Goal: Information Seeking & Learning: Get advice/opinions

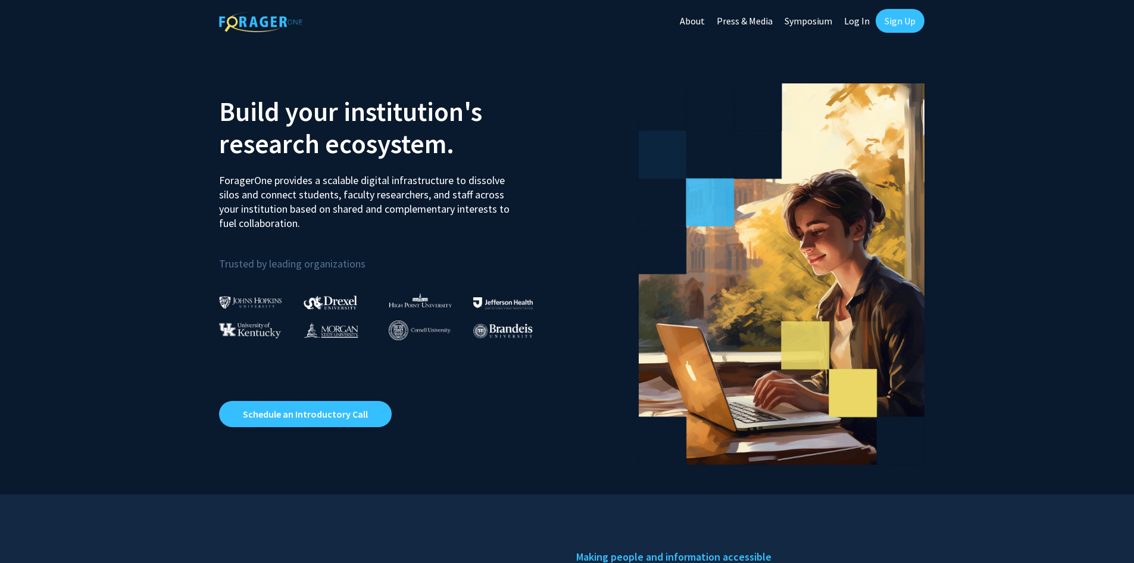
click at [881, 26] on link "Sign Up" at bounding box center [900, 21] width 49 height 24
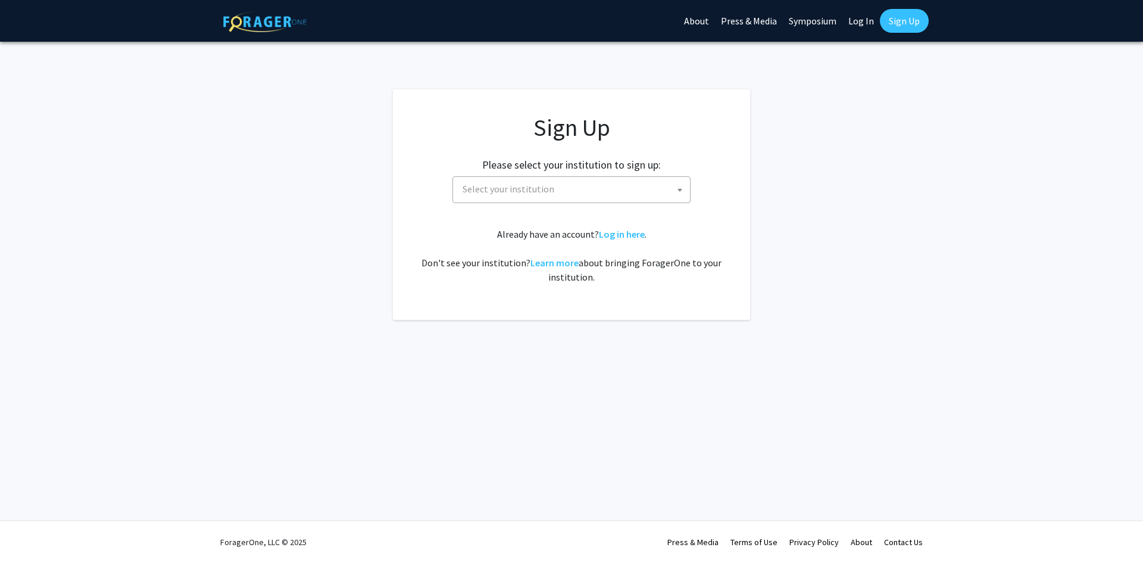
click at [545, 178] on span "Select your institution" at bounding box center [574, 189] width 232 height 24
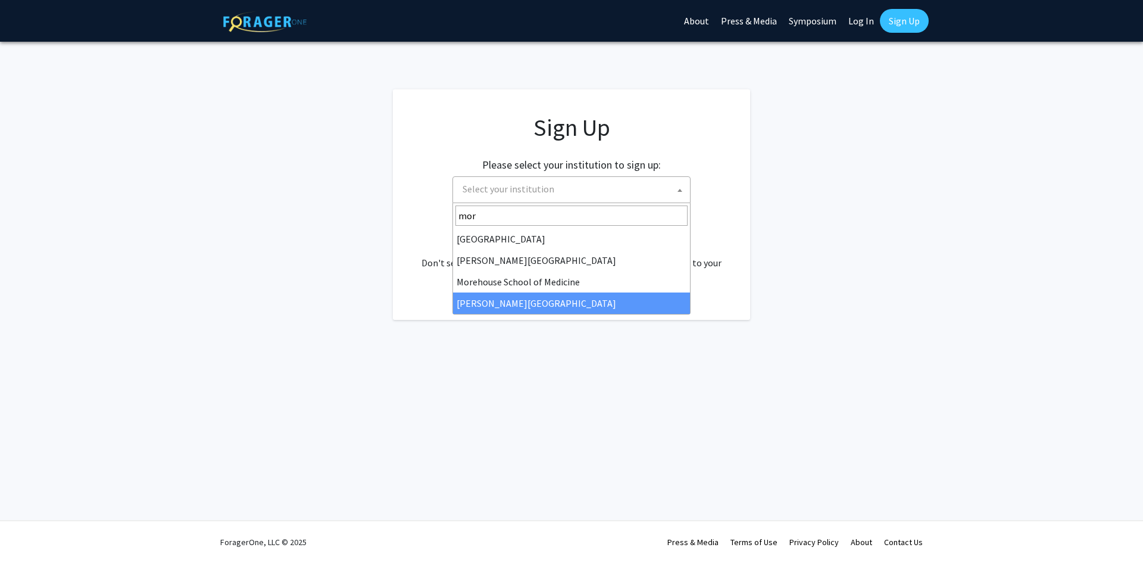
type input "mor"
select select "20"
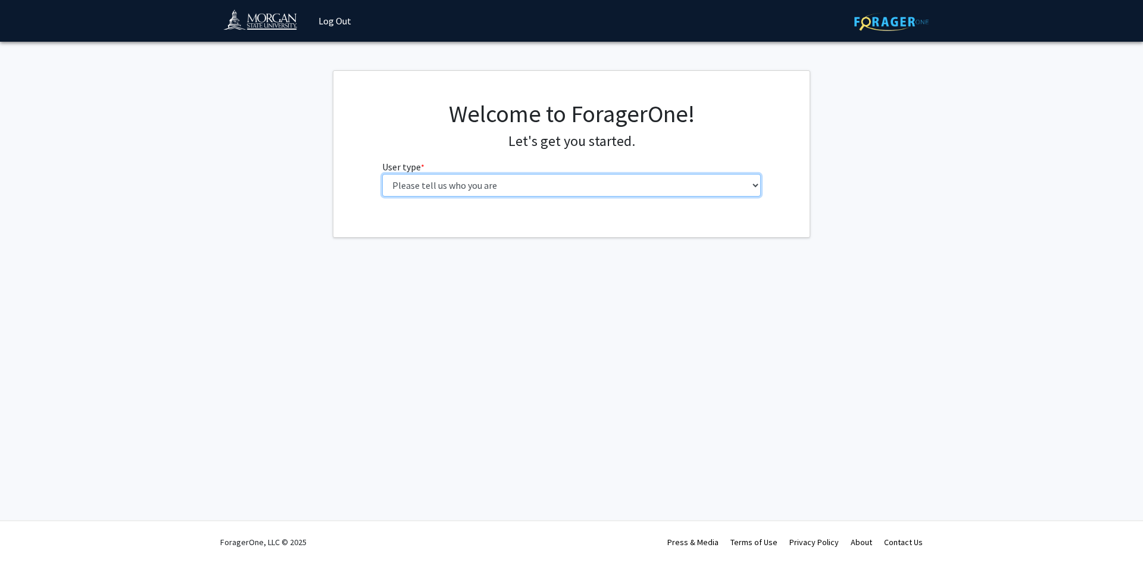
click at [510, 185] on select "Please tell us who you are Undergraduate Student Master's Student Doctoral Cand…" at bounding box center [571, 185] width 379 height 23
select select "1: undergrad"
click at [382, 174] on select "Please tell us who you are Undergraduate Student Master's Student Doctoral Cand…" at bounding box center [571, 185] width 379 height 23
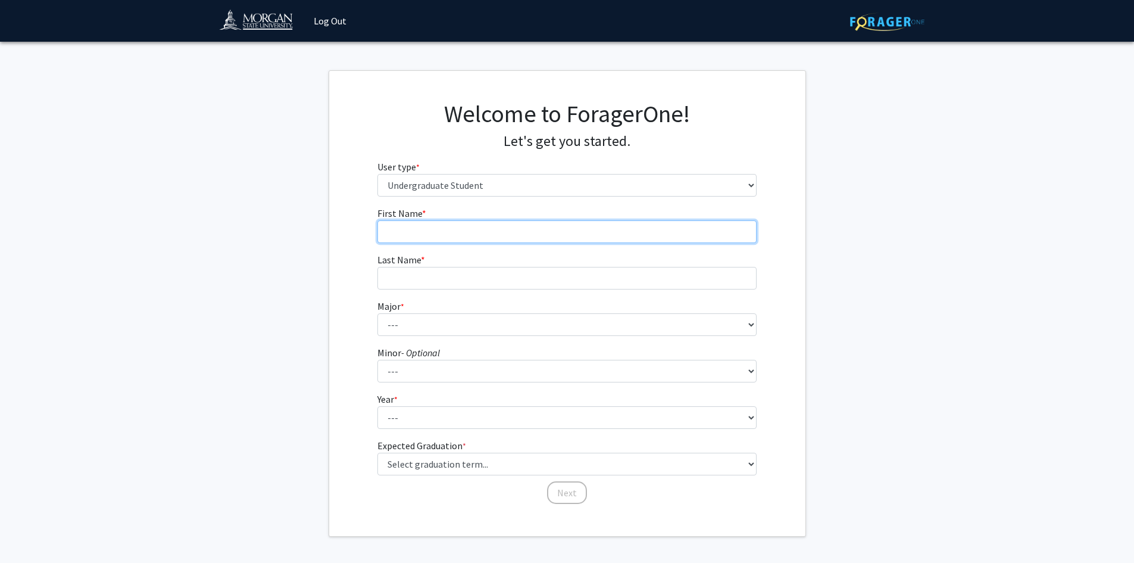
click at [467, 238] on input "First Name * required" at bounding box center [566, 231] width 379 height 23
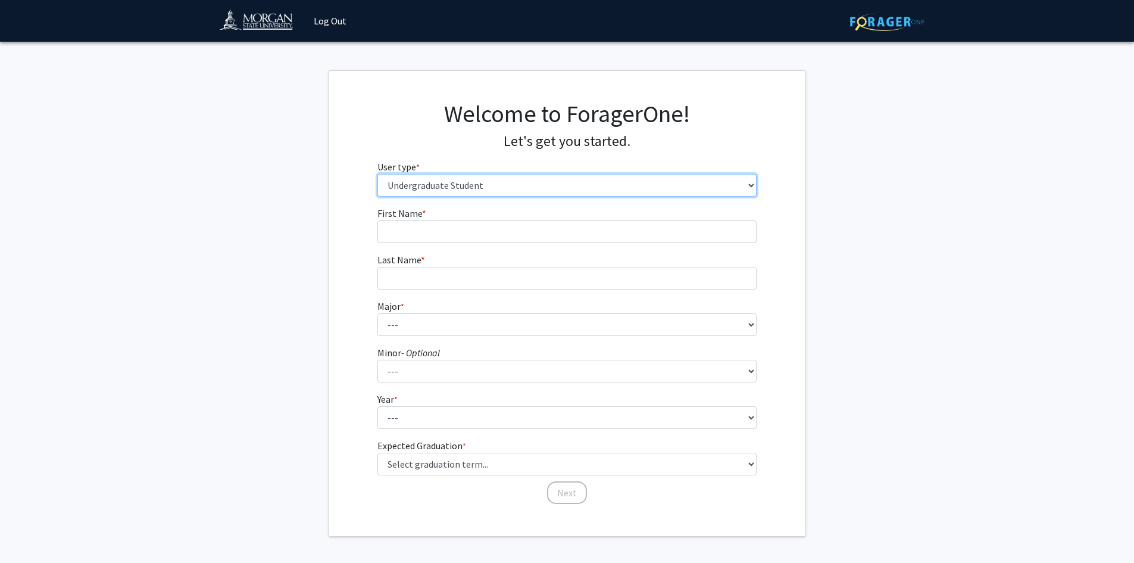
click at [466, 189] on select "Please tell us who you are Undergraduate Student Master's Student Doctoral Cand…" at bounding box center [566, 185] width 379 height 23
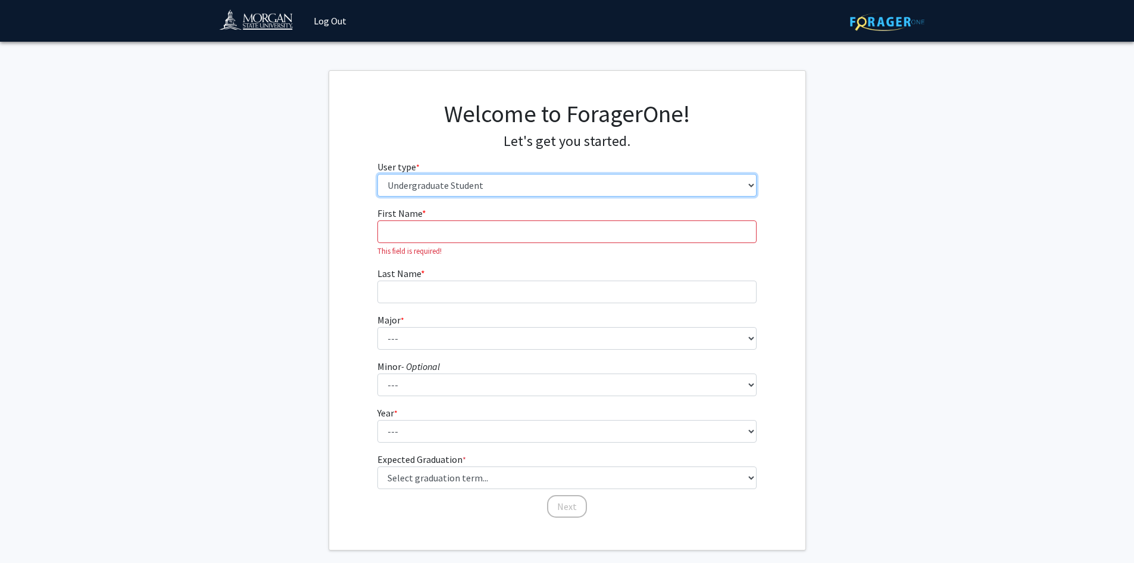
click at [466, 189] on select "Please tell us who you are Undergraduate Student Master's Student Doctoral Cand…" at bounding box center [566, 185] width 379 height 23
click at [461, 231] on input "First Name * required" at bounding box center [566, 231] width 379 height 23
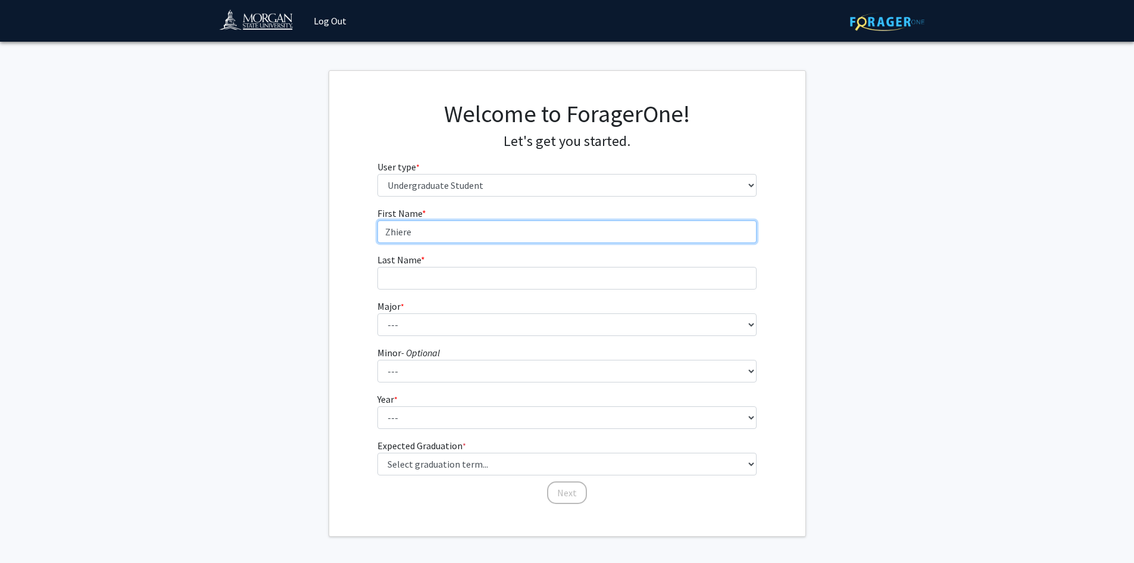
type input "Zhiere"
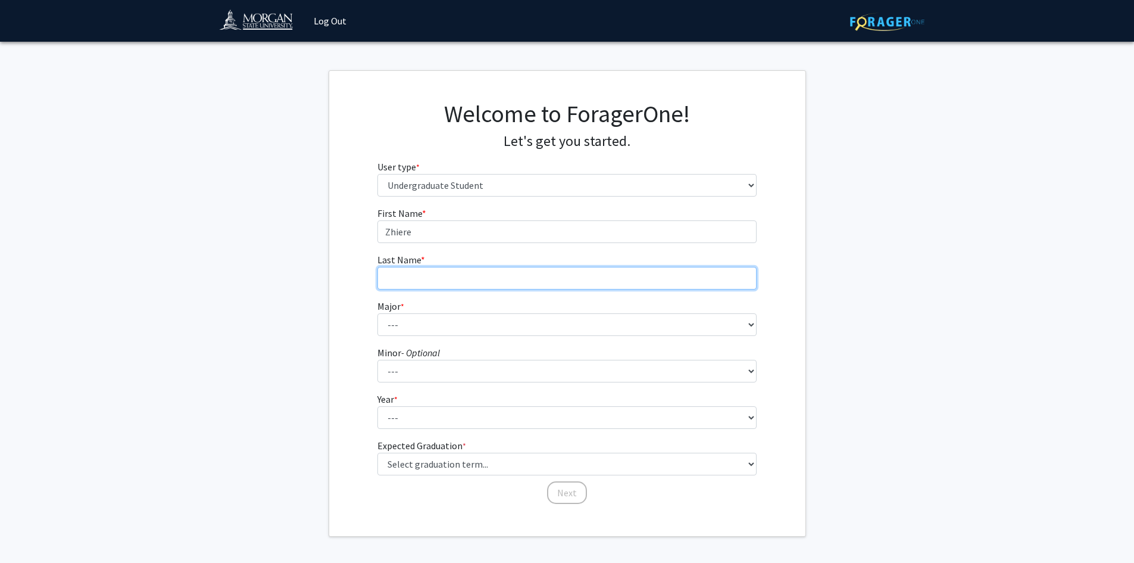
click at [447, 272] on input "Last Name * required" at bounding box center [566, 278] width 379 height 23
type input "Ogaldes"
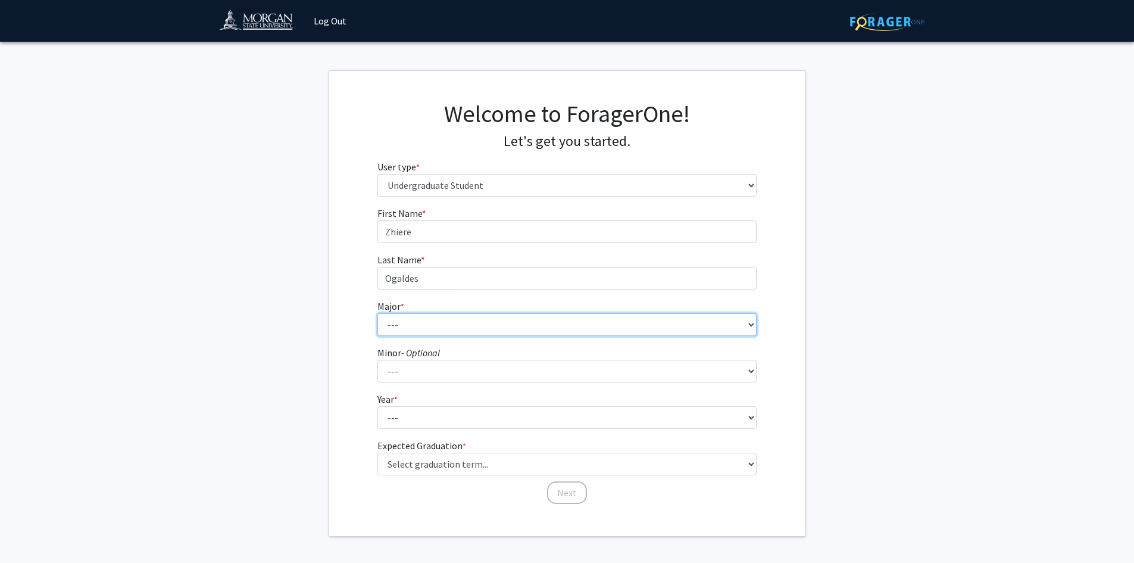
click at [473, 320] on select "--- Accounting Actuarial Science Applied Liberal Studies Architecture and Envir…" at bounding box center [566, 324] width 379 height 23
select select "51: 1641"
click at [377, 313] on select "--- Accounting Actuarial Science Applied Liberal Studies Architecture and Envir…" at bounding box center [566, 324] width 379 height 23
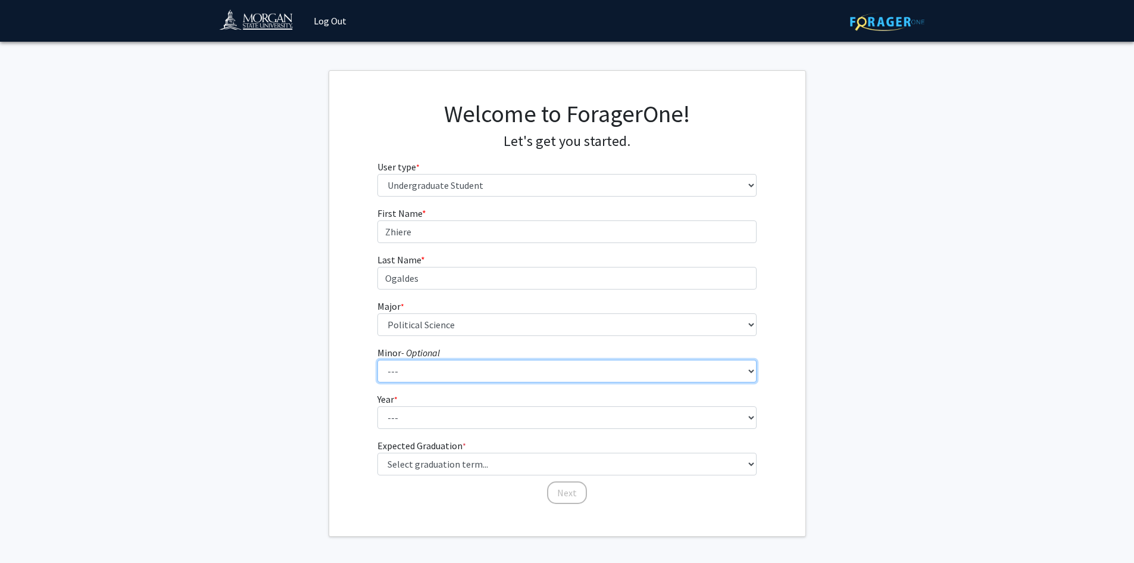
click at [477, 369] on select "--- Accounting Accounting with Finance Accounting with Information Science and …" at bounding box center [566, 371] width 379 height 23
click at [457, 439] on label "Expected Graduation * required" at bounding box center [421, 445] width 89 height 14
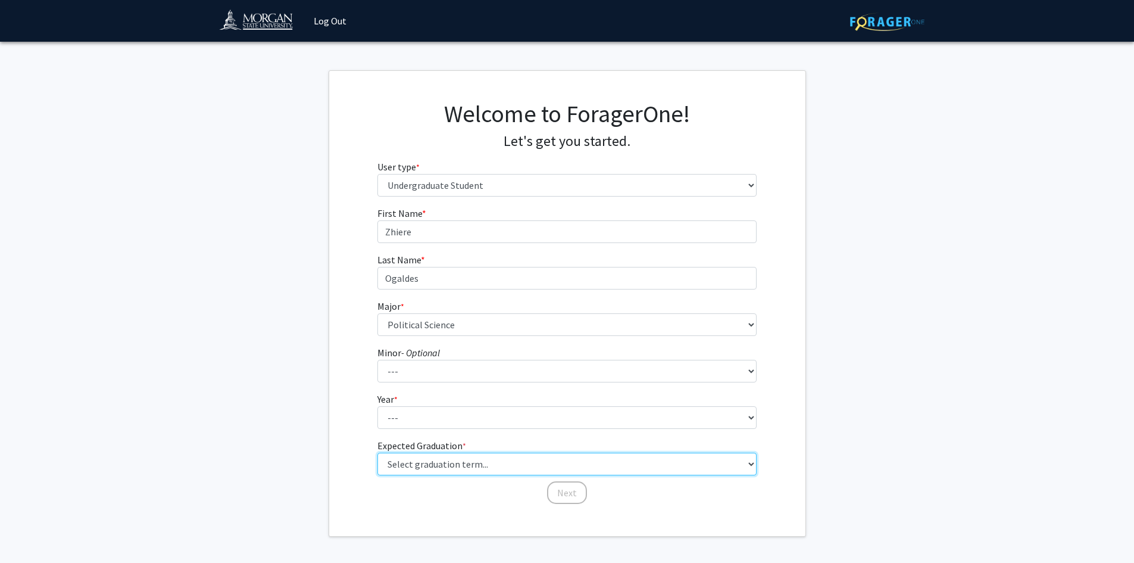
click at [457, 452] on select "Select graduation term... Spring 2025 Summer 2025 Fall 2025 Winter 2025 Spring …" at bounding box center [566, 463] width 379 height 23
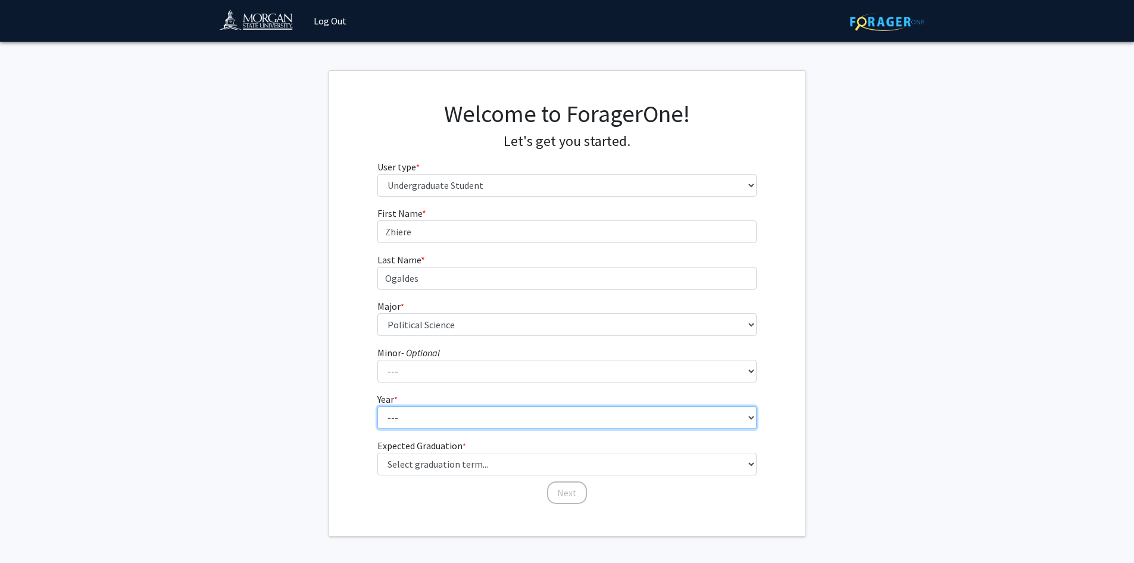
click at [458, 411] on select "--- First-year Sophomore Junior Senior Postbaccalaureate Certificate" at bounding box center [566, 417] width 379 height 23
select select "3: junior"
click at [377, 406] on select "--- First-year Sophomore Junior Senior Postbaccalaureate Certificate" at bounding box center [566, 417] width 379 height 23
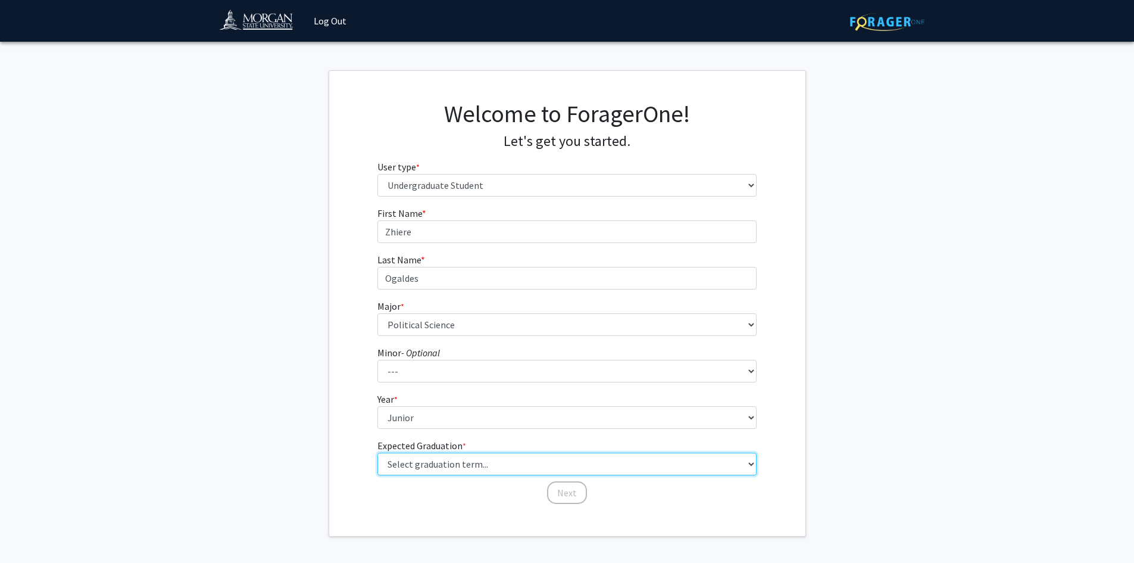
click at [442, 472] on select "Select graduation term... Spring 2025 Summer 2025 Fall 2025 Winter 2025 Spring …" at bounding box center [566, 463] width 379 height 23
select select "9: spring_2027"
click at [377, 452] on select "Select graduation term... Spring 2025 Summer 2025 Fall 2025 Winter 2025 Spring …" at bounding box center [566, 463] width 379 height 23
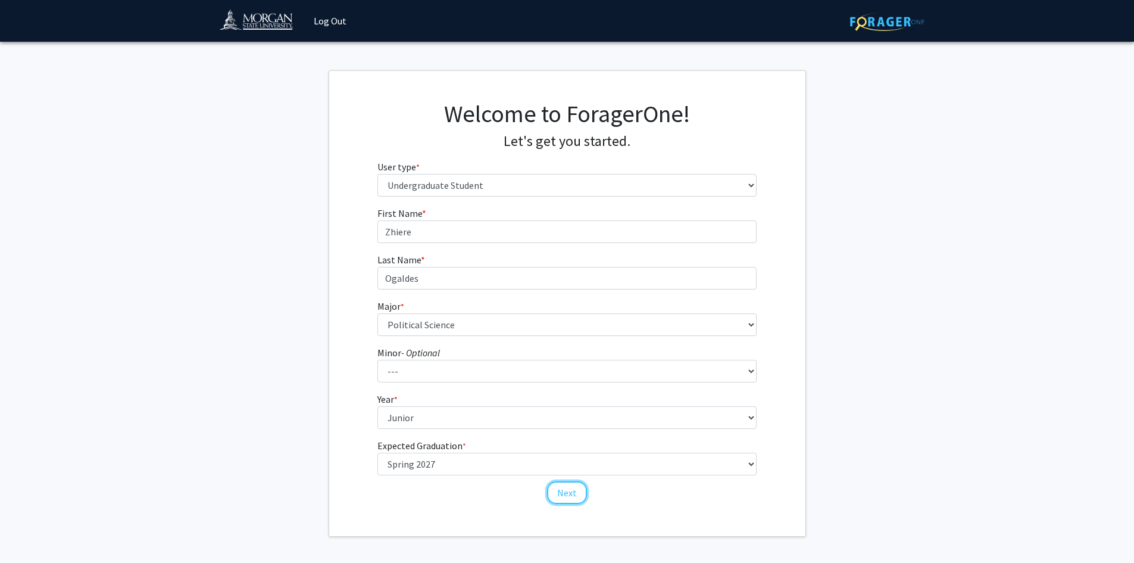
drag, startPoint x: 573, startPoint y: 498, endPoint x: 567, endPoint y: 504, distance: 8.9
click at [567, 504] on div "First Name * required Zhiere Last Name * required Ogaldes Major * required --- …" at bounding box center [567, 355] width 397 height 299
click at [569, 494] on button "Next" at bounding box center [567, 492] width 40 height 23
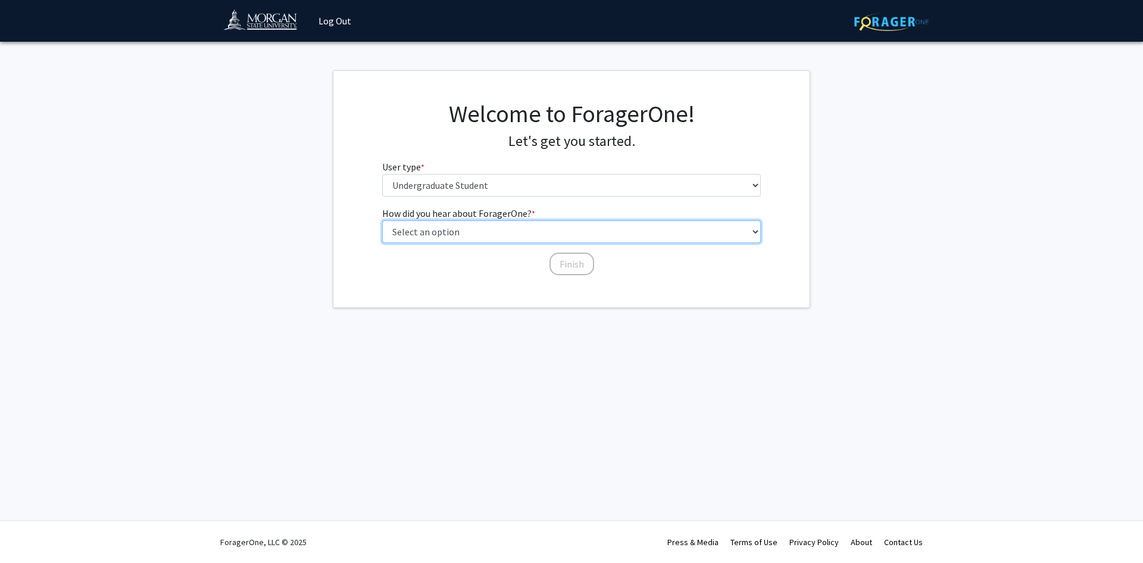
click at [491, 233] on select "Select an option Peer/student recommendation Faculty/staff recommendation Unive…" at bounding box center [571, 231] width 379 height 23
select select "2: faculty_recommendation"
click at [382, 220] on select "Select an option Peer/student recommendation Faculty/staff recommendation Unive…" at bounding box center [571, 231] width 379 height 23
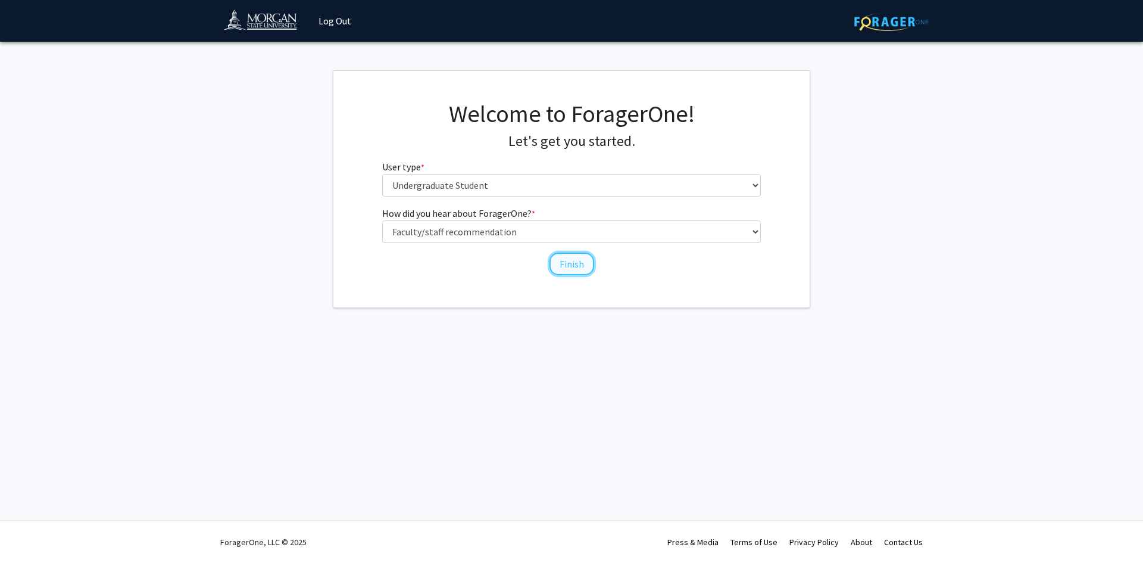
click at [560, 264] on button "Finish" at bounding box center [572, 263] width 45 height 23
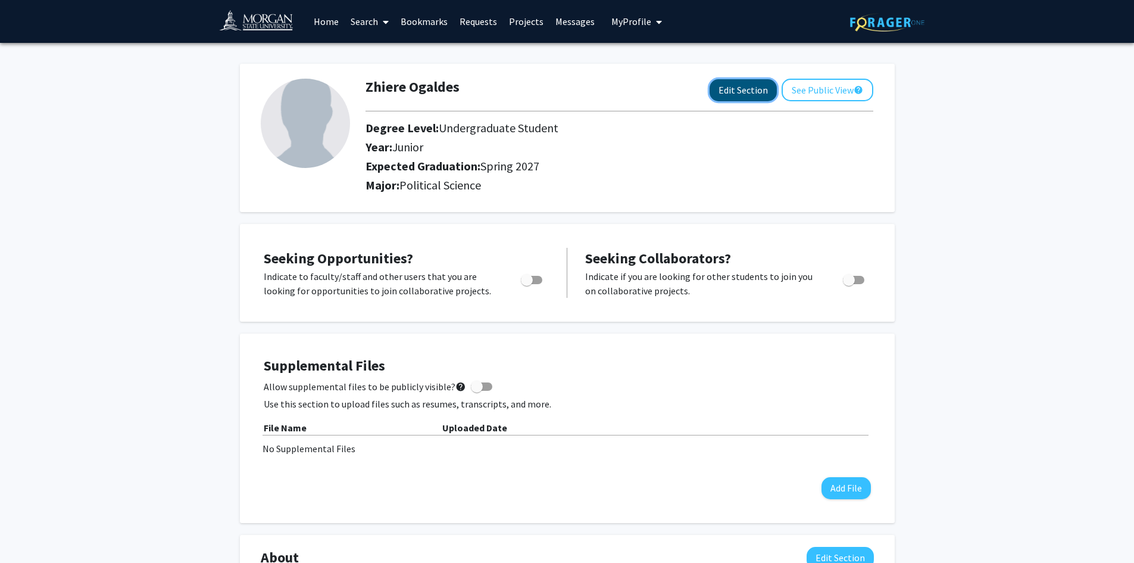
click at [726, 98] on button "Edit Section" at bounding box center [743, 90] width 67 height 22
select select "junior"
select select "37: spring_2027"
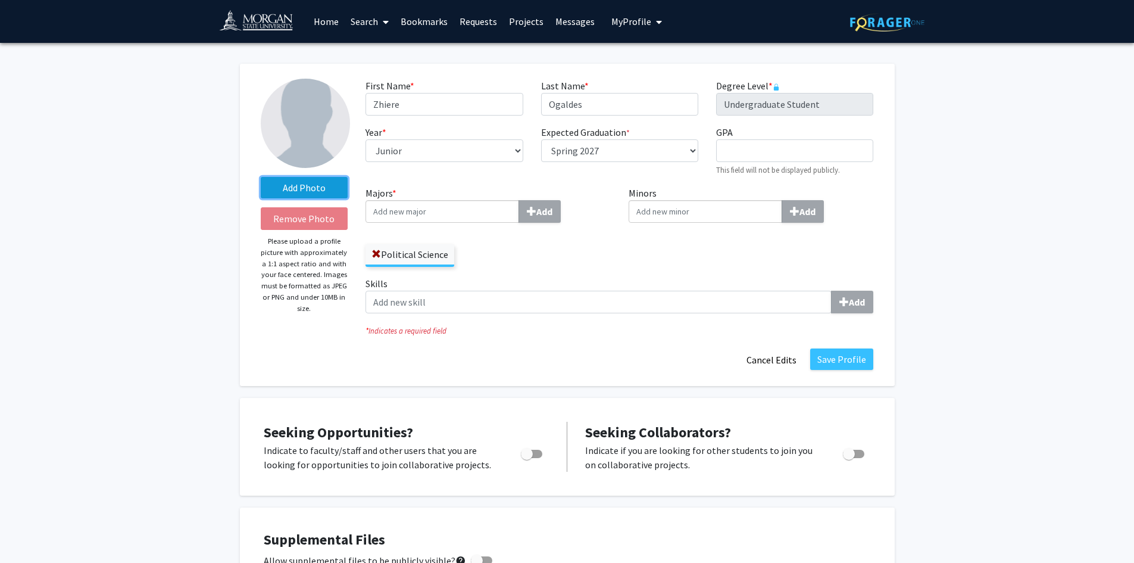
click at [288, 189] on label "Add Photo" at bounding box center [305, 187] width 88 height 21
click at [0, 0] on input "Add Photo" at bounding box center [0, 0] width 0 height 0
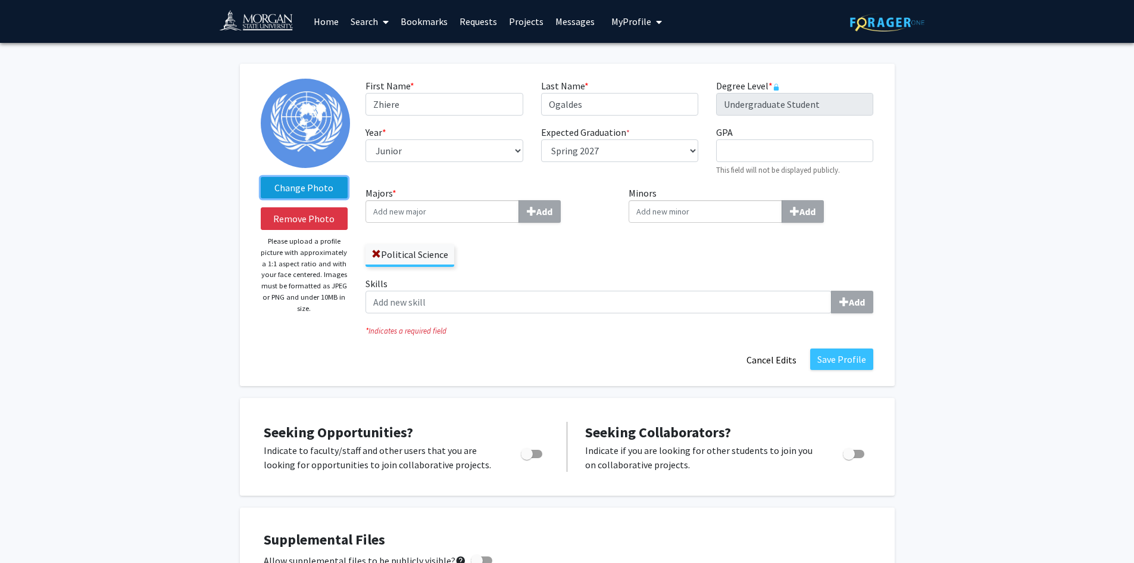
click at [320, 184] on label "Change Photo" at bounding box center [305, 187] width 88 height 21
click at [0, 0] on input "Change Photo" at bounding box center [0, 0] width 0 height 0
click at [264, 188] on label "Change Photo" at bounding box center [305, 187] width 88 height 21
click at [0, 0] on input "Change Photo" at bounding box center [0, 0] width 0 height 0
click at [339, 188] on label "Change Photo" at bounding box center [305, 187] width 88 height 21
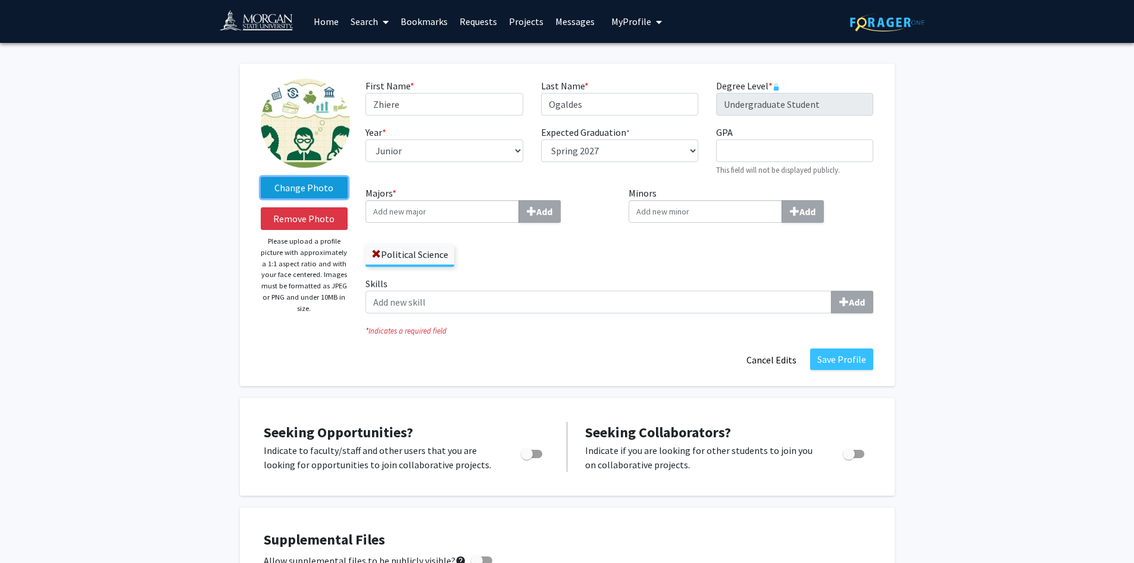
click at [0, 0] on input "Change Photo" at bounding box center [0, 0] width 0 height 0
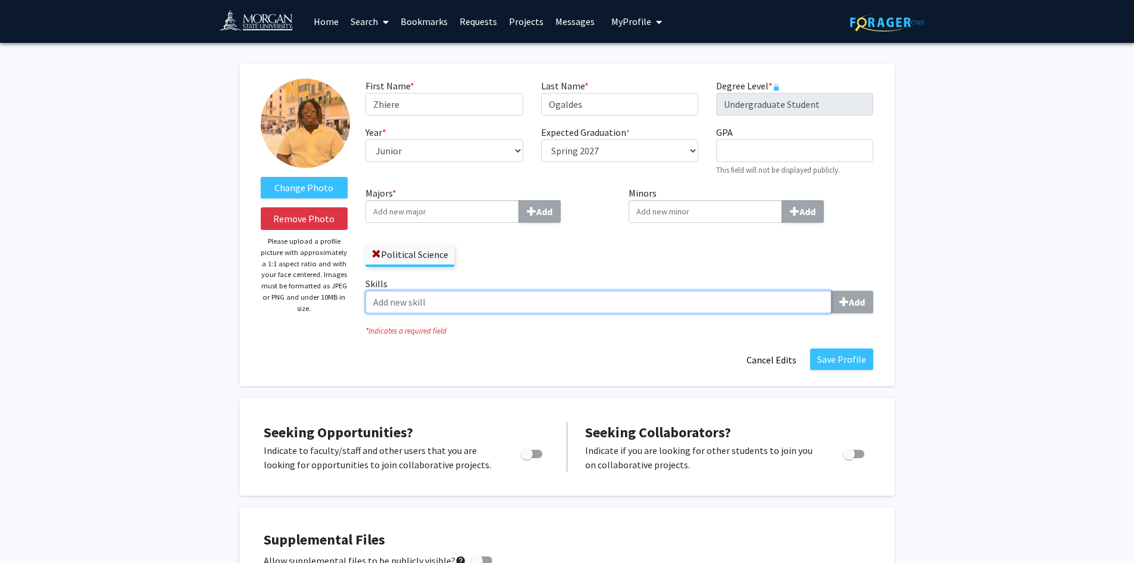
click at [391, 307] on input "Skills Add" at bounding box center [599, 302] width 466 height 23
click at [485, 297] on input "Skills Add" at bounding box center [599, 302] width 466 height 23
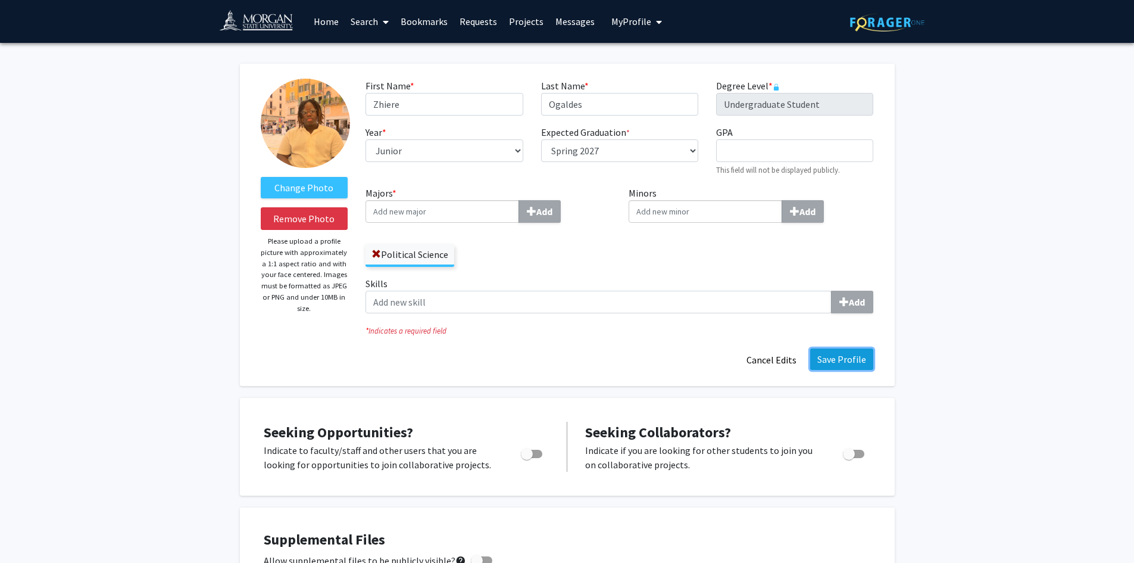
click at [840, 366] on button "Save Profile" at bounding box center [841, 358] width 63 height 21
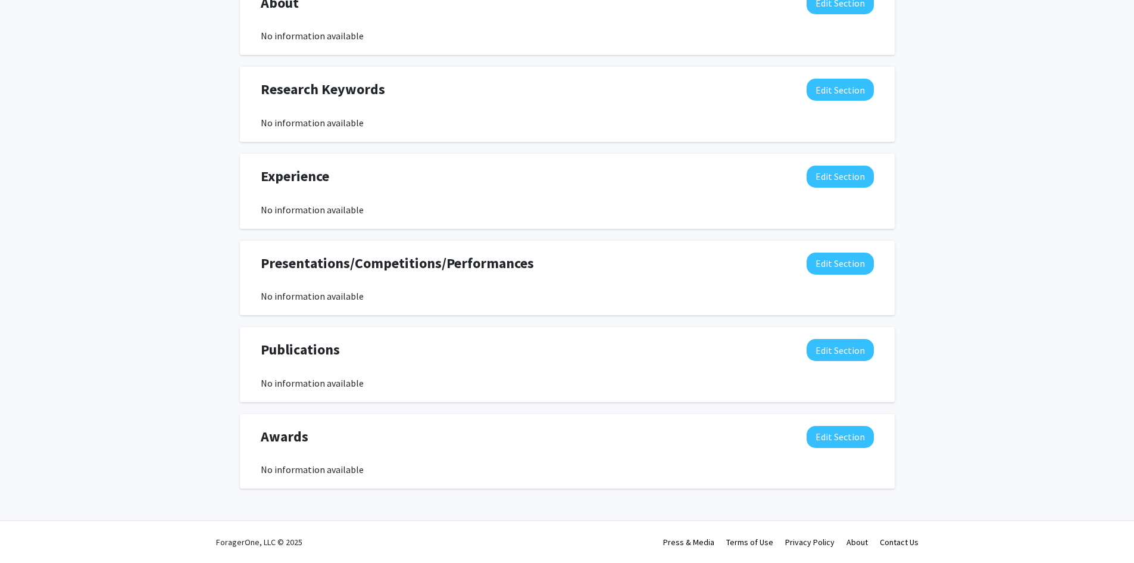
scroll to position [316, 0]
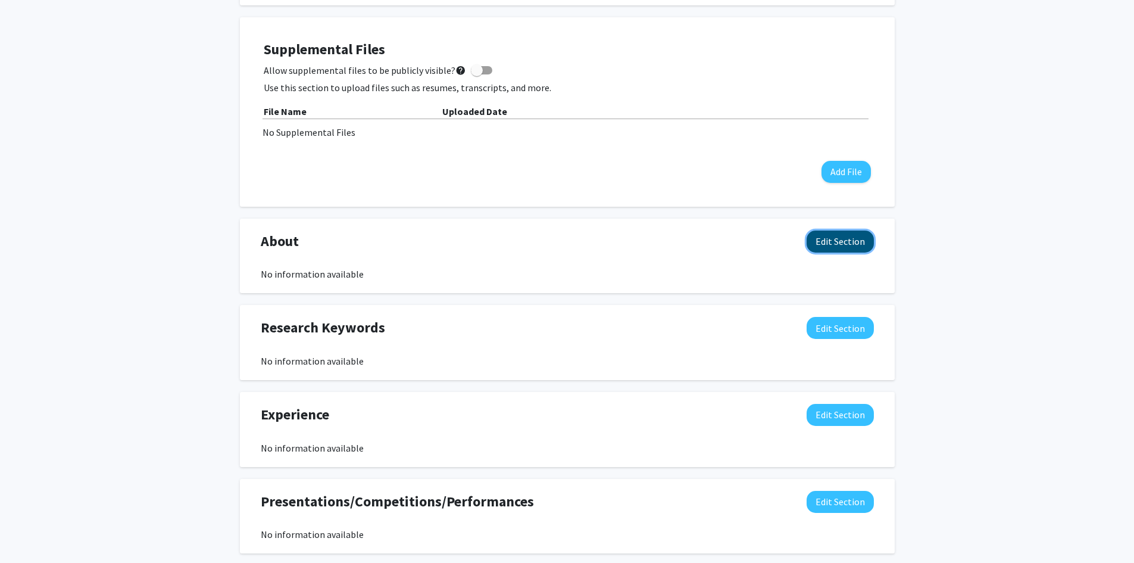
click at [844, 242] on button "Edit Section" at bounding box center [840, 241] width 67 height 22
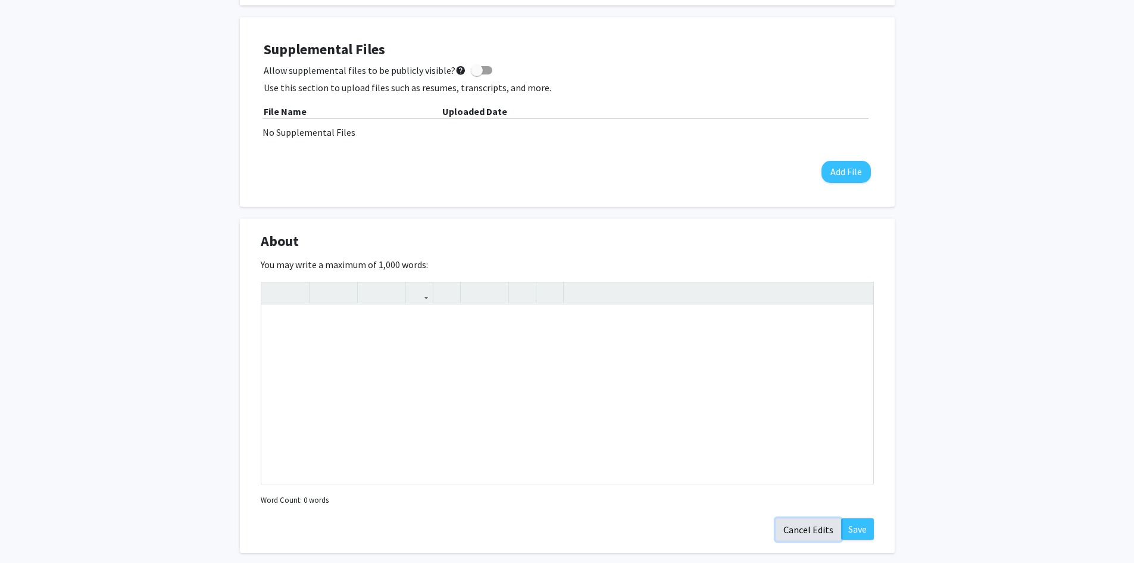
click at [820, 529] on button "Cancel Edits" at bounding box center [808, 529] width 65 height 23
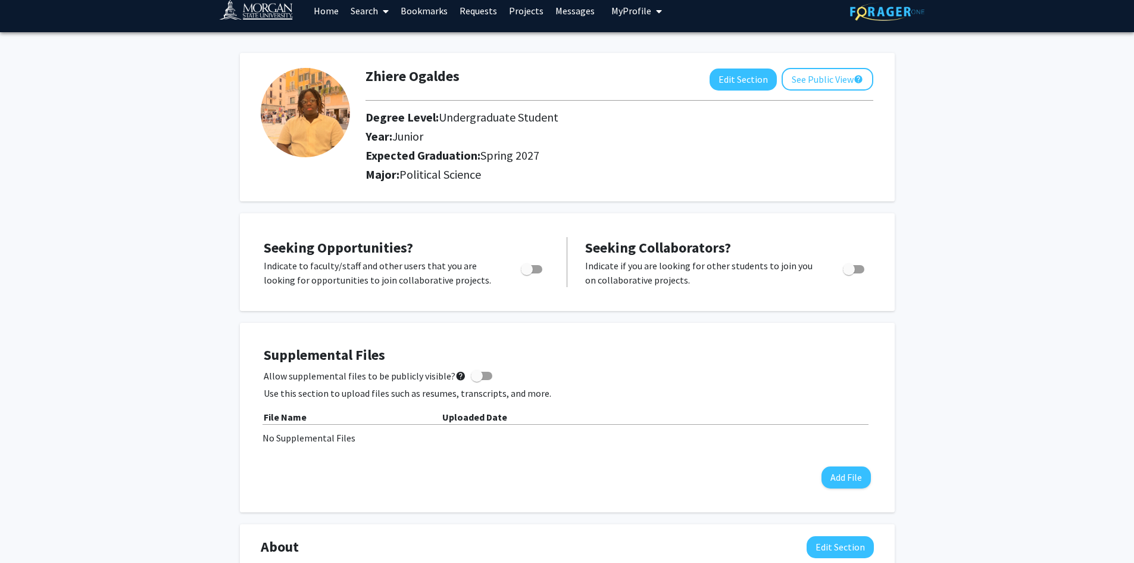
scroll to position [0, 0]
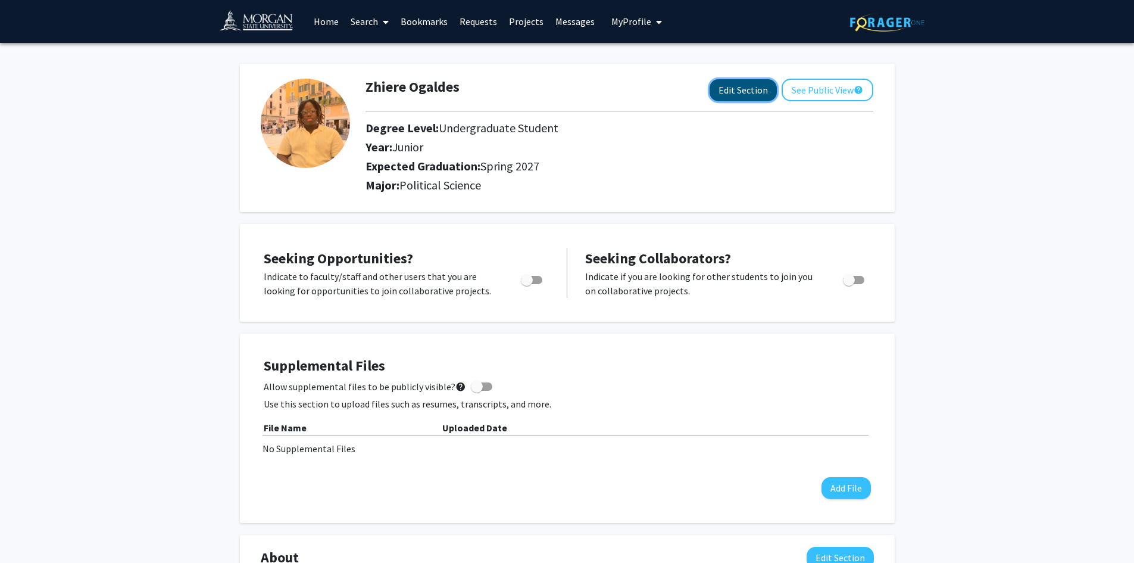
click at [745, 88] on button "Edit Section" at bounding box center [743, 90] width 67 height 22
select select "junior"
select select "37: spring_2027"
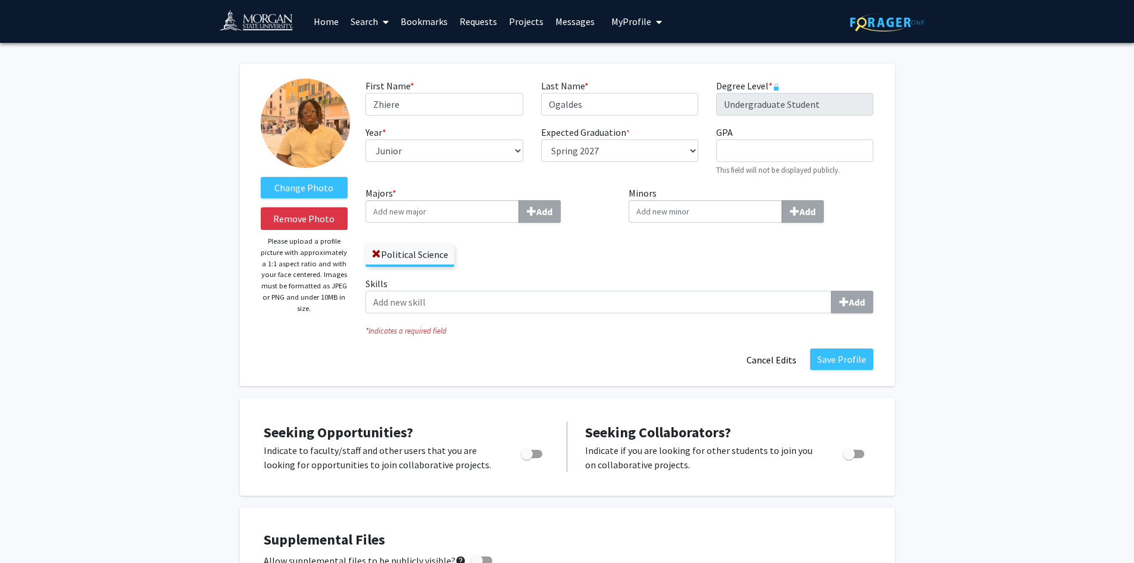
click at [533, 455] on span "Toggle" at bounding box center [531, 453] width 21 height 8
click at [527, 458] on input "Are you actively seeking opportunities?" at bounding box center [526, 458] width 1 height 1
checkbox input "true"
click at [778, 435] on div "Seeking Collaborators? Indicate if you are looking for other students to join y…" at bounding box center [728, 447] width 286 height 50
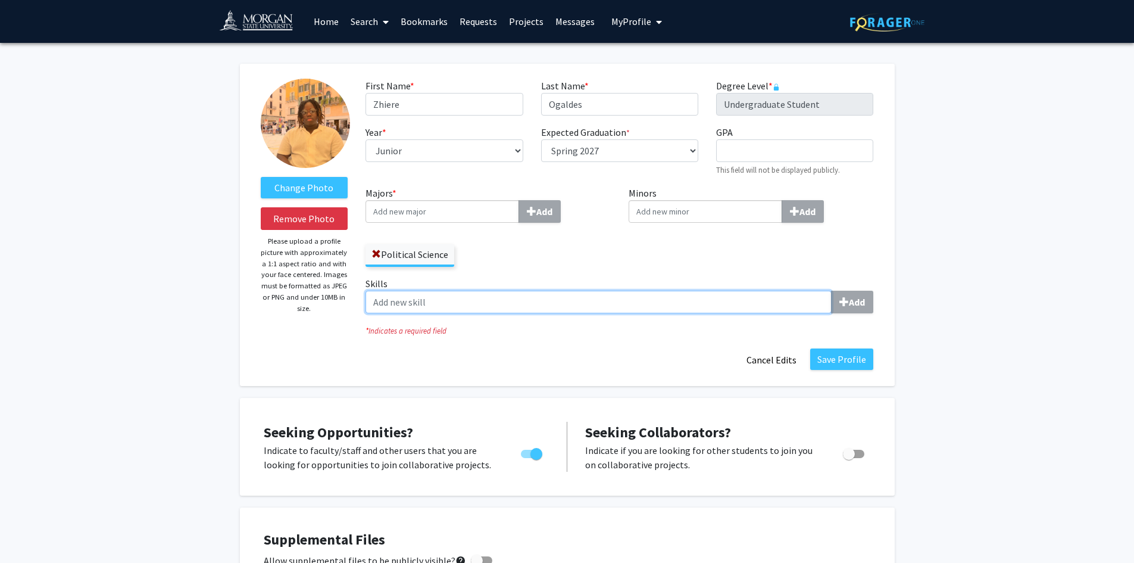
click at [407, 308] on input "Skills Add" at bounding box center [599, 302] width 466 height 23
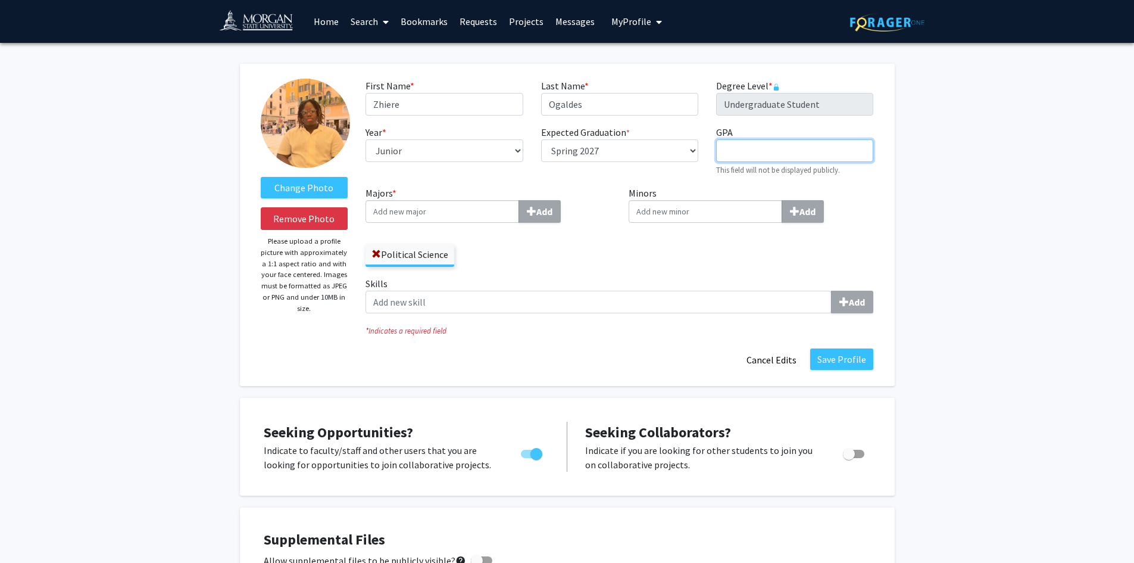
click at [734, 152] on input "GPA required" at bounding box center [794, 150] width 157 height 23
type input "3.5"
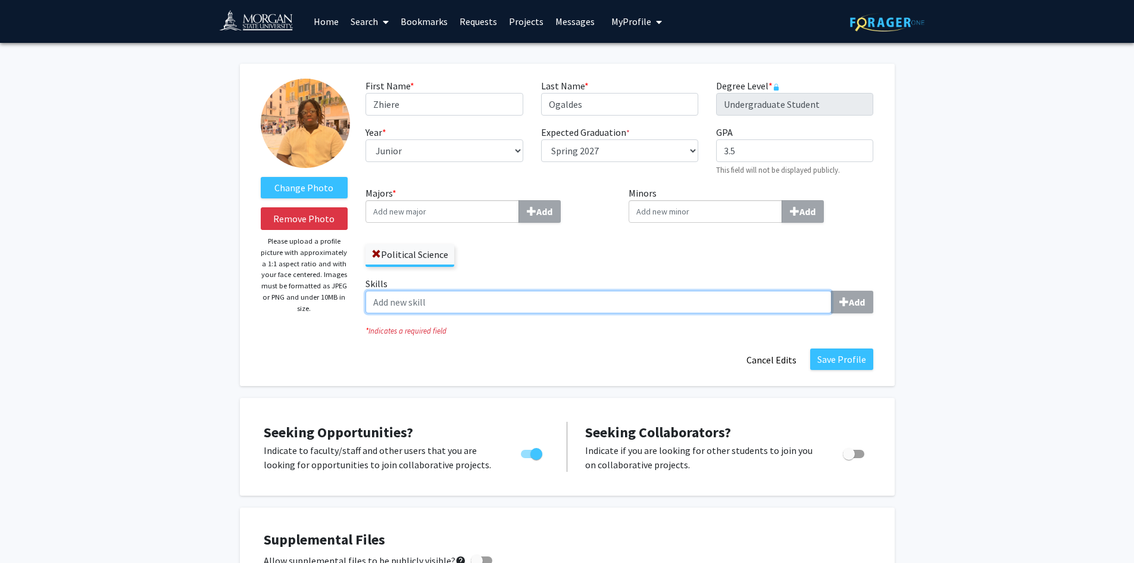
click at [586, 301] on input "Skills Add" at bounding box center [599, 302] width 466 height 23
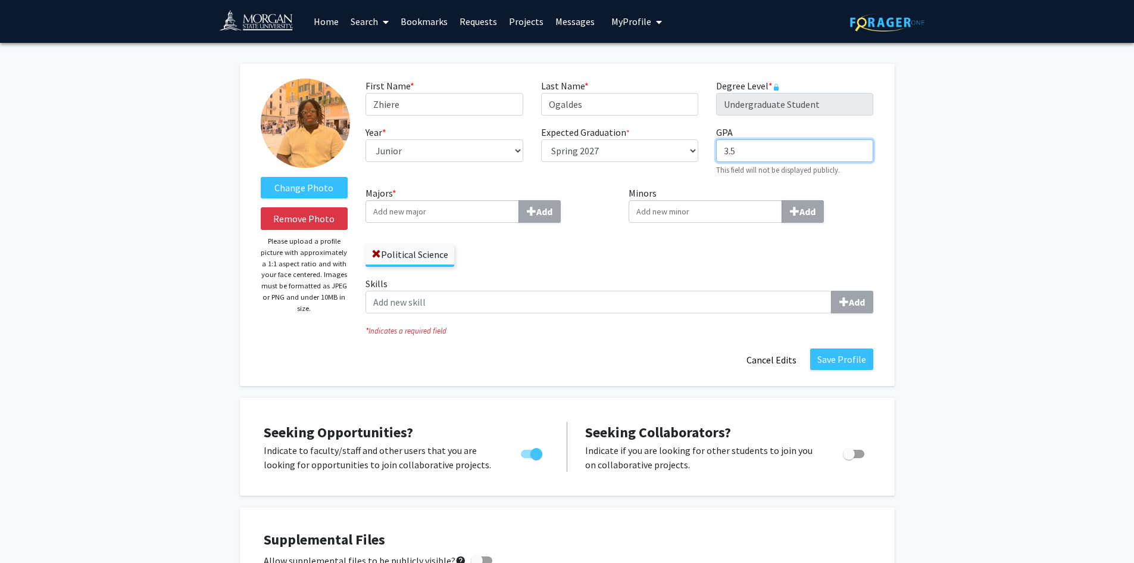
click at [742, 153] on input "3.5" at bounding box center [794, 150] width 157 height 23
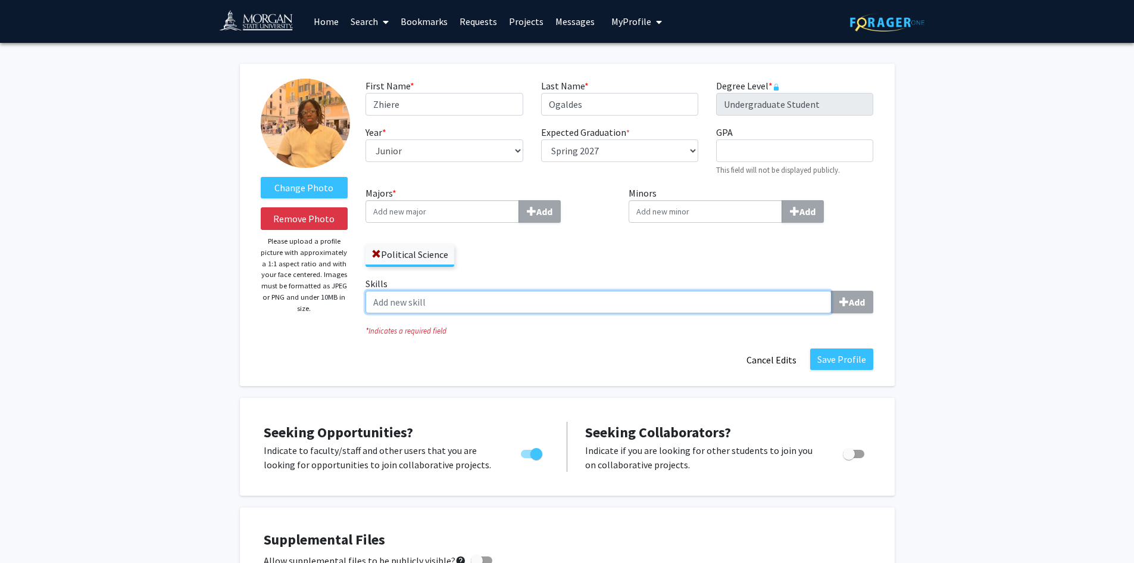
click at [557, 310] on input "Skills Add" at bounding box center [599, 302] width 466 height 23
type input "International Law"
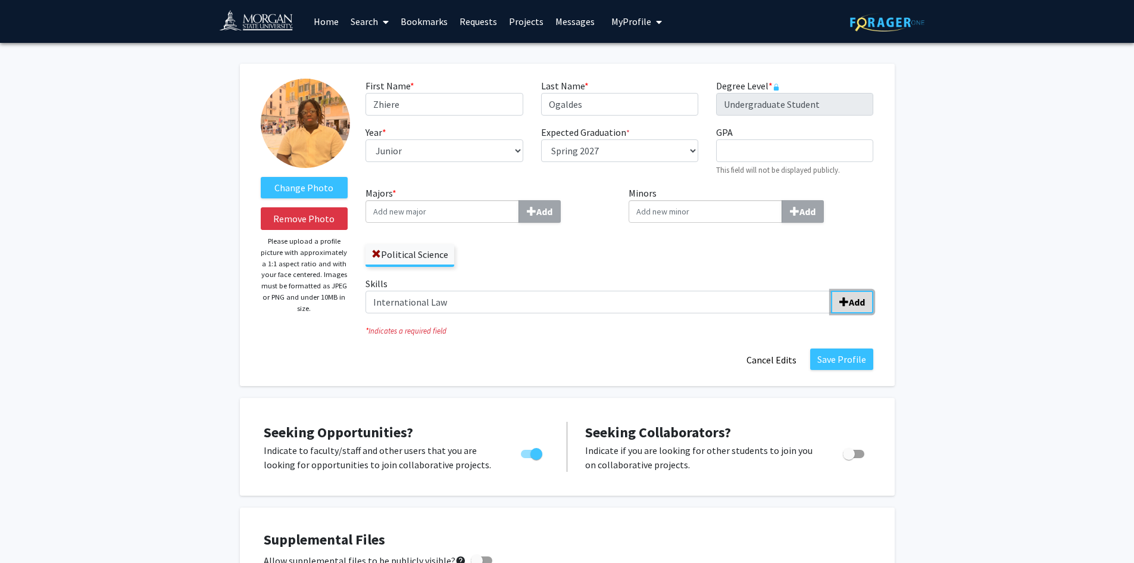
click at [848, 299] on span "submit" at bounding box center [844, 302] width 10 height 10
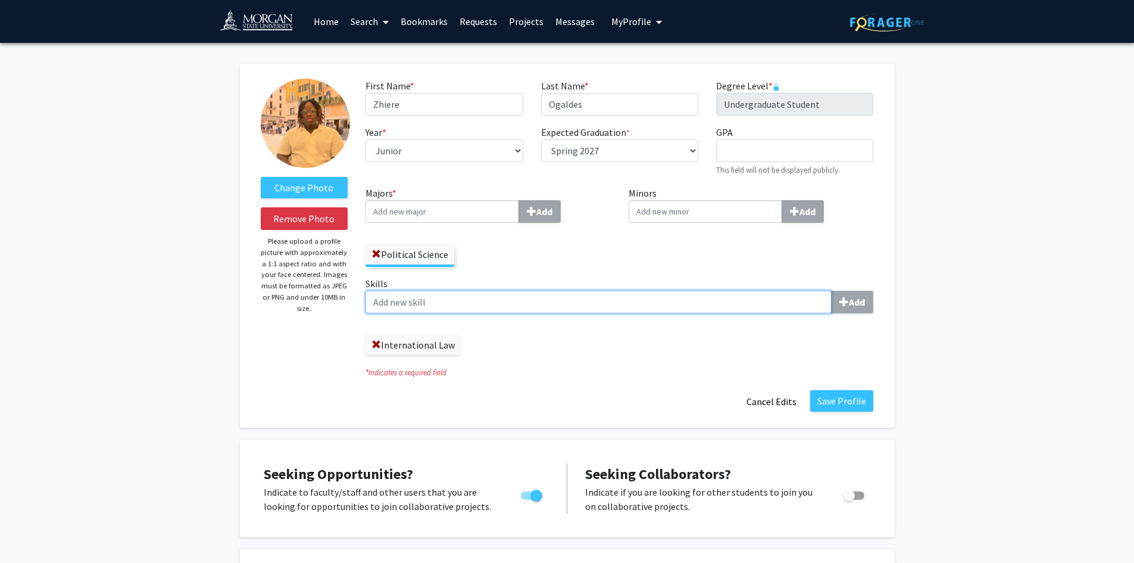
click at [493, 293] on input "Skills Add" at bounding box center [599, 302] width 466 height 23
type input "American Foreign Policy"
type input "u"
type input "Comparative Government"
type input "P"
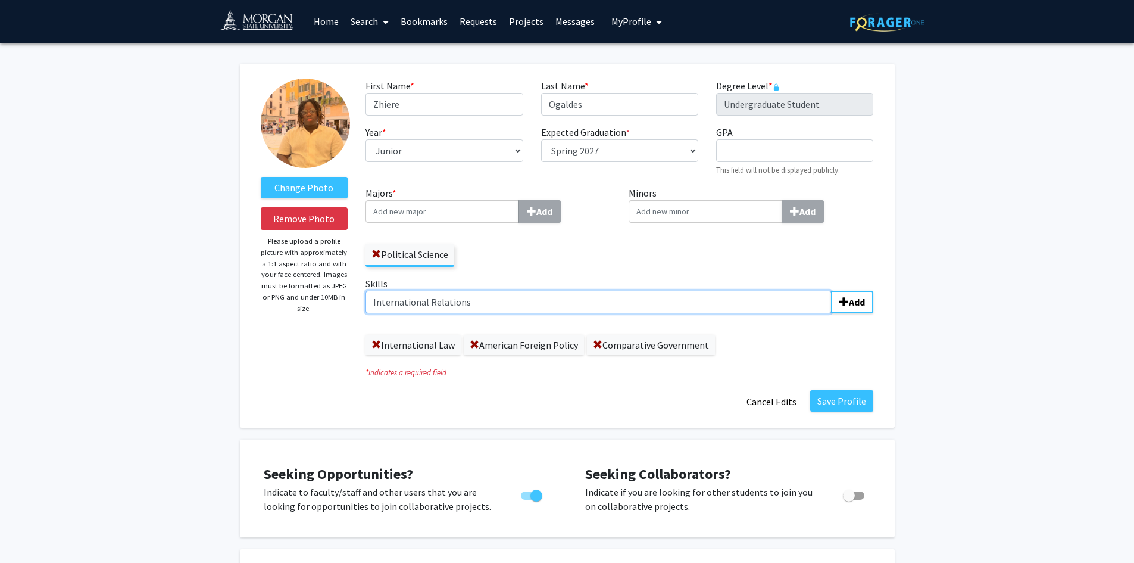
type input "International Relations"
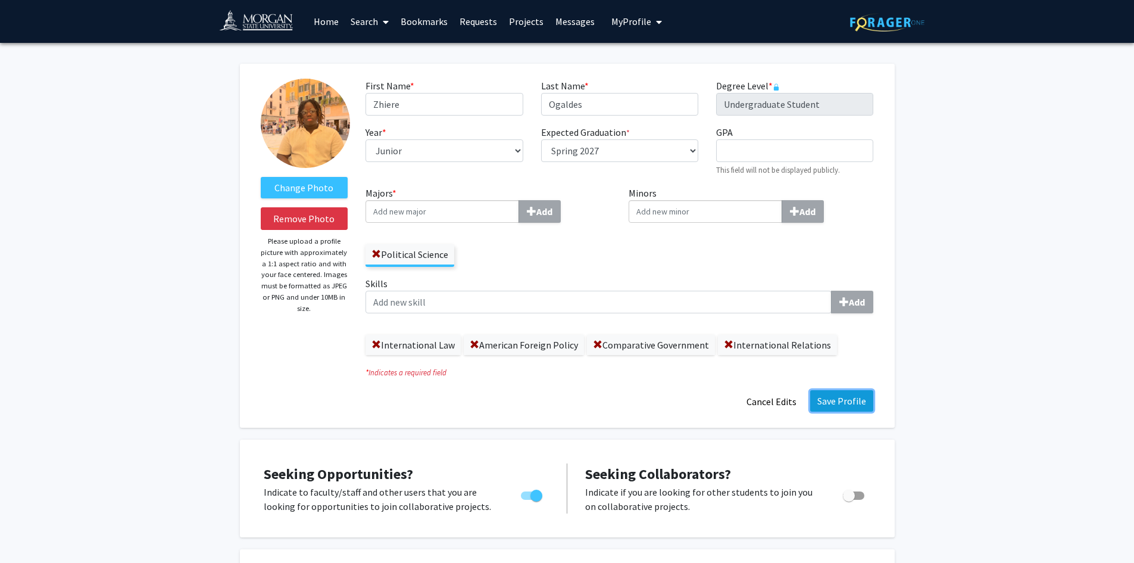
click at [844, 403] on button "Save Profile" at bounding box center [841, 400] width 63 height 21
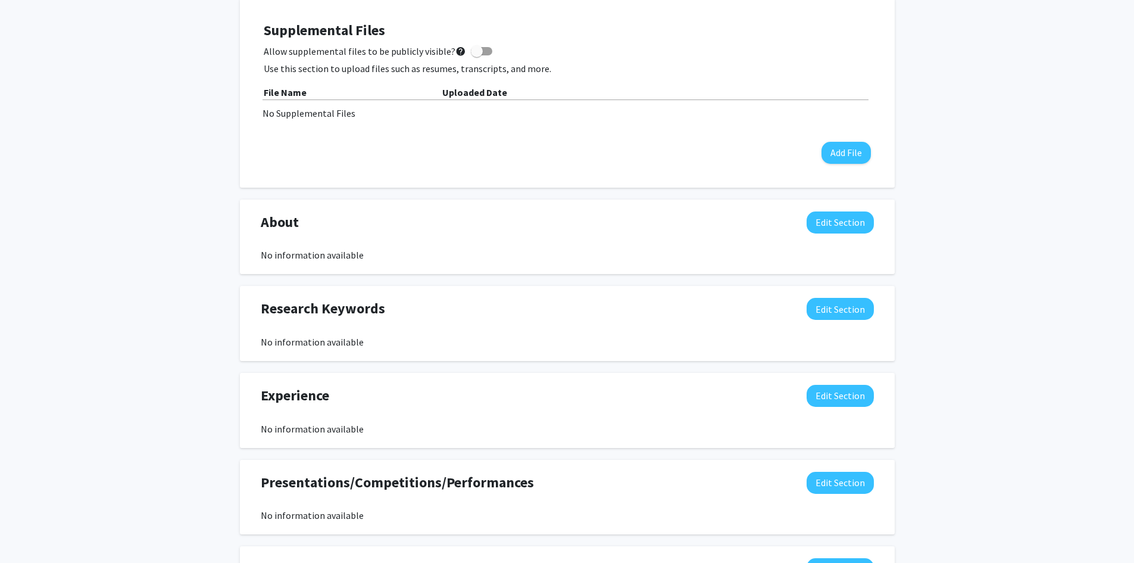
scroll to position [357, 0]
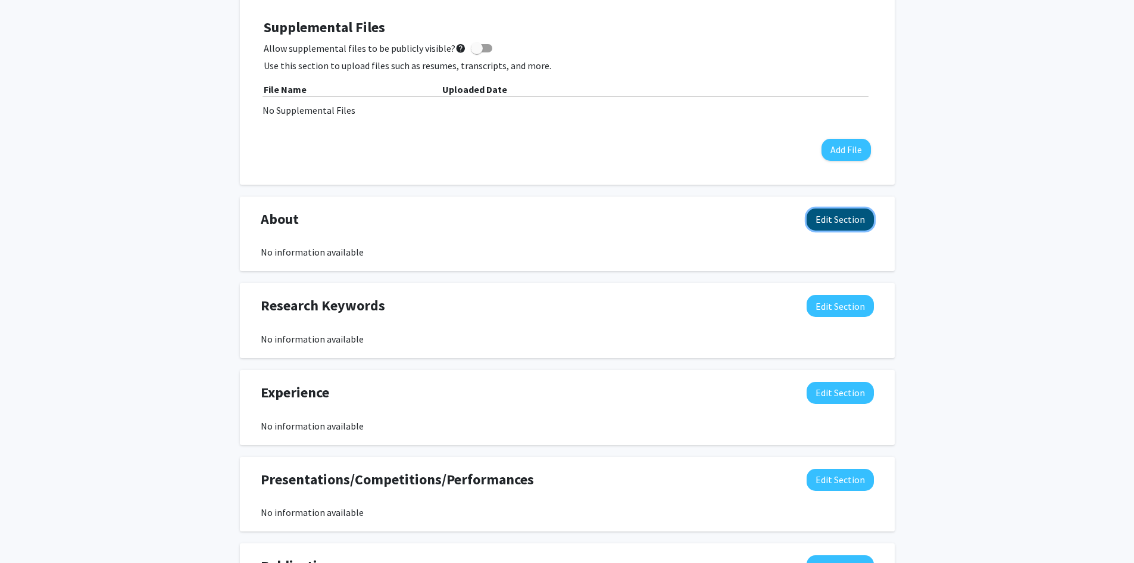
click at [842, 219] on button "Edit Section" at bounding box center [840, 219] width 67 height 22
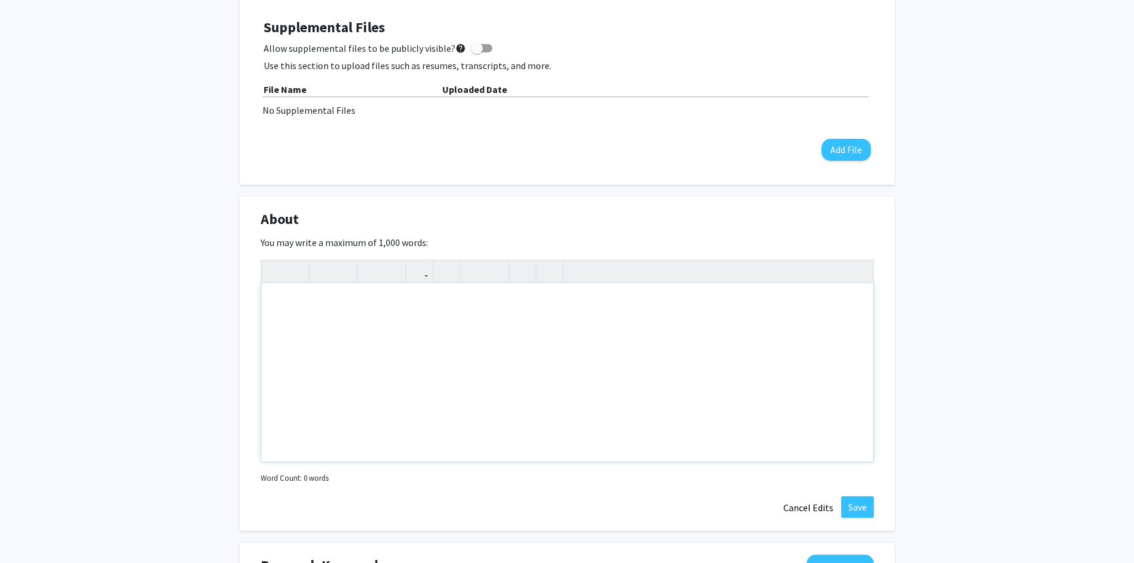
click at [603, 346] on div "Note to users with screen readers: Please deactivate our accessibility plugin f…" at bounding box center [567, 372] width 612 height 179
paste div "Note to users with screen readers: Please deactivate our accessibility plugin f…"
type textarea "<p>I am a [year, e.g., sophomore] majoring in International Studies, with cours…"
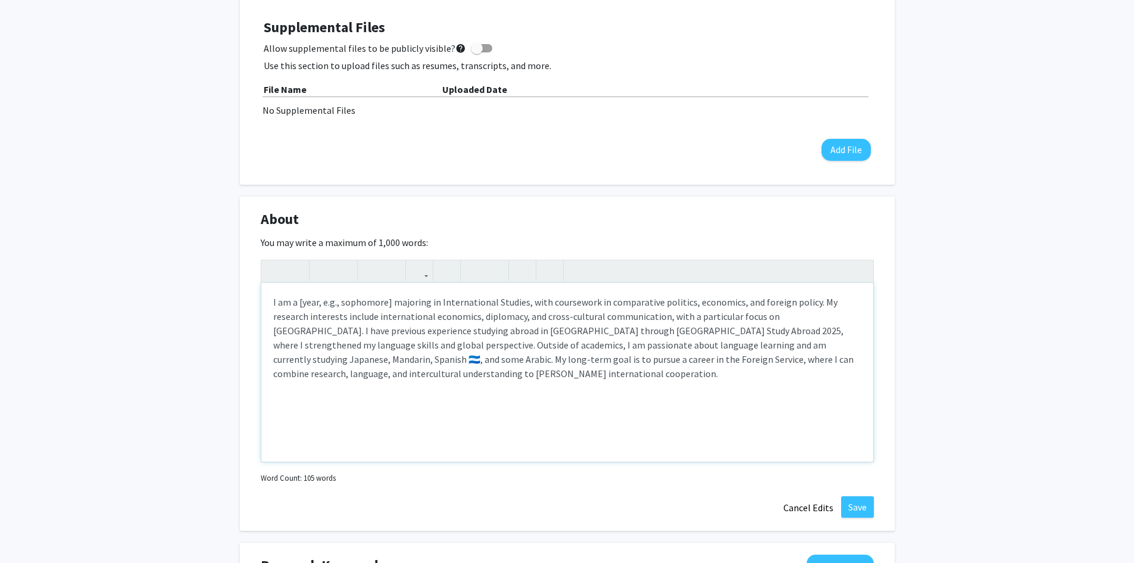
click at [291, 305] on p "I am a [year, e.g., sophomore] majoring in International Studies, with coursewo…" at bounding box center [567, 338] width 588 height 86
click at [352, 308] on p "I am a [year, e.g., sophomore] majoring in International Studies, with coursewo…" at bounding box center [567, 338] width 588 height 86
click at [370, 304] on p "I am a [year, e.g., sophomore] majoring in International Studies, with coursewo…" at bounding box center [567, 338] width 588 height 86
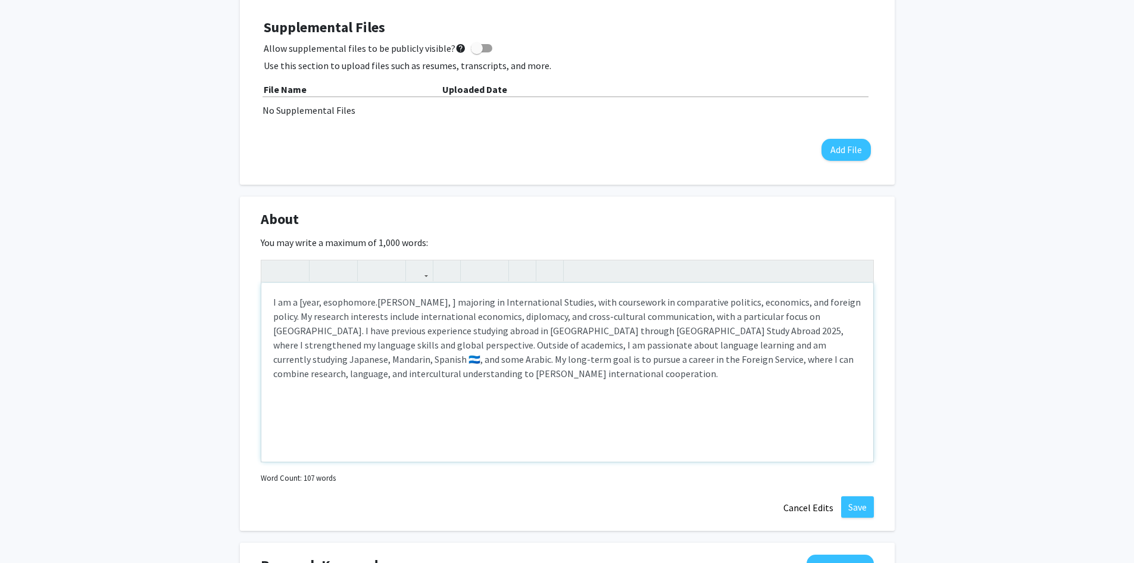
click at [325, 306] on p "I am a [year, e sophomore .g., ] majoring in International Studies, with course…" at bounding box center [567, 338] width 588 height 86
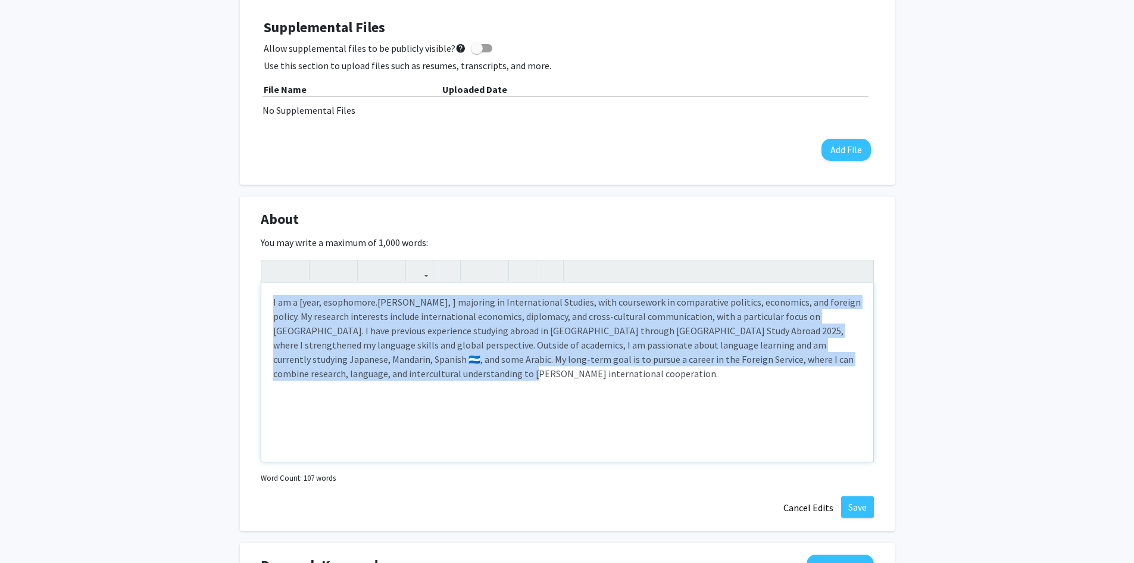
click at [325, 306] on p "I am a [year, e sophomore .g., ] majoring in International Studies, with course…" at bounding box center [567, 338] width 588 height 86
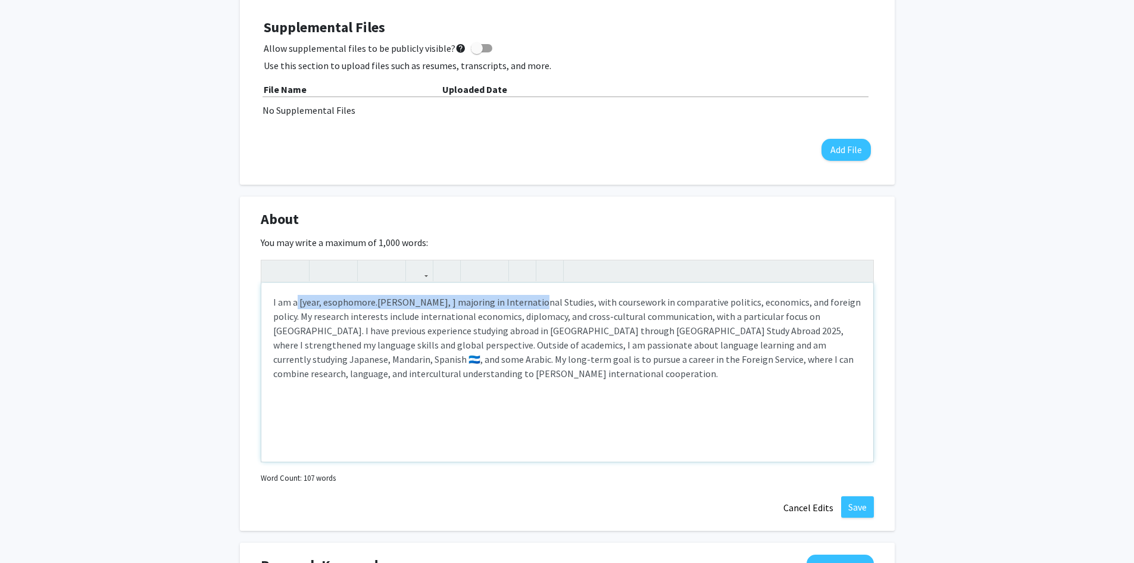
drag, startPoint x: 298, startPoint y: 302, endPoint x: 521, endPoint y: 292, distance: 223.5
click at [521, 292] on div "I am a [year, e sophomore .g., ] majoring in International Studies, with course…" at bounding box center [567, 372] width 612 height 179
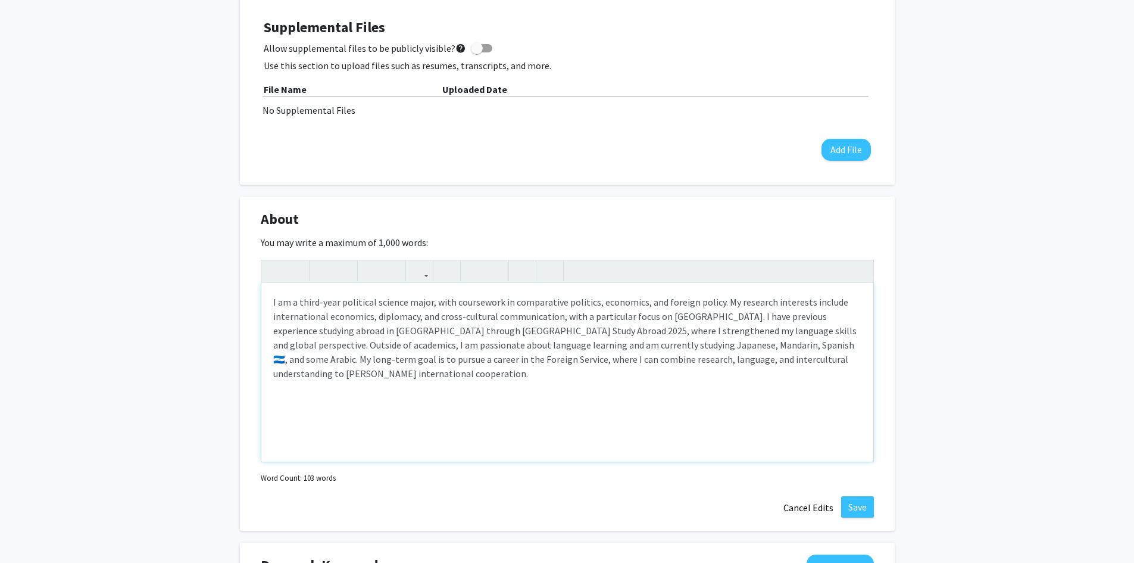
click at [614, 314] on span ", with coursework in comparative politics, economics, and foreign policy. My re…" at bounding box center [564, 337] width 583 height 83
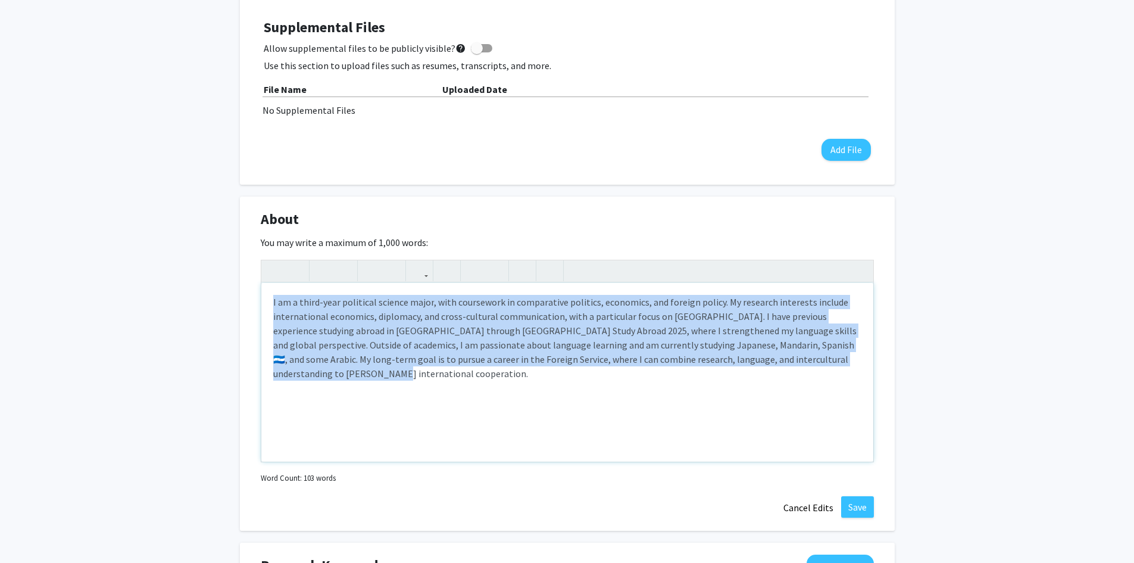
click at [614, 314] on span ", with coursework in comparative politics, economics, and foreign policy. My re…" at bounding box center [564, 337] width 583 height 83
click at [716, 297] on span ", with coursework in comparative politics, economics, and foreign policy. My re…" at bounding box center [564, 337] width 583 height 83
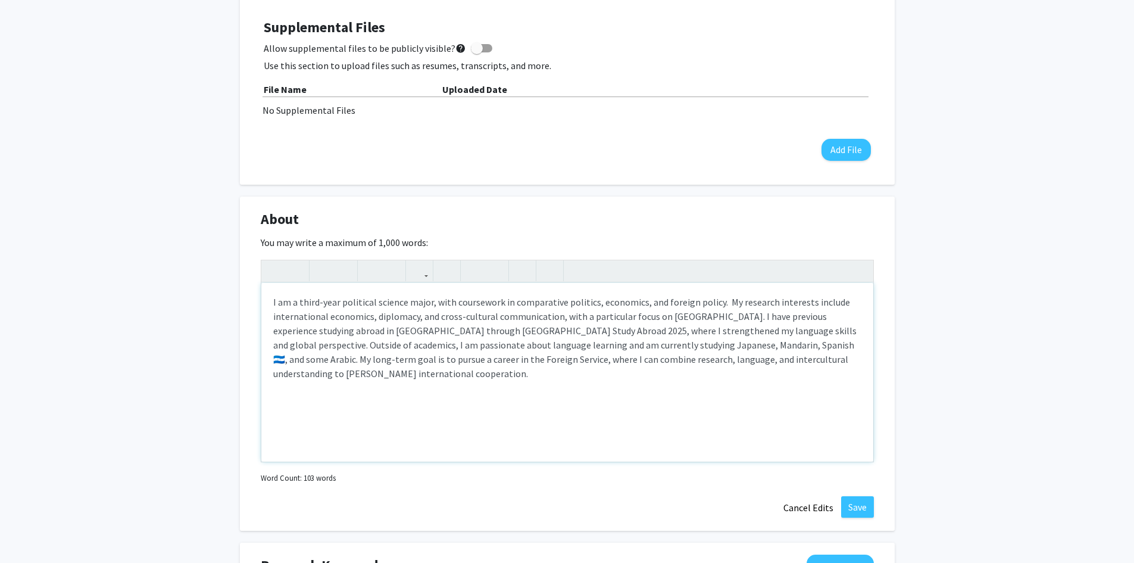
click at [366, 314] on span ", with coursework in comparative politics, economics, and foreign policy. My re…" at bounding box center [564, 337] width 583 height 83
click at [378, 316] on span ", with coursework in comparative politics, economics, and foreign policy. My re…" at bounding box center [564, 337] width 583 height 83
drag, startPoint x: 374, startPoint y: 318, endPoint x: 271, endPoint y: 317, distance: 103.0
click at [271, 317] on div "I am a third-year political science major , with coursework in comparative poli…" at bounding box center [567, 372] width 612 height 179
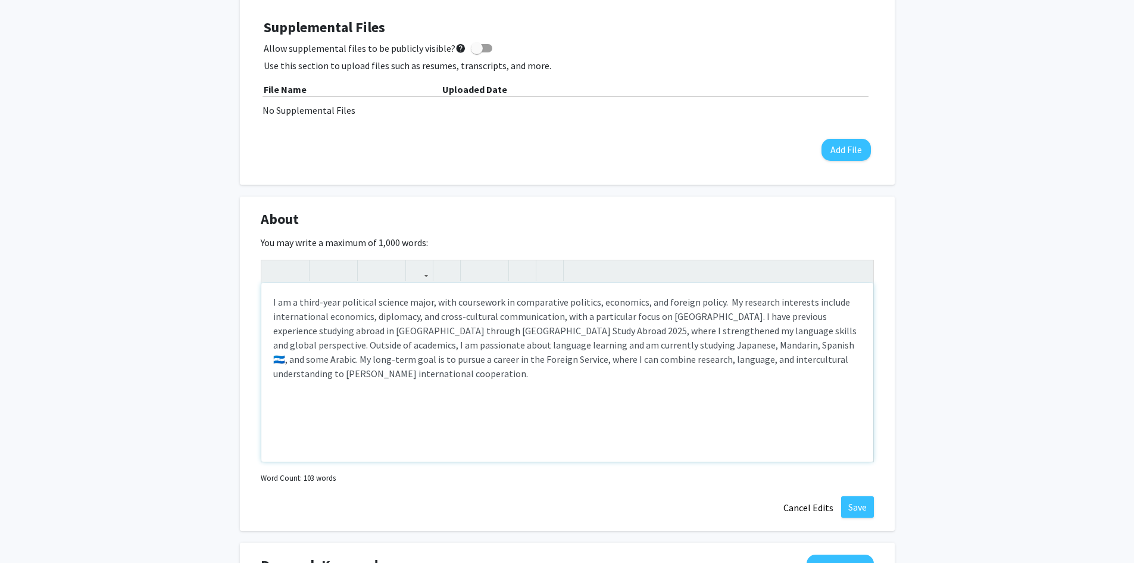
click at [462, 317] on span ", with coursework in comparative politics, economics, and foreign policy. My re…" at bounding box center [564, 337] width 583 height 83
click at [695, 315] on span ", with coursework in comparative politics, economics, and foreign policy. My re…" at bounding box center [564, 337] width 583 height 83
click at [316, 333] on span ", with coursework in comparative politics, economics, and foreign policy. My re…" at bounding box center [562, 337] width 579 height 83
click at [457, 330] on span ", with coursework in comparative politics, economics, and foreign policy. My re…" at bounding box center [562, 337] width 579 height 83
click at [664, 331] on span ", with coursework in comparative politics, economics, and foreign policy. My re…" at bounding box center [565, 337] width 584 height 83
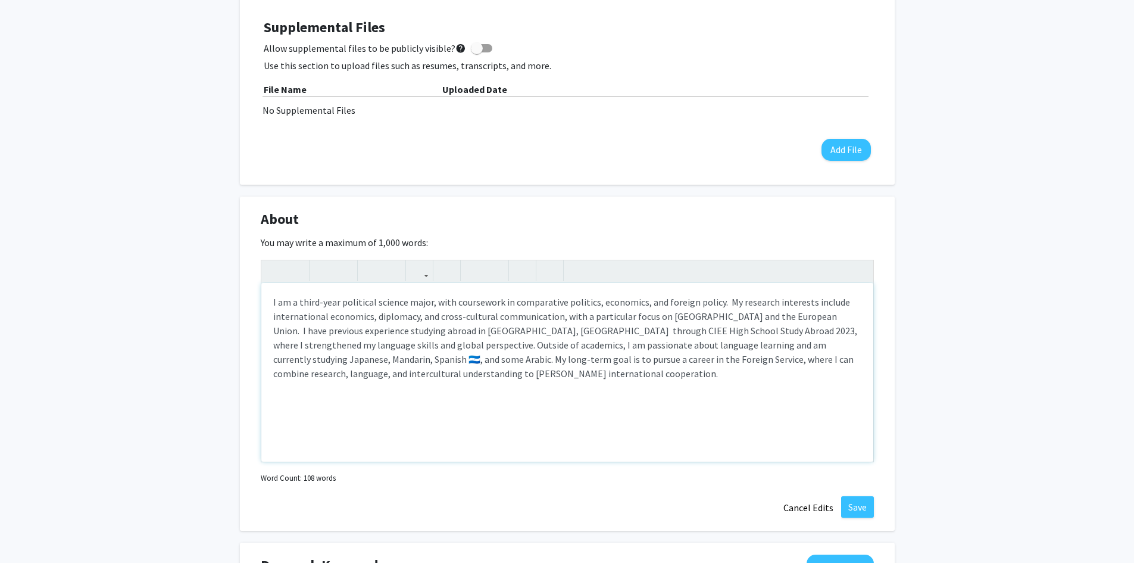
click at [349, 351] on p "I am a third-year political science major , with coursework in comparative poli…" at bounding box center [567, 338] width 588 height 86
click at [803, 333] on span ", with coursework in comparative politics, economics, and foreign policy. My re…" at bounding box center [565, 337] width 584 height 83
click at [766, 342] on span ", with coursework in comparative politics, economics, and foreign policy. My re…" at bounding box center [565, 337] width 584 height 83
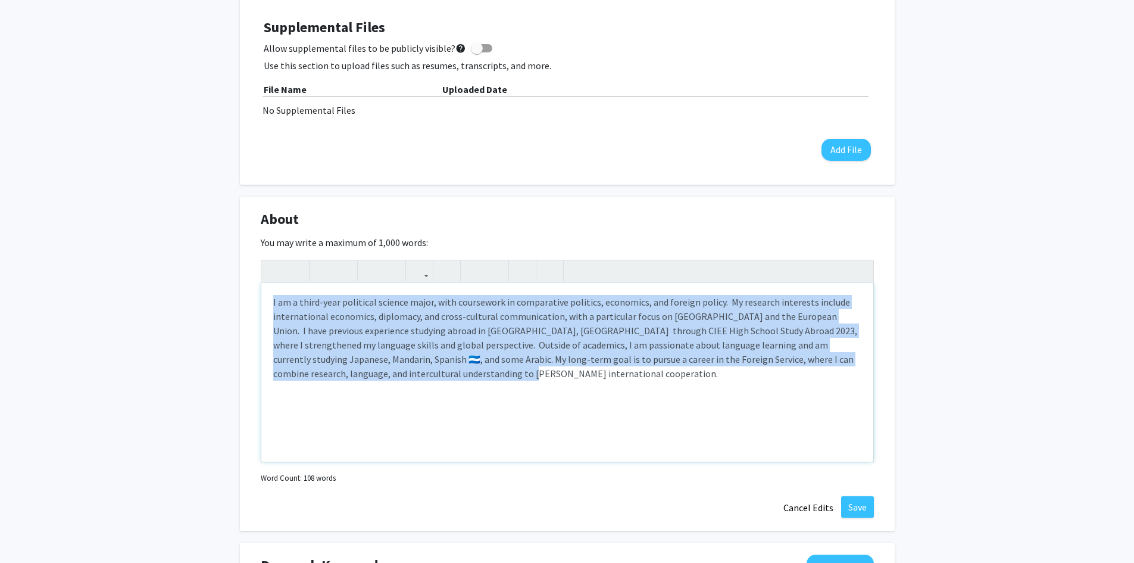
click at [766, 342] on span ", with coursework in comparative politics, economics, and foreign policy. My re…" at bounding box center [565, 337] width 584 height 83
click at [789, 348] on span ", with coursework in comparative politics, economics, and foreign policy. My re…" at bounding box center [565, 337] width 584 height 83
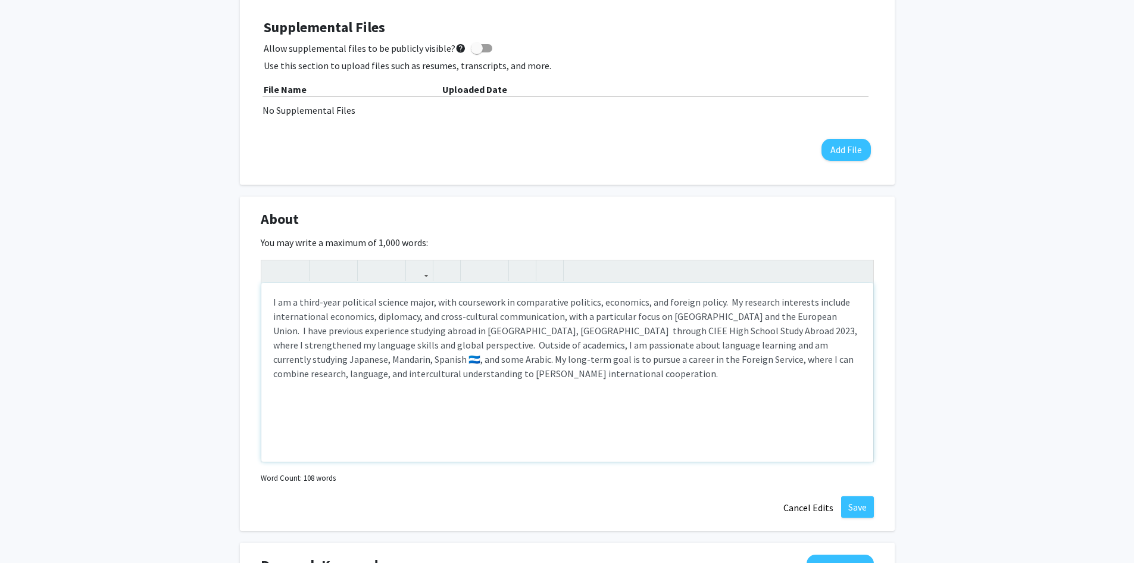
click at [829, 346] on span ", with coursework in comparative politics, economics, and foreign policy. My re…" at bounding box center [565, 337] width 584 height 83
click at [304, 358] on span ", with coursework in comparative politics, economics, and foreign policy. My re…" at bounding box center [565, 337] width 584 height 83
drag, startPoint x: 304, startPoint y: 358, endPoint x: 245, endPoint y: 357, distance: 58.3
click at [245, 357] on div "About Edit Section You may write a maximum of 1,000 words: <p>I am a third-year…" at bounding box center [567, 363] width 655 height 335
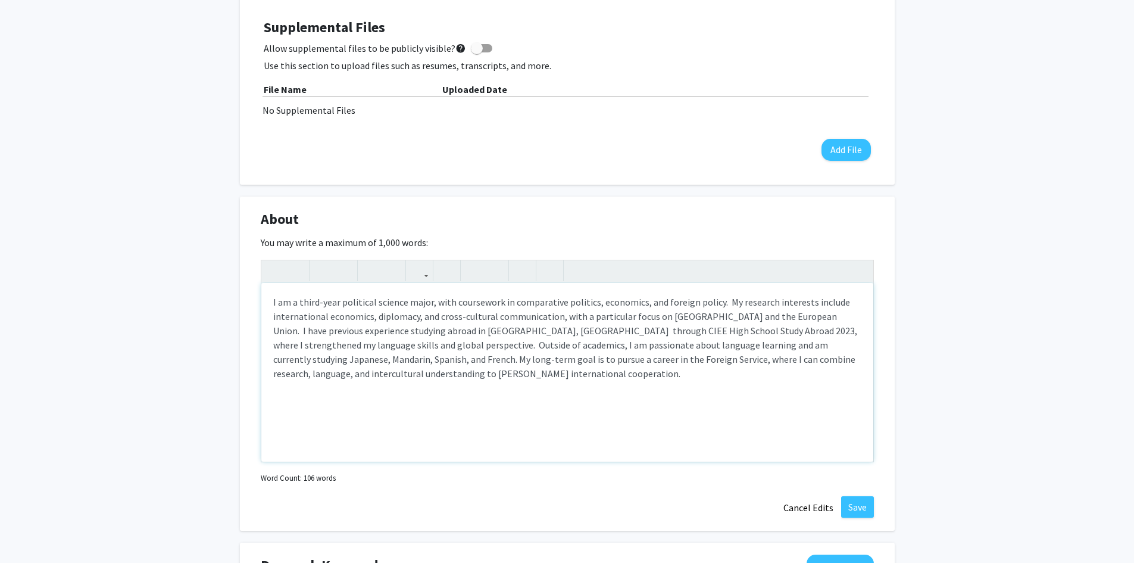
type textarea "<p>I am a third-year political science major<span style="font-size: 1rem;">, wi…"
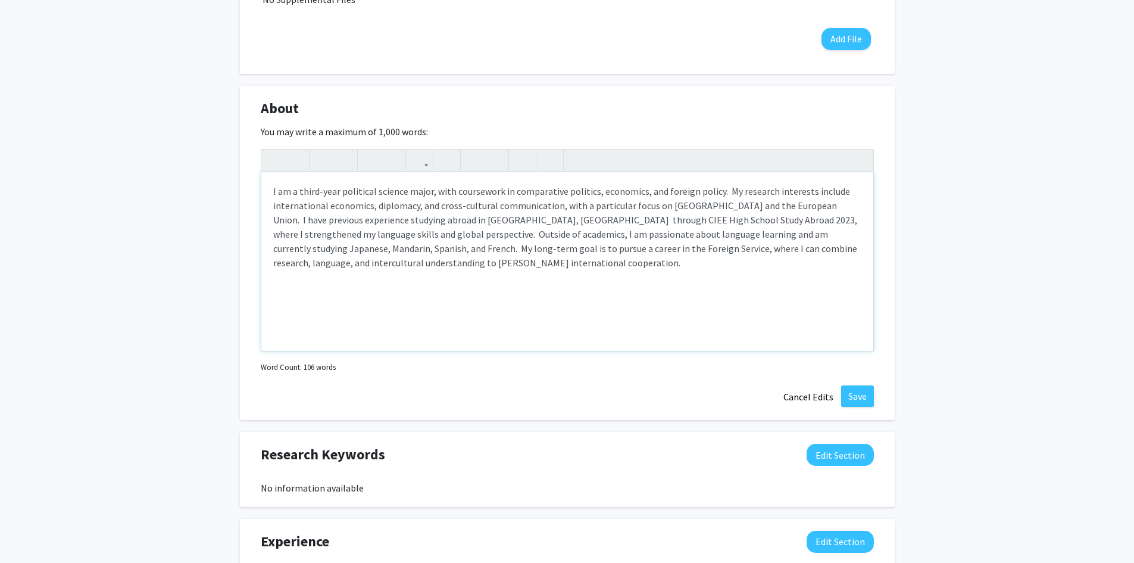
scroll to position [476, 0]
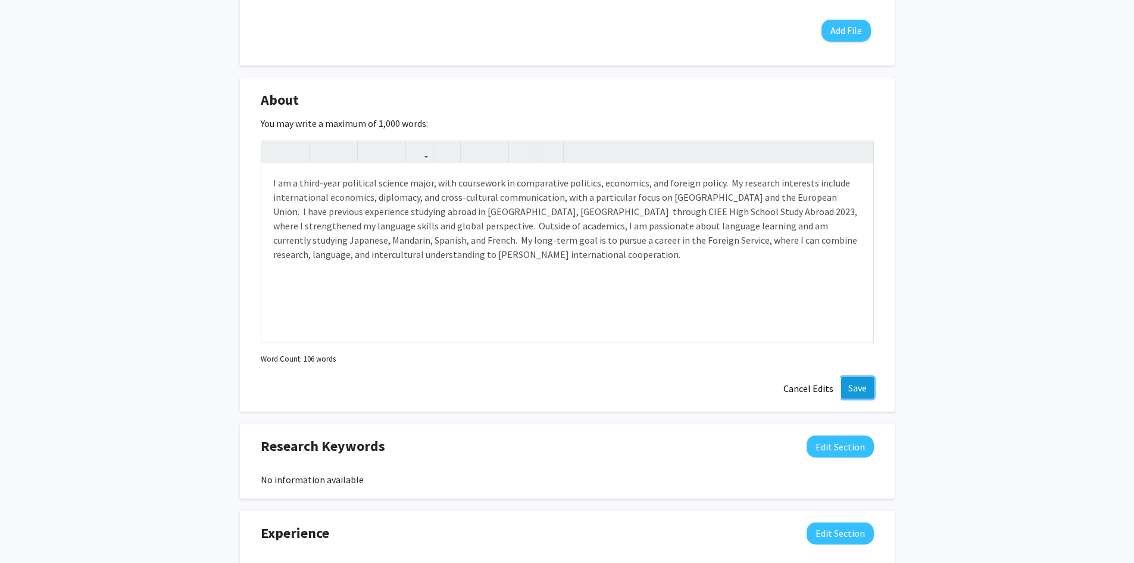
click at [845, 388] on button "Save" at bounding box center [857, 387] width 33 height 21
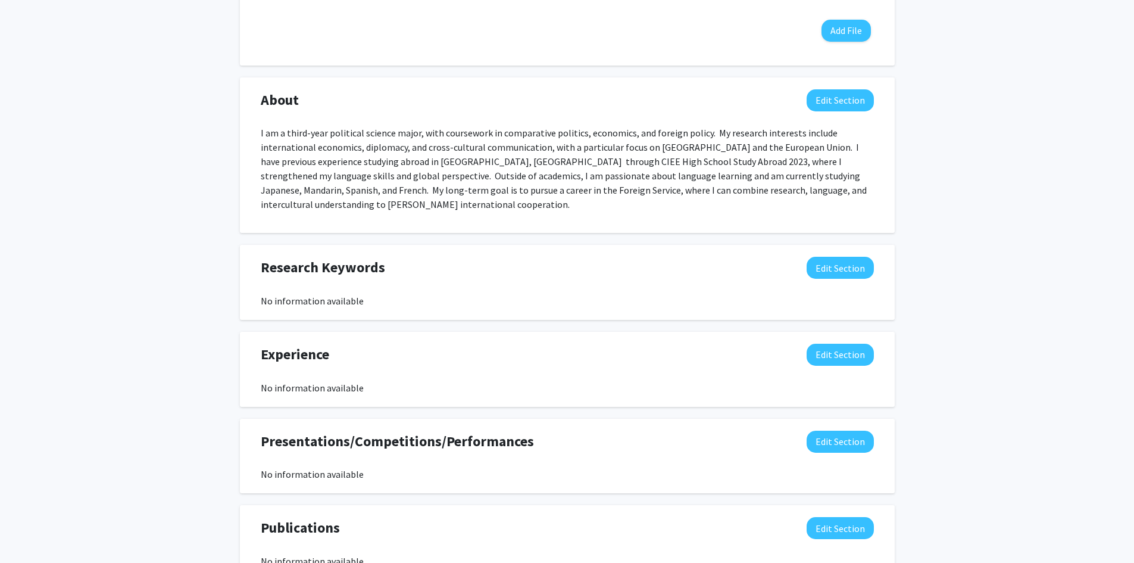
click at [836, 341] on div "Experience Edit Section No information available You may write a maximum of 750…" at bounding box center [567, 369] width 655 height 75
click at [834, 348] on button "Edit Section" at bounding box center [840, 355] width 67 height 22
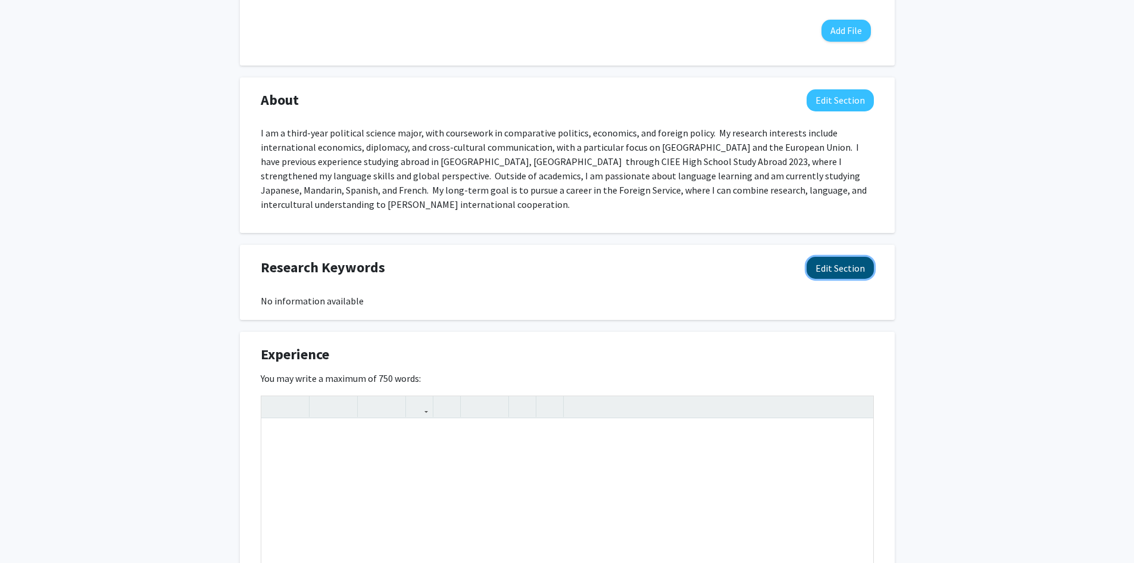
click at [841, 263] on button "Edit Section" at bounding box center [840, 268] width 67 height 22
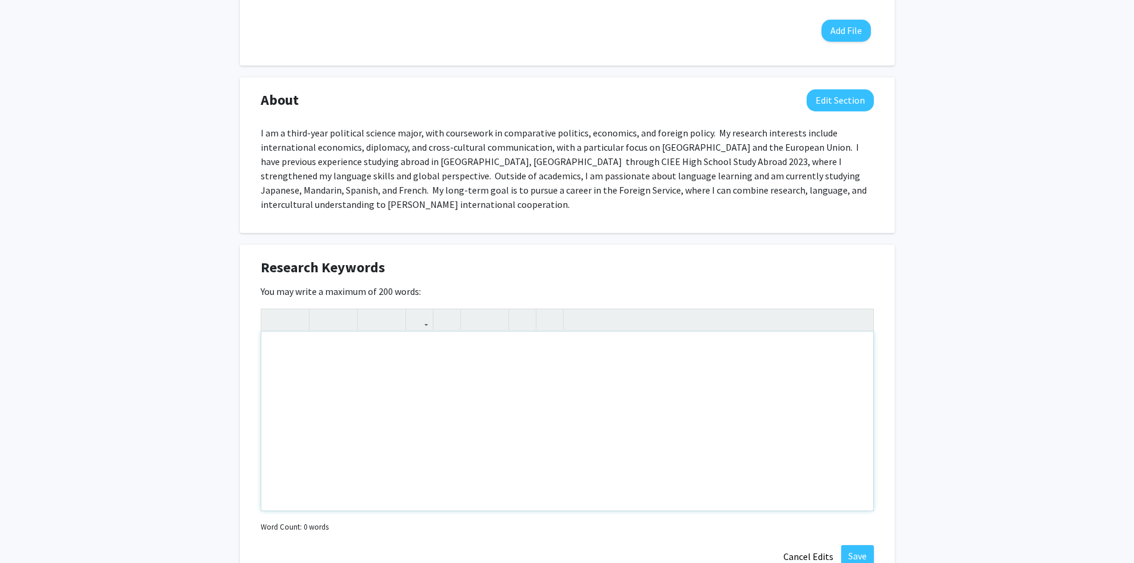
click at [378, 347] on div "Note to users with screen readers: Please deactivate our accessibility plugin f…" at bounding box center [567, 421] width 612 height 179
paste div "Note to users with screen readers: Please deactivate our accessibility plugin f…"
type textarea "<p>General International Studies / Political Science</p><br><p>International re…"
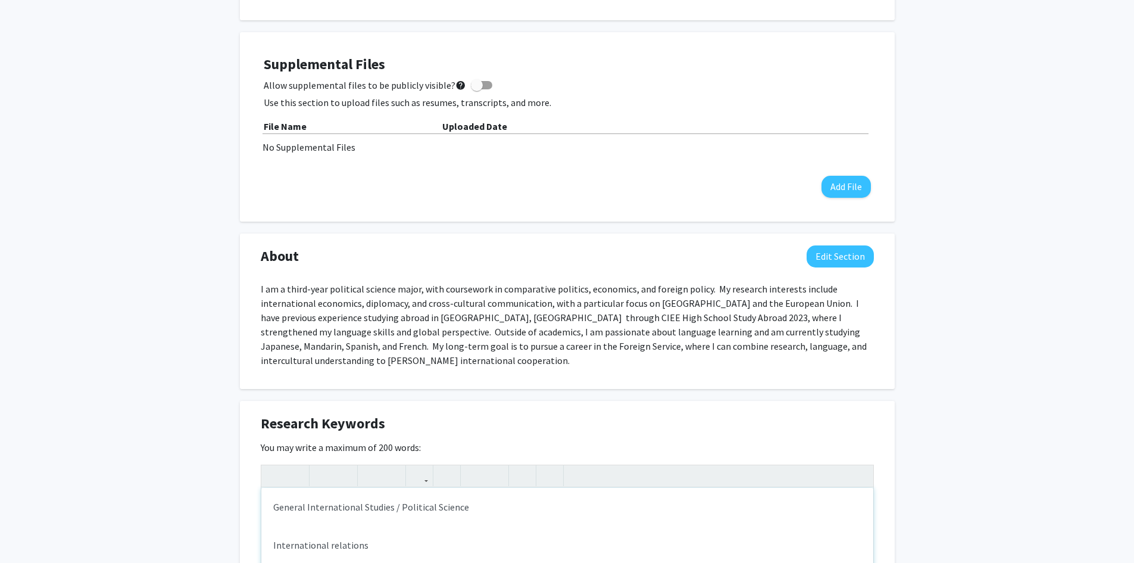
scroll to position [655, 0]
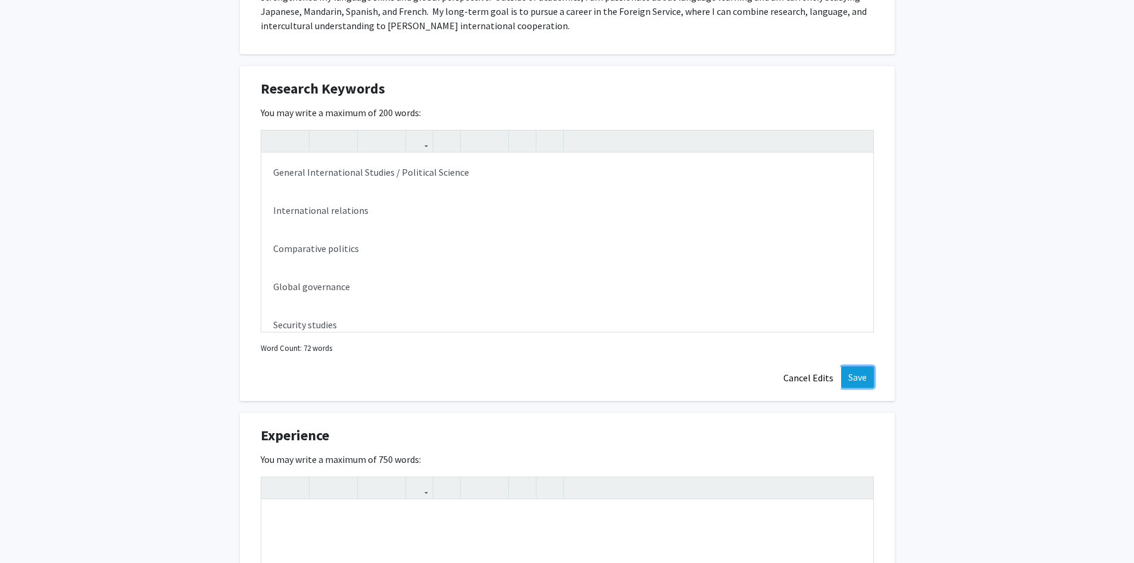
click at [868, 371] on button "Save" at bounding box center [857, 376] width 33 height 21
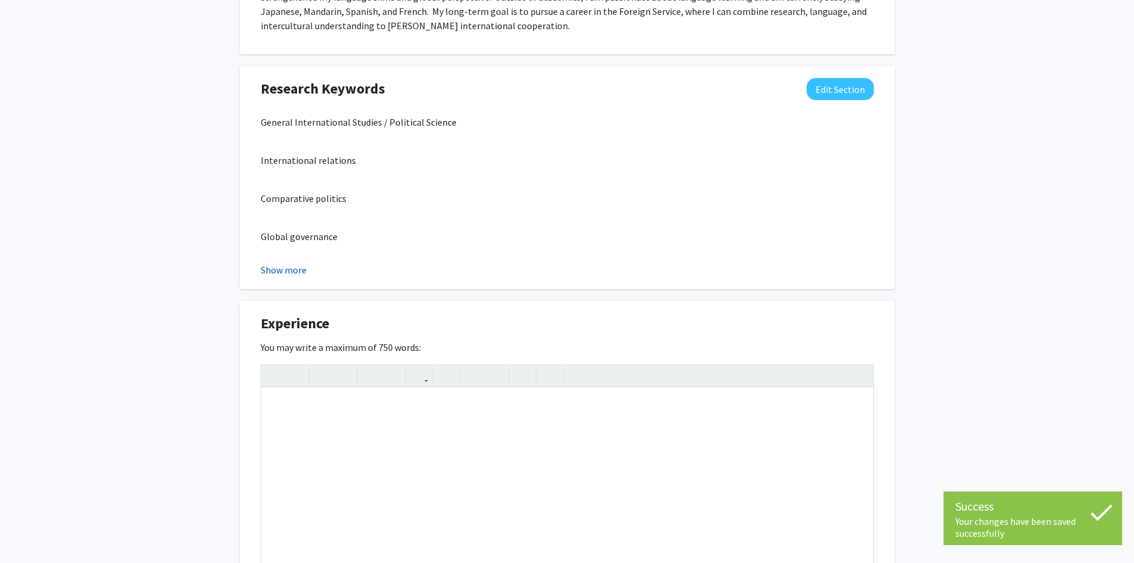
click at [298, 271] on button "Show more" at bounding box center [284, 270] width 46 height 14
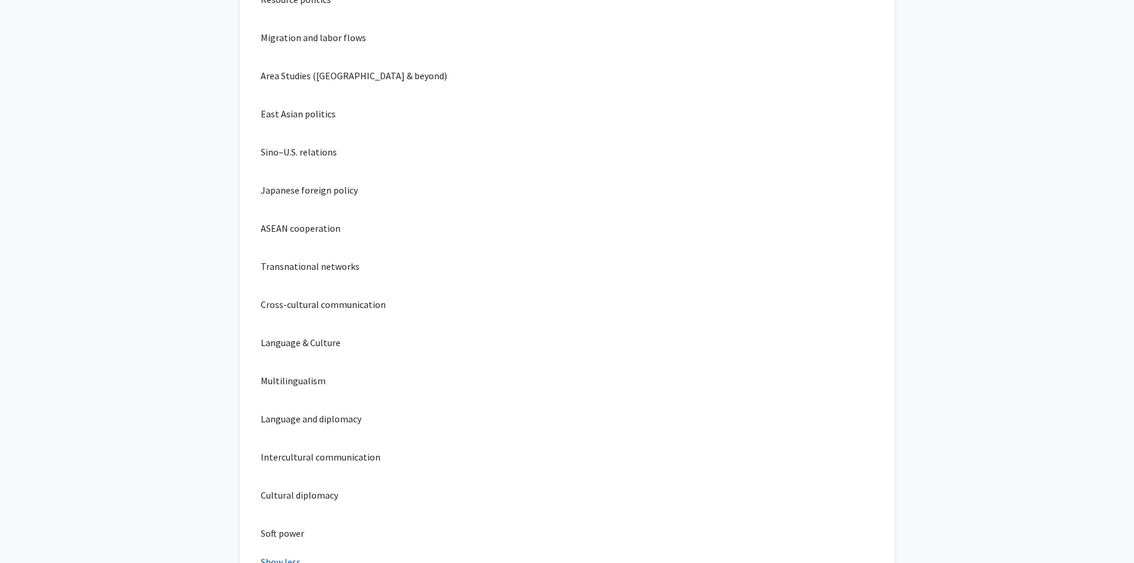
scroll to position [1310, 0]
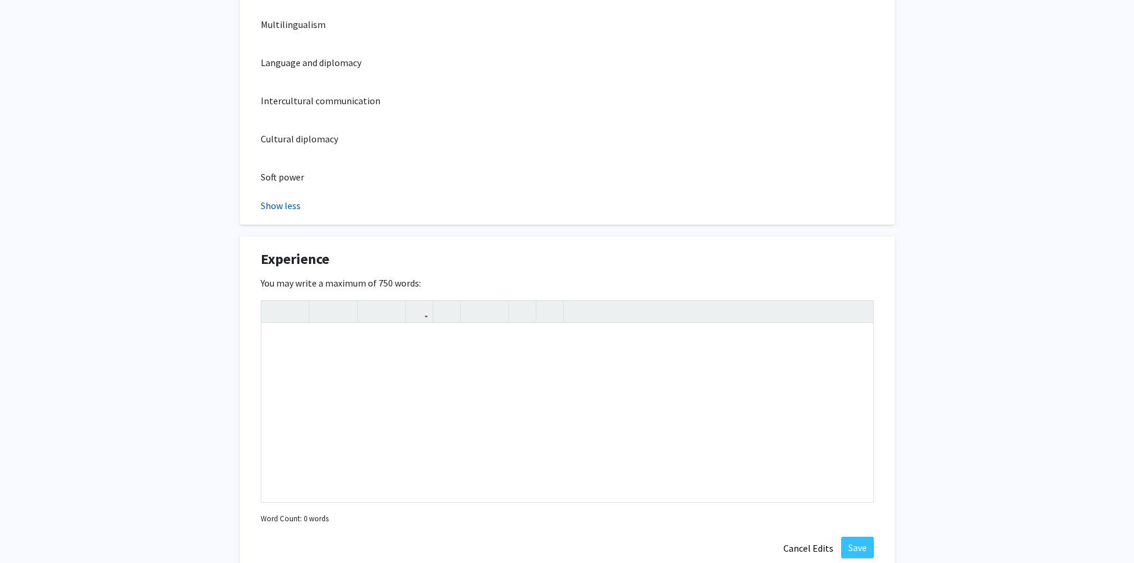
click at [267, 202] on button "Show less" at bounding box center [281, 205] width 40 height 14
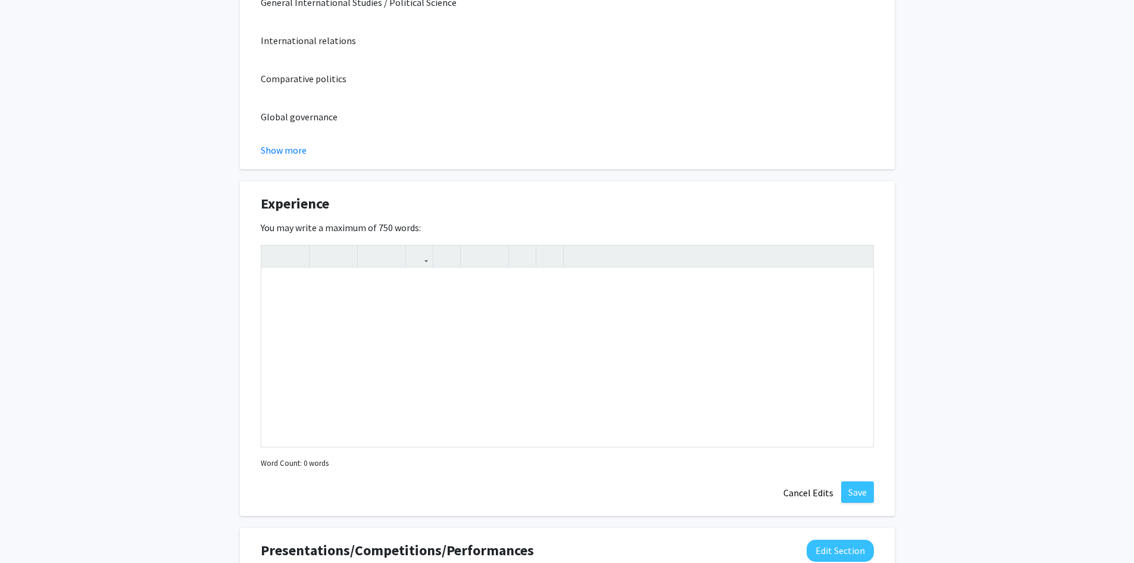
scroll to position [764, 0]
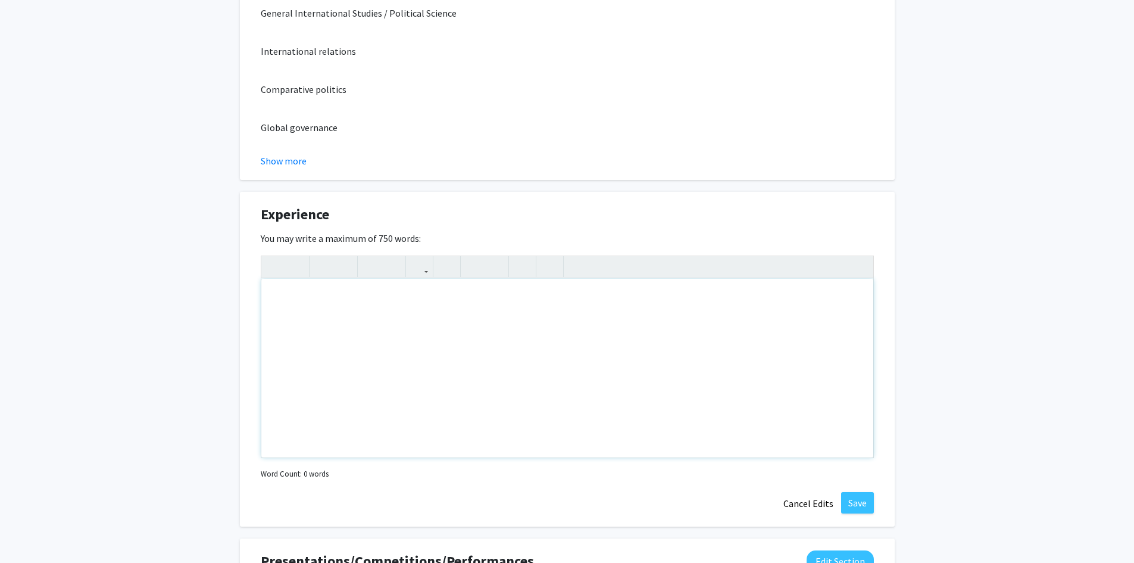
click at [474, 336] on div "Note to users with screen readers: Please deactivate our accessibility plugin f…" at bounding box center [567, 368] width 612 height 179
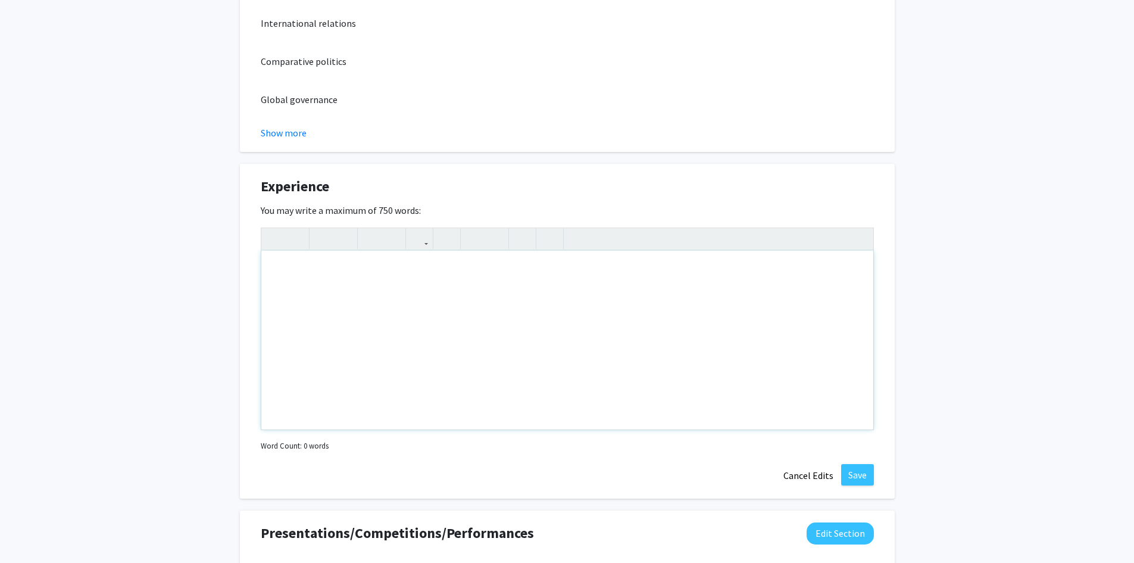
scroll to position [823, 0]
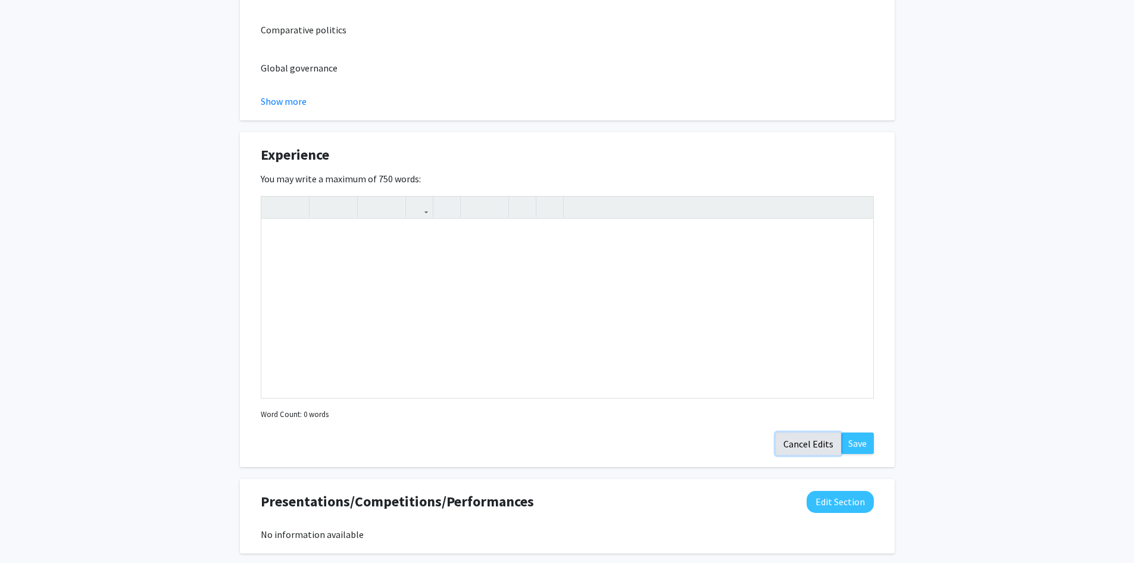
click at [820, 449] on button "Cancel Edits" at bounding box center [808, 443] width 65 height 23
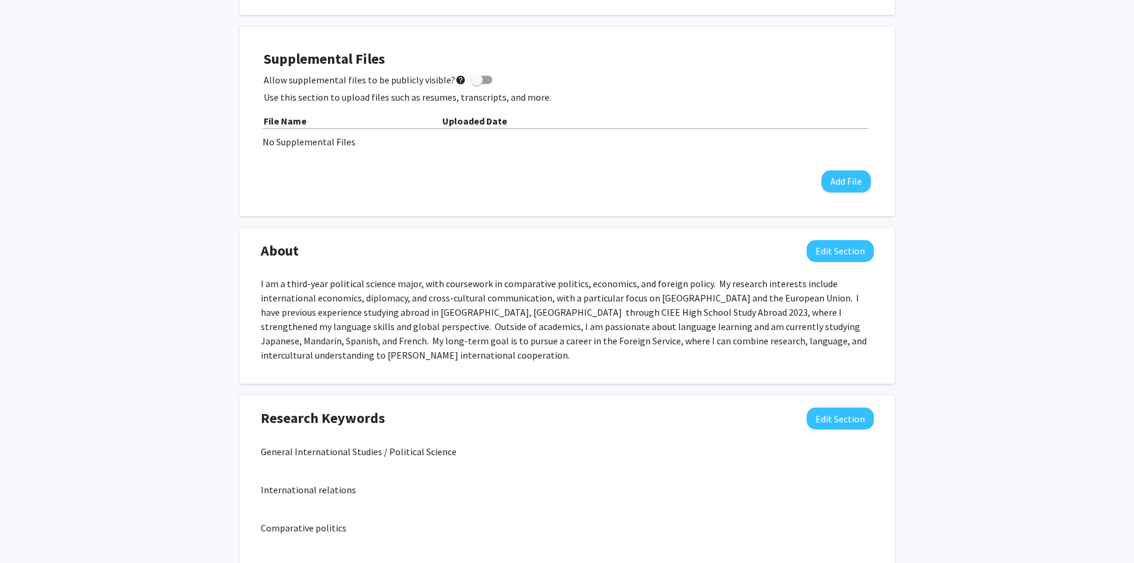
scroll to position [0, 0]
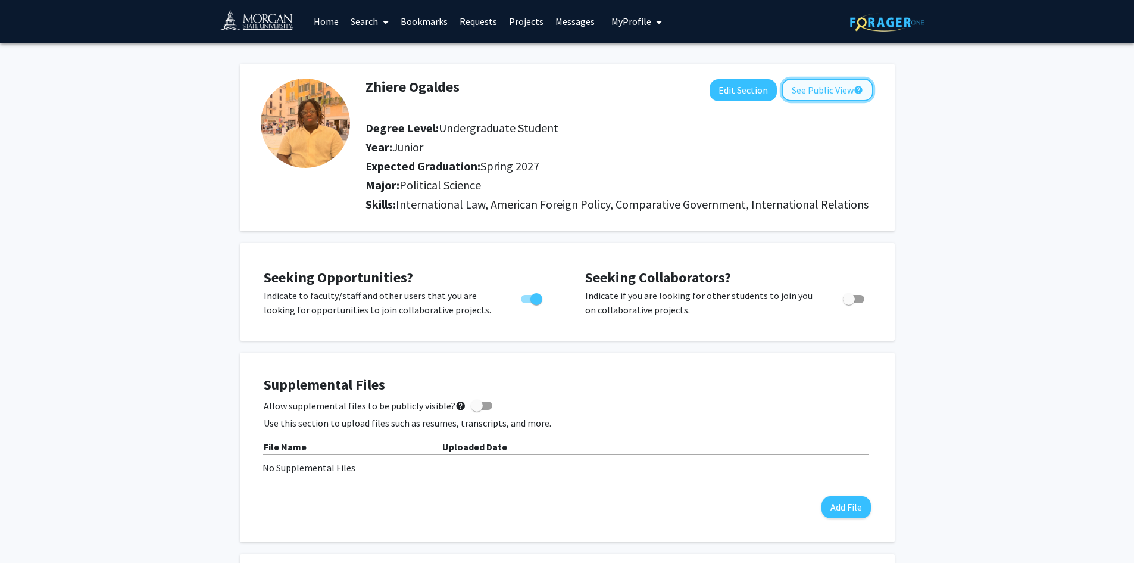
click at [801, 98] on button "See Public View help" at bounding box center [828, 90] width 92 height 23
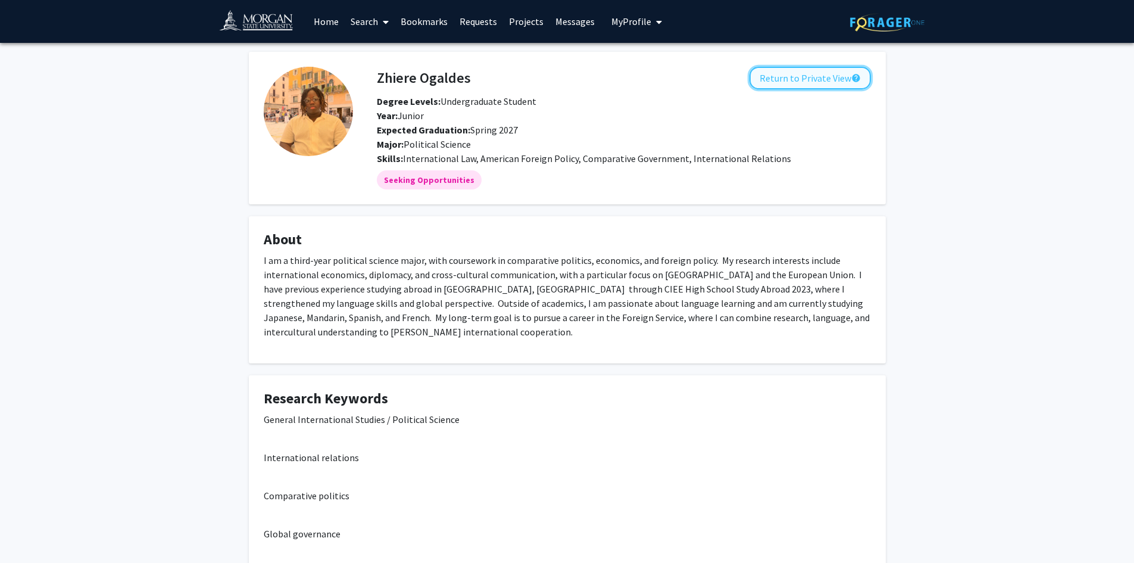
click at [808, 81] on button "Return to Private View help" at bounding box center [810, 78] width 121 height 23
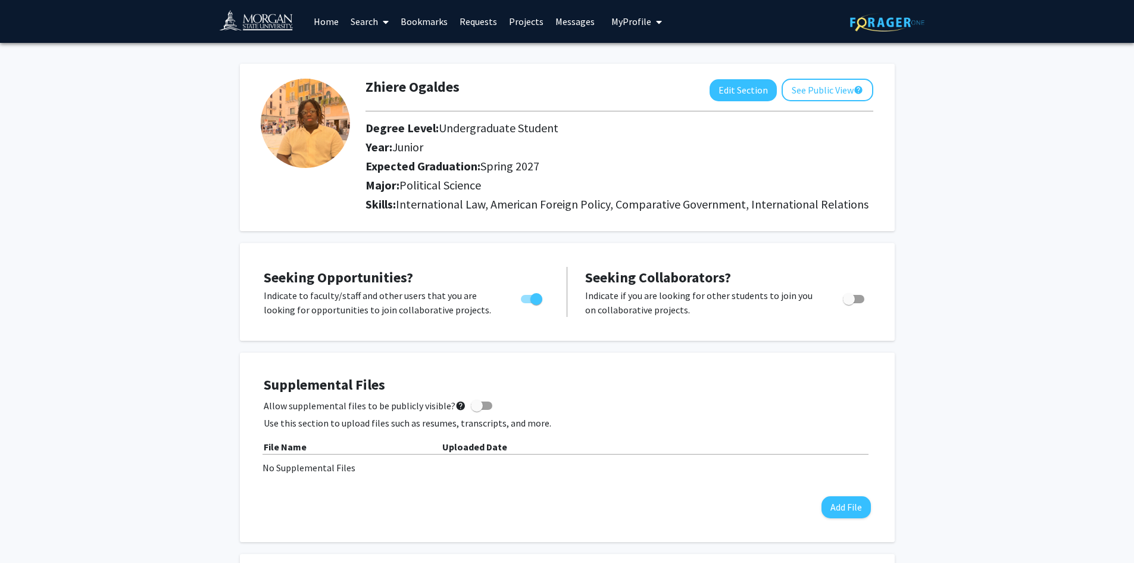
click at [361, 19] on link "Search" at bounding box center [370, 22] width 50 height 42
click at [371, 58] on span "Faculty/Staff" at bounding box center [389, 55] width 88 height 24
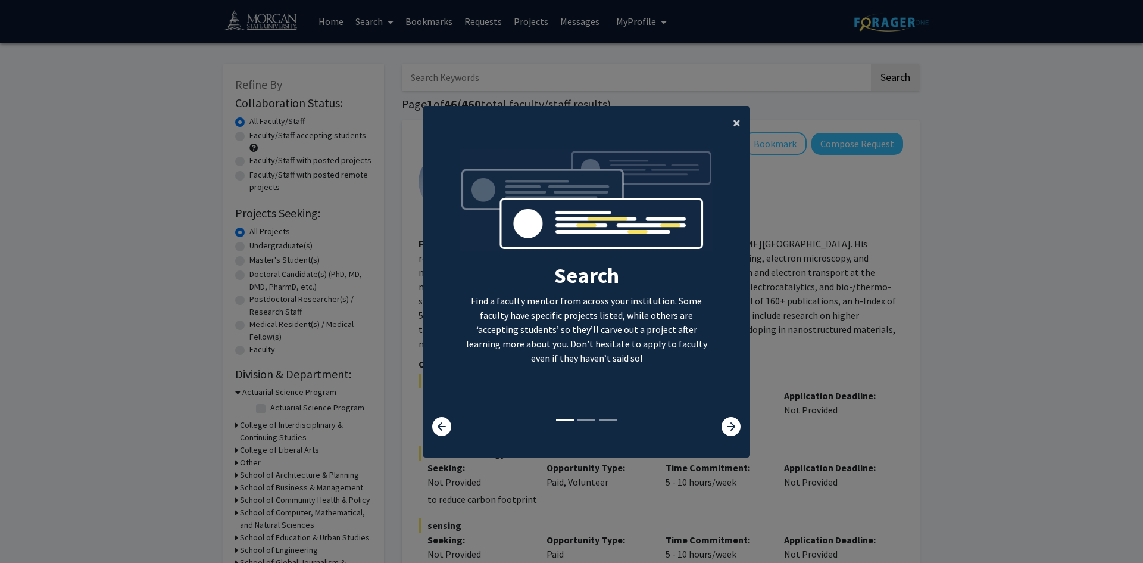
click at [733, 125] on span "×" at bounding box center [737, 122] width 8 height 18
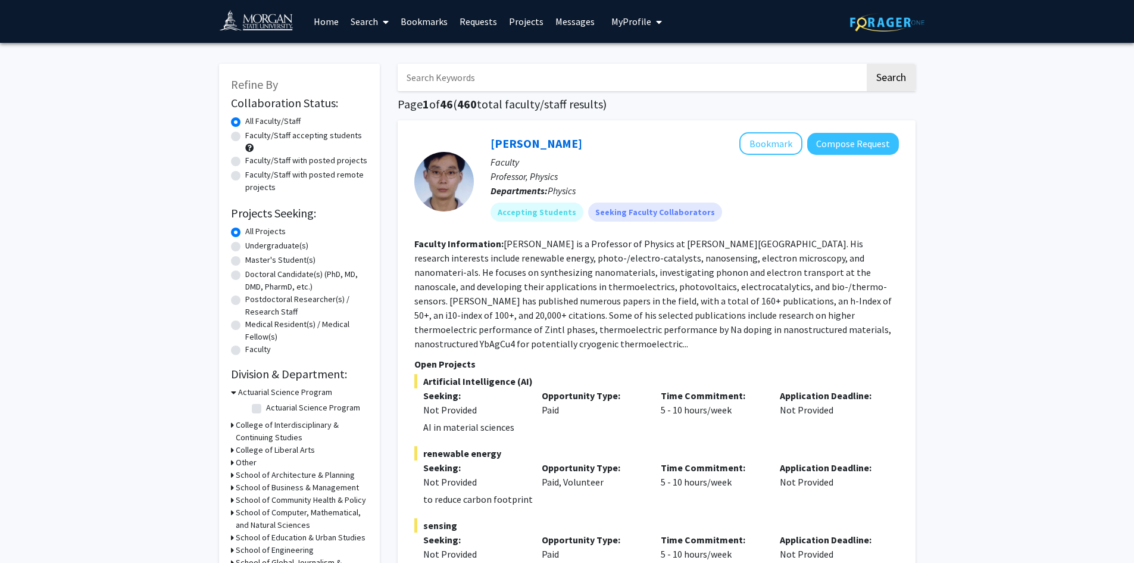
click at [268, 251] on label "Undergraduate(s)" at bounding box center [276, 245] width 63 height 13
click at [253, 247] on input "Undergraduate(s)" at bounding box center [249, 243] width 8 height 8
radio input "true"
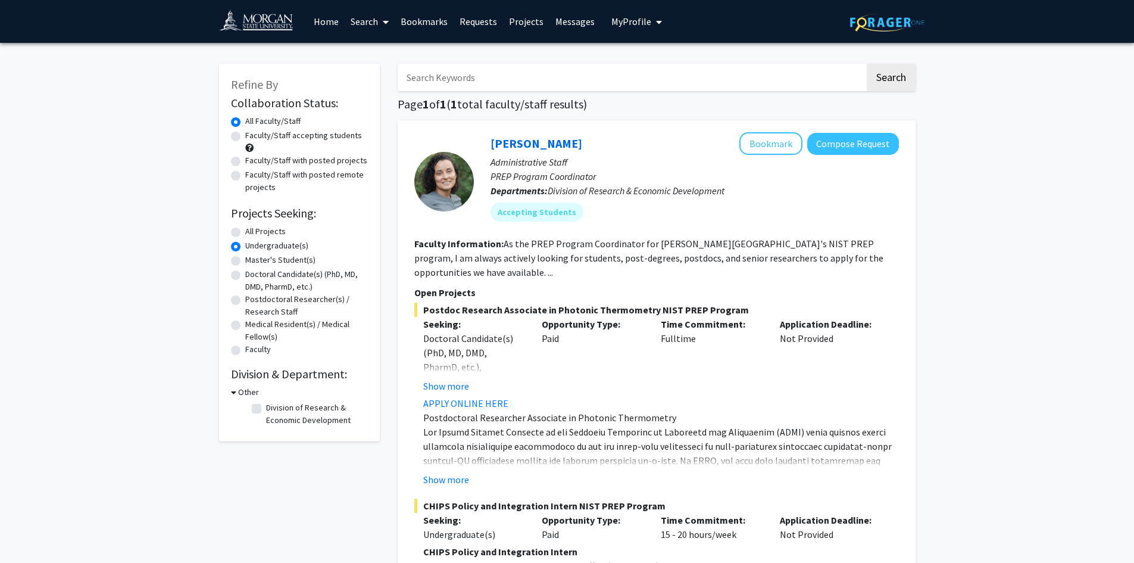
click at [274, 137] on label "Faculty/Staff accepting students" at bounding box center [303, 135] width 117 height 13
click at [253, 137] on input "Faculty/Staff accepting students" at bounding box center [249, 133] width 8 height 8
radio input "true"
click at [279, 125] on label "All Faculty/Staff" at bounding box center [272, 121] width 55 height 13
click at [253, 123] on input "All Faculty/Staff" at bounding box center [249, 119] width 8 height 8
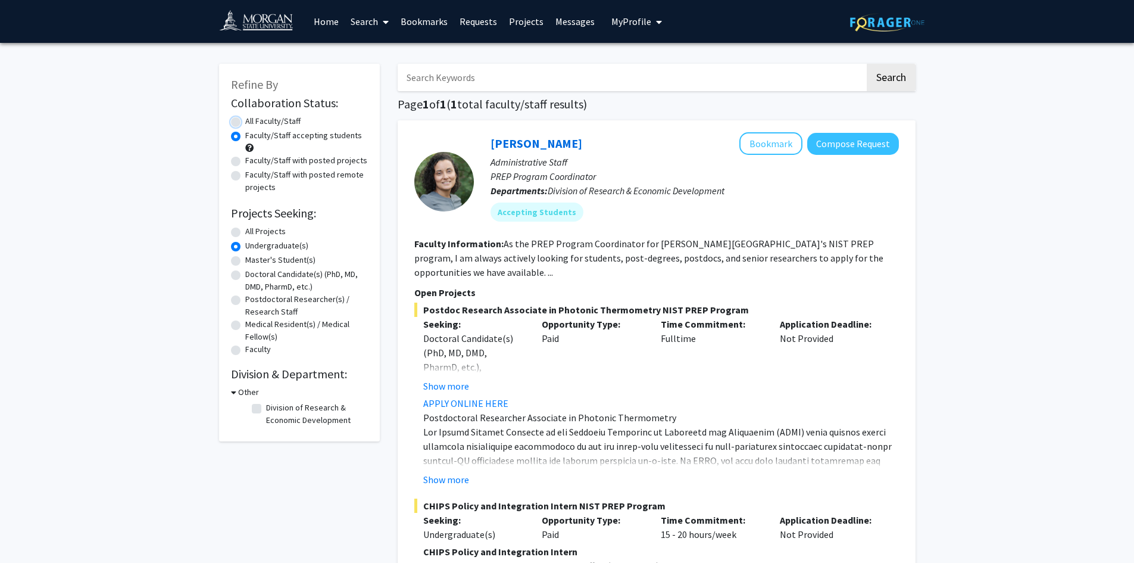
radio input "true"
click at [571, 87] on input "Search Keywords" at bounding box center [631, 77] width 467 height 27
type input "politic"
click at [867, 64] on button "Search" at bounding box center [891, 77] width 49 height 27
radio input "true"
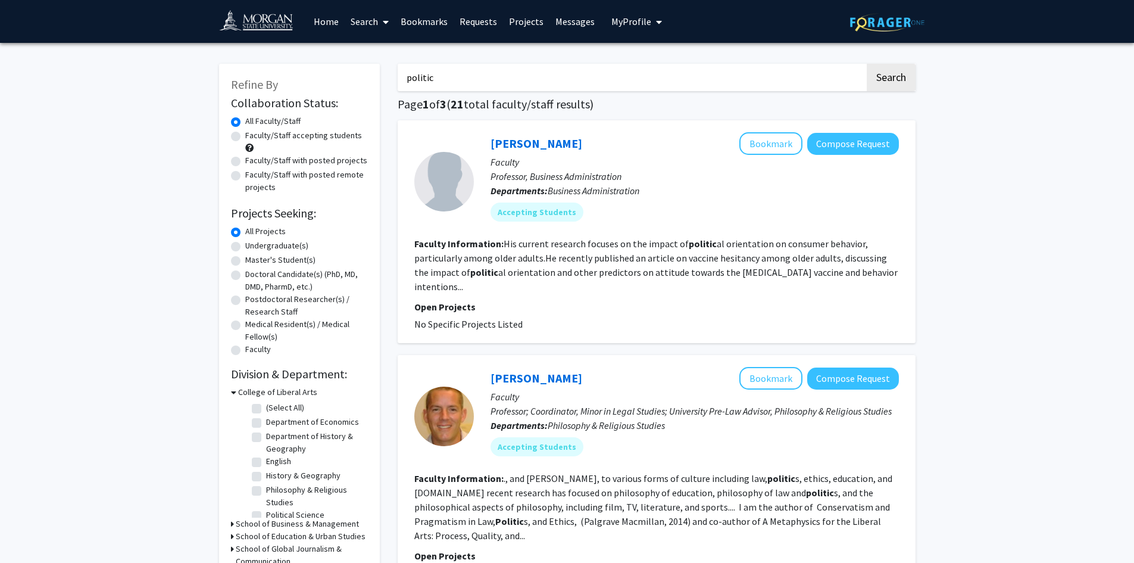
click at [571, 86] on input "politic" at bounding box center [631, 77] width 467 height 27
type input "political science"
click at [867, 64] on button "Search" at bounding box center [891, 77] width 49 height 27
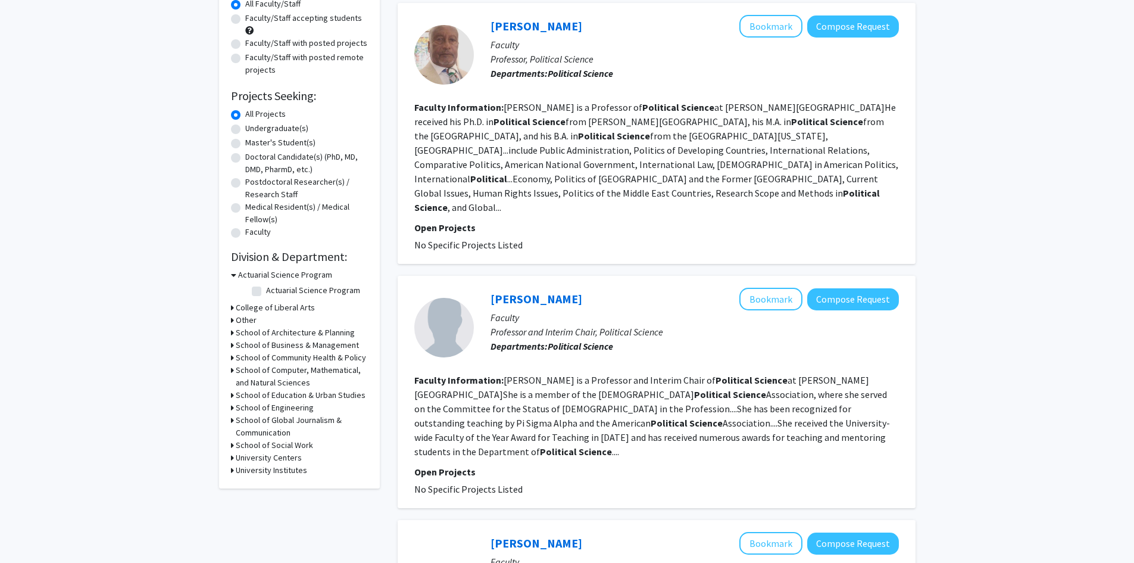
scroll to position [119, 0]
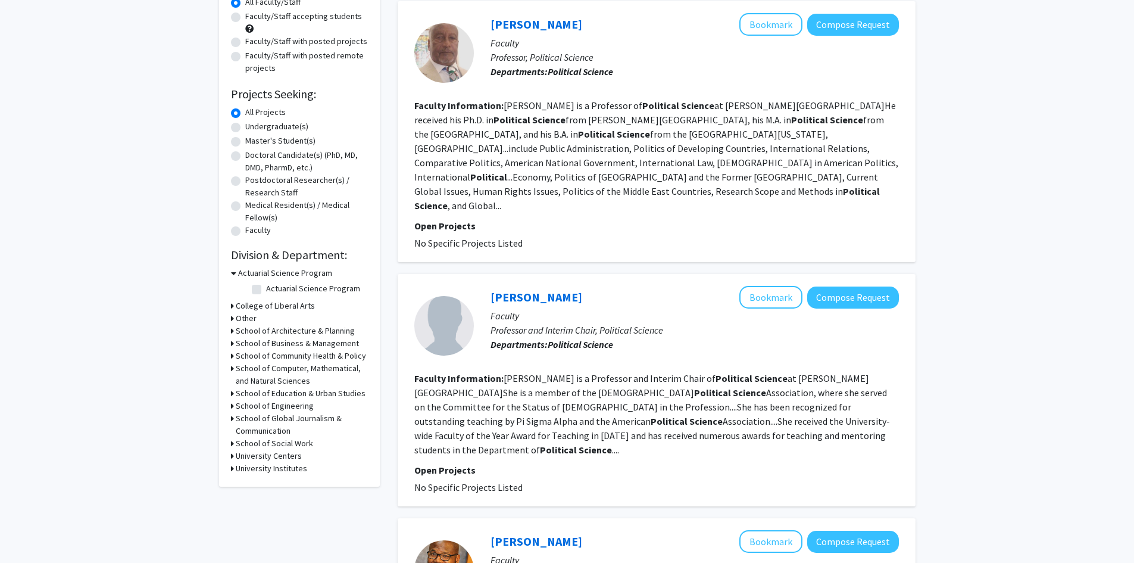
click at [252, 129] on label "Undergraduate(s)" at bounding box center [276, 126] width 63 height 13
click at [252, 128] on input "Undergraduate(s)" at bounding box center [249, 124] width 8 height 8
radio input "true"
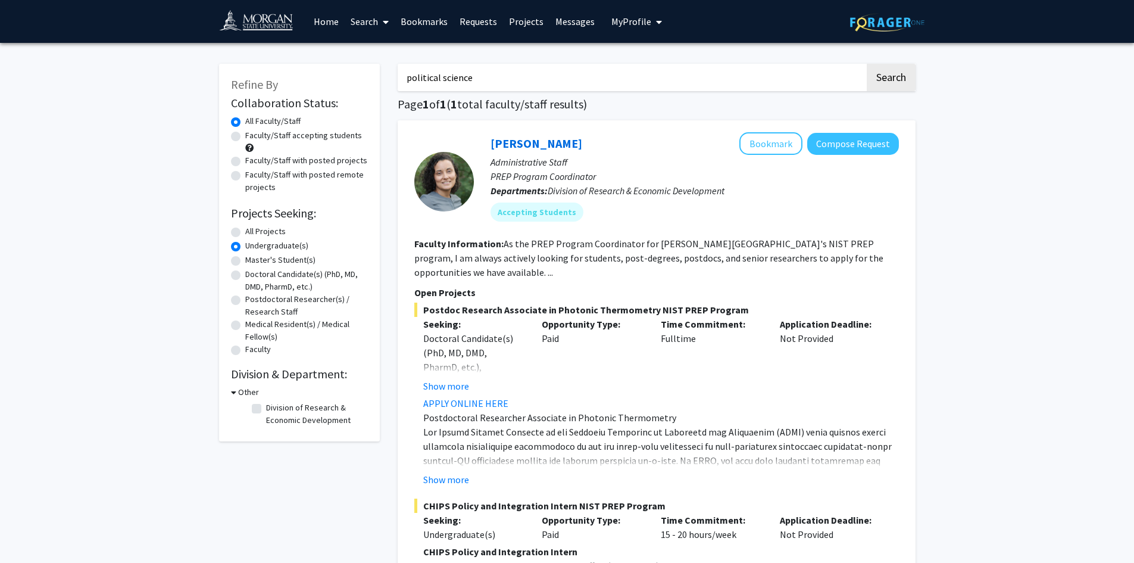
click at [249, 234] on label "All Projects" at bounding box center [265, 231] width 40 height 13
click at [249, 233] on input "All Projects" at bounding box center [249, 229] width 8 height 8
radio input "true"
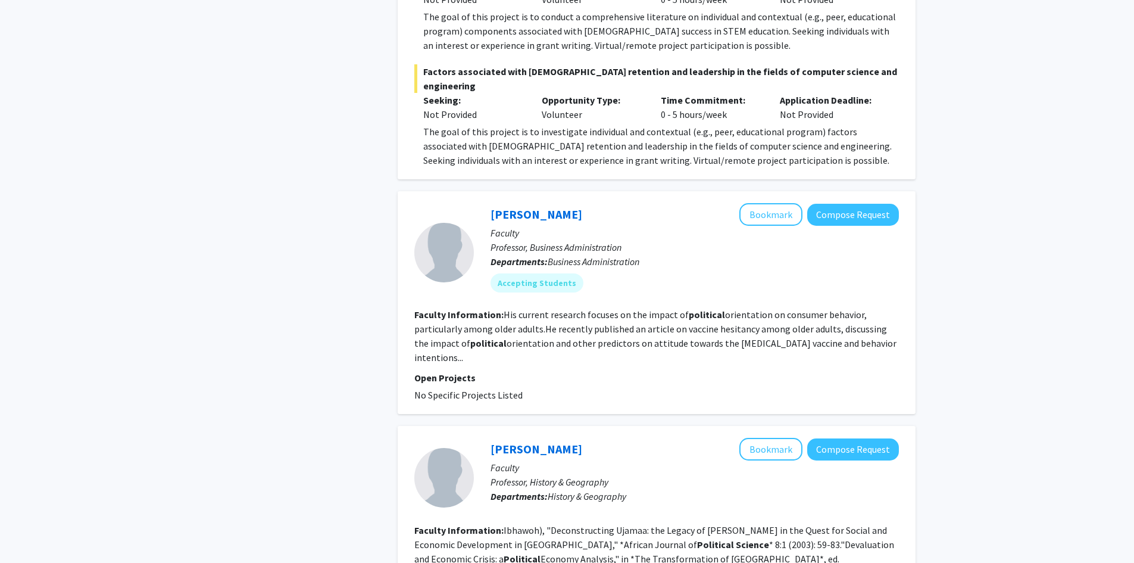
scroll to position [1488, 0]
click at [557, 307] on section "Faculty Information: His current research focuses on the impact of political or…" at bounding box center [656, 335] width 485 height 57
click at [548, 308] on fg-read-more "His current research focuses on the impact of political orientation on consumer…" at bounding box center [655, 335] width 482 height 55
drag, startPoint x: 548, startPoint y: 274, endPoint x: 630, endPoint y: 276, distance: 82.8
click at [630, 308] on fg-read-more "His current research focuses on the impact of political orientation on consumer…" at bounding box center [655, 335] width 482 height 55
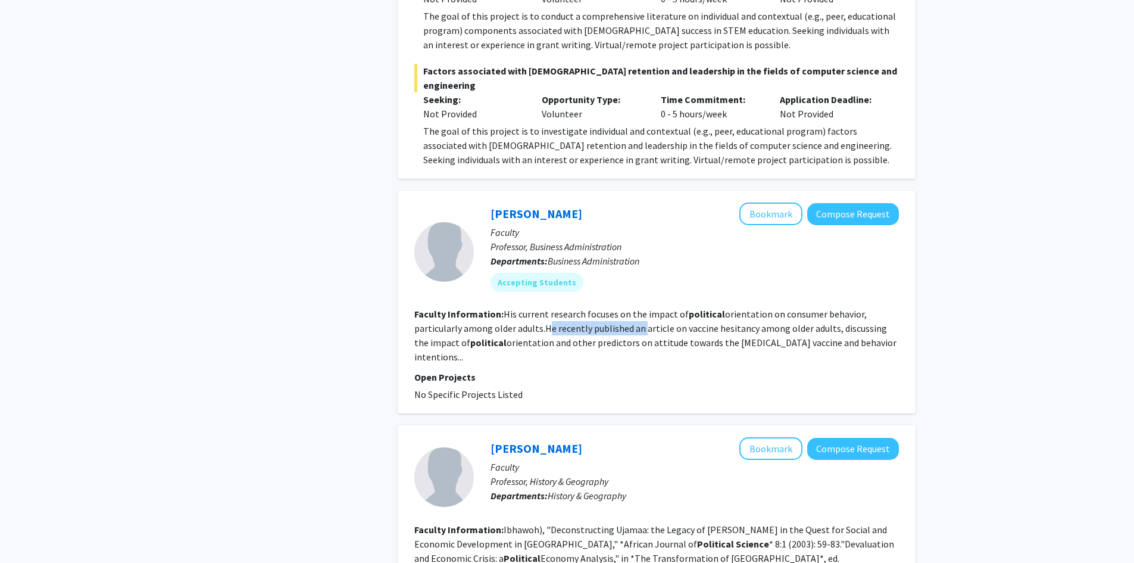
click at [630, 308] on fg-read-more "His current research focuses on the impact of political orientation on consumer…" at bounding box center [655, 335] width 482 height 55
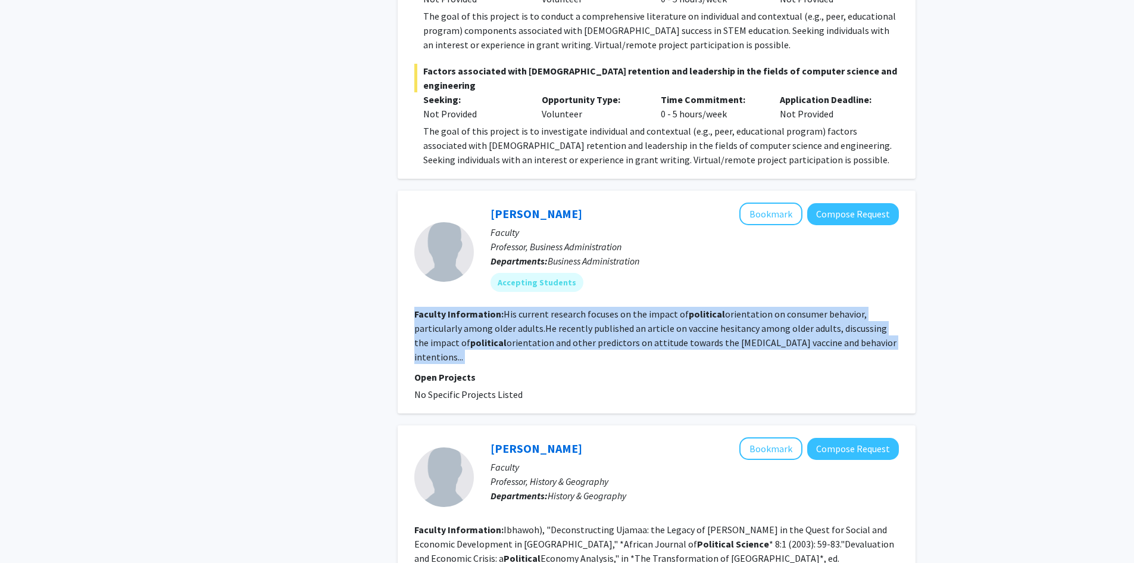
click at [630, 308] on fg-read-more "His current research focuses on the impact of political orientation on consumer…" at bounding box center [655, 335] width 482 height 55
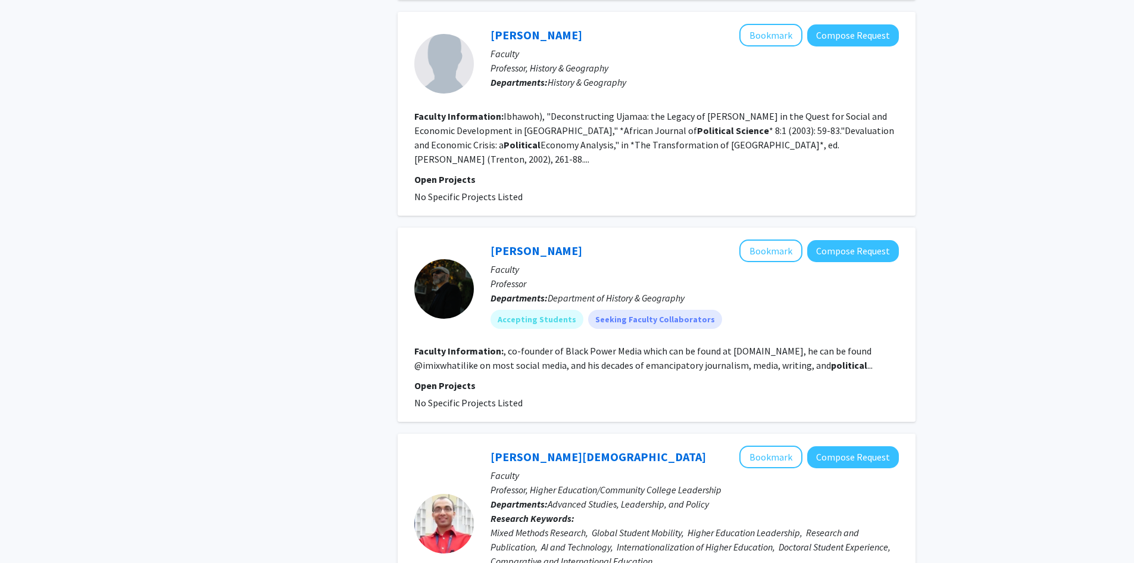
scroll to position [1905, 0]
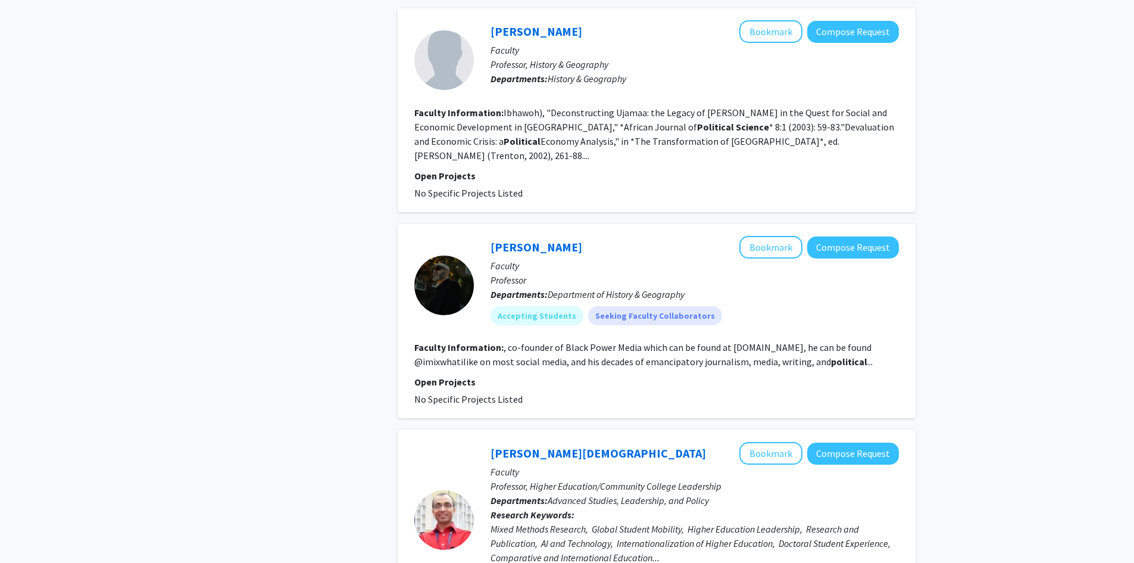
click at [630, 341] on fg-read-more ", co-founder of Black Power Media which can be found at BlackPowerMedia.org, he…" at bounding box center [643, 354] width 458 height 26
click at [529, 236] on div "Jared Ball Bookmark Compose Request" at bounding box center [695, 247] width 408 height 23
click at [516, 239] on link "Jared Ball" at bounding box center [537, 246] width 92 height 15
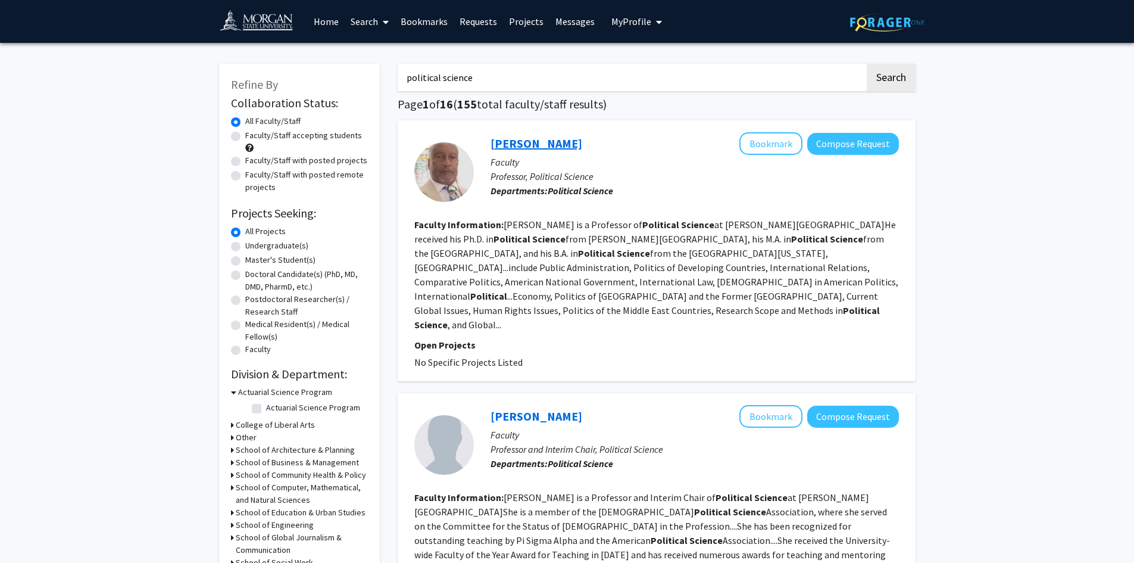
click at [522, 145] on link "Getachew Metaferia" at bounding box center [537, 143] width 92 height 15
click at [490, 76] on input "political science" at bounding box center [631, 77] width 467 height 27
click at [867, 64] on button "Search" at bounding box center [891, 77] width 49 height 27
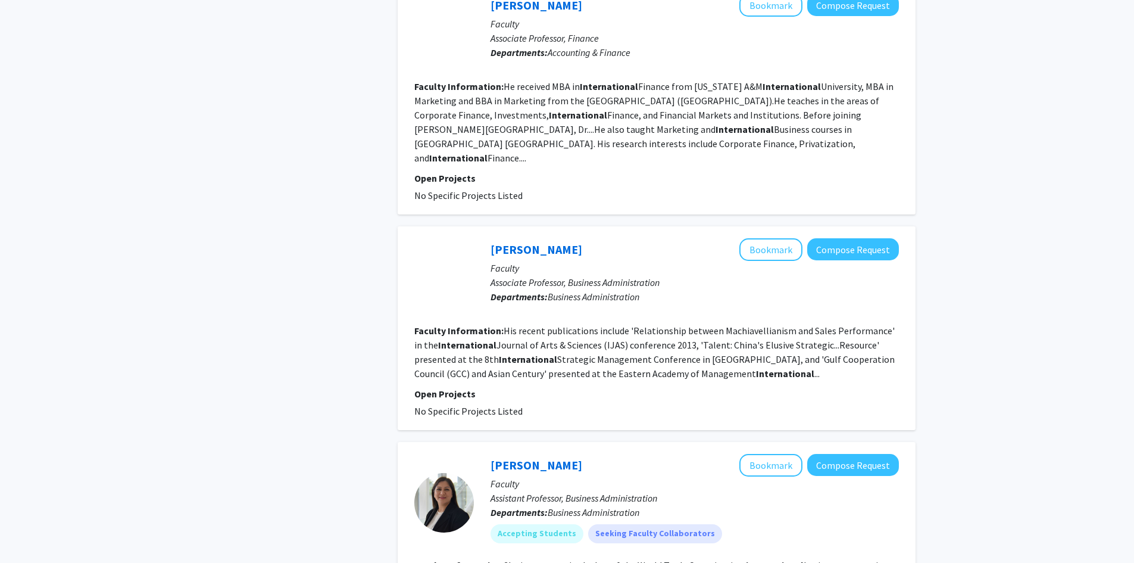
scroll to position [1667, 0]
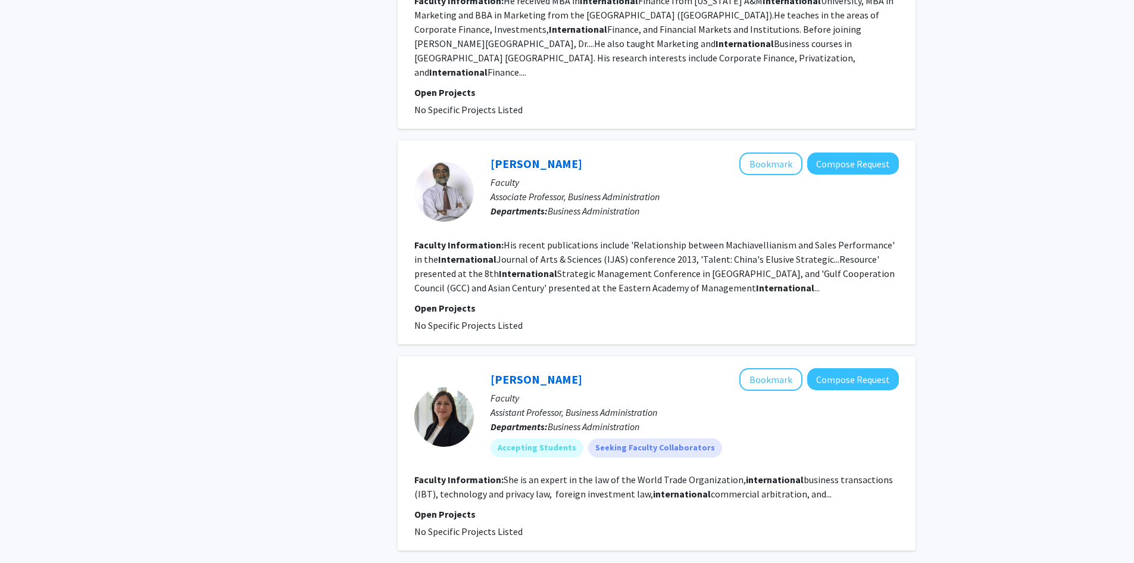
type input "political science"
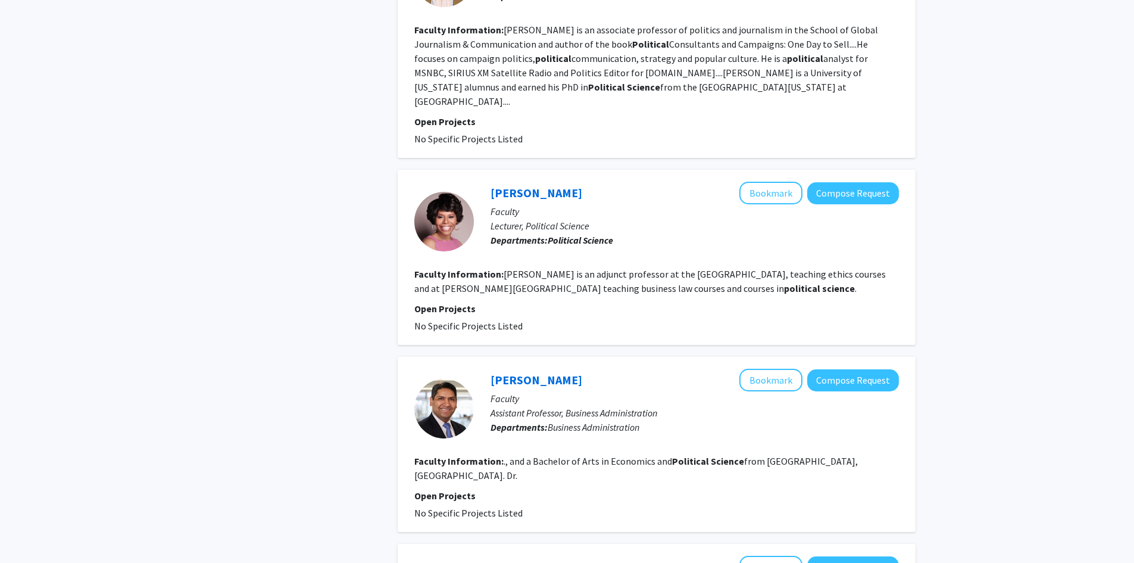
scroll to position [714, 0]
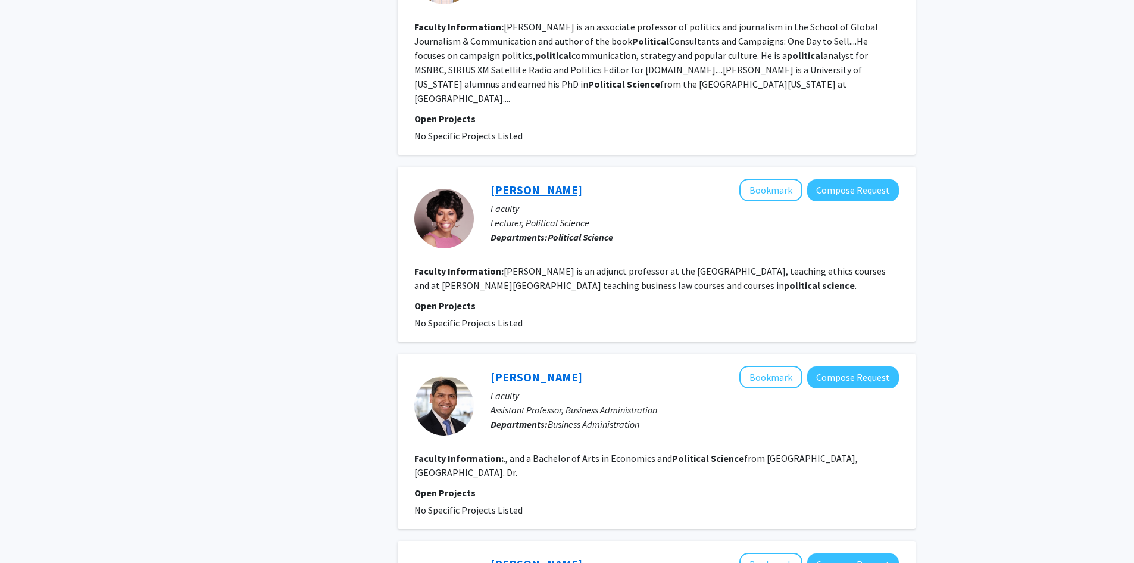
click at [526, 182] on link "Robyn Scates" at bounding box center [537, 189] width 92 height 15
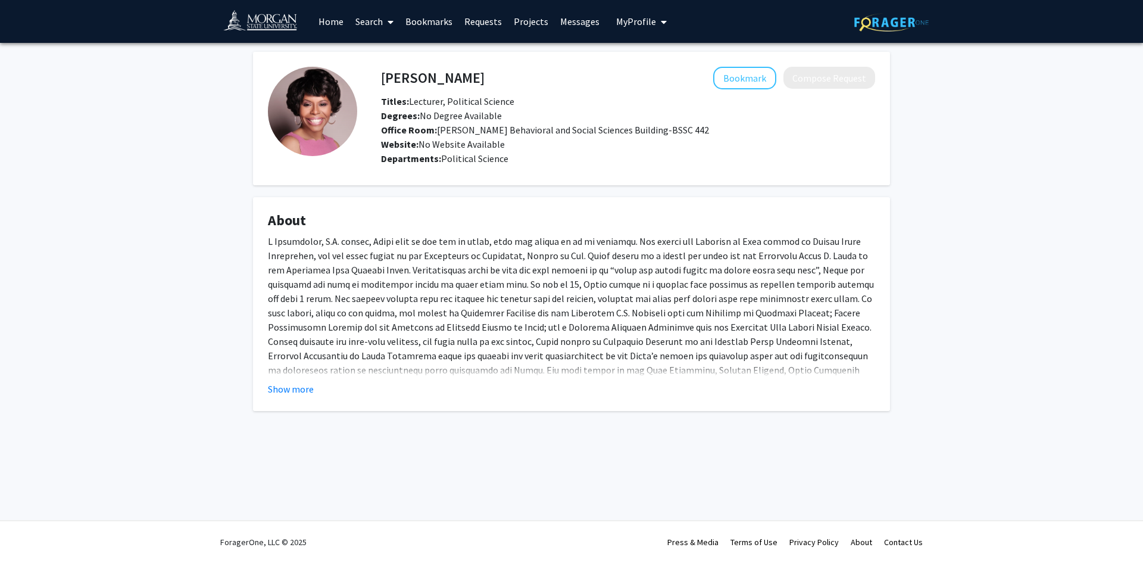
click at [661, 285] on div at bounding box center [571, 355] width 607 height 243
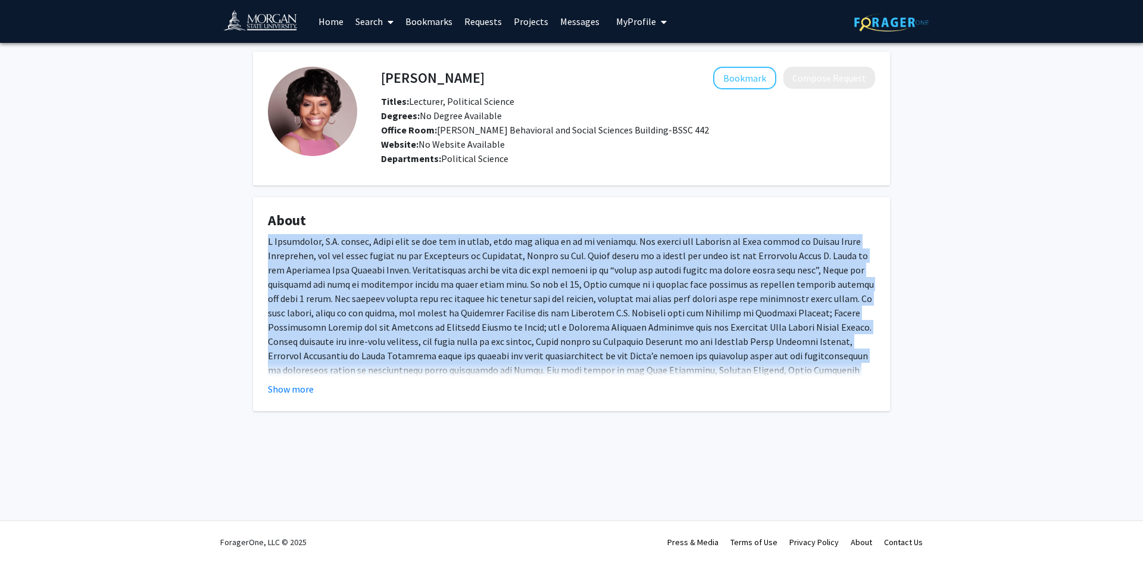
click at [661, 285] on div at bounding box center [571, 355] width 607 height 243
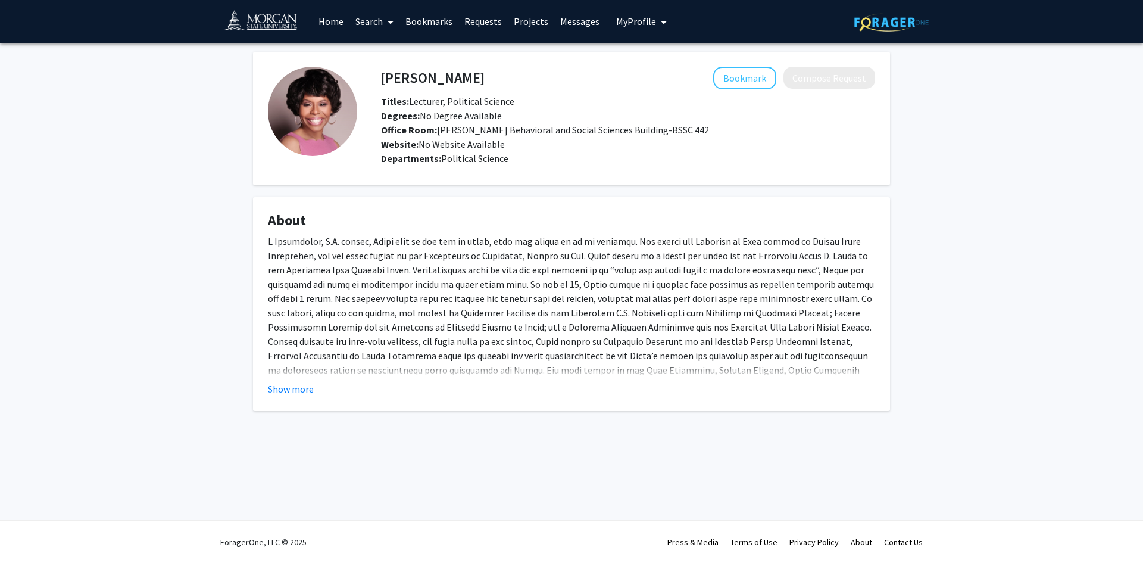
click at [279, 377] on fg-read-more "Show more" at bounding box center [571, 315] width 607 height 162
click at [285, 393] on button "Show more" at bounding box center [291, 389] width 46 height 14
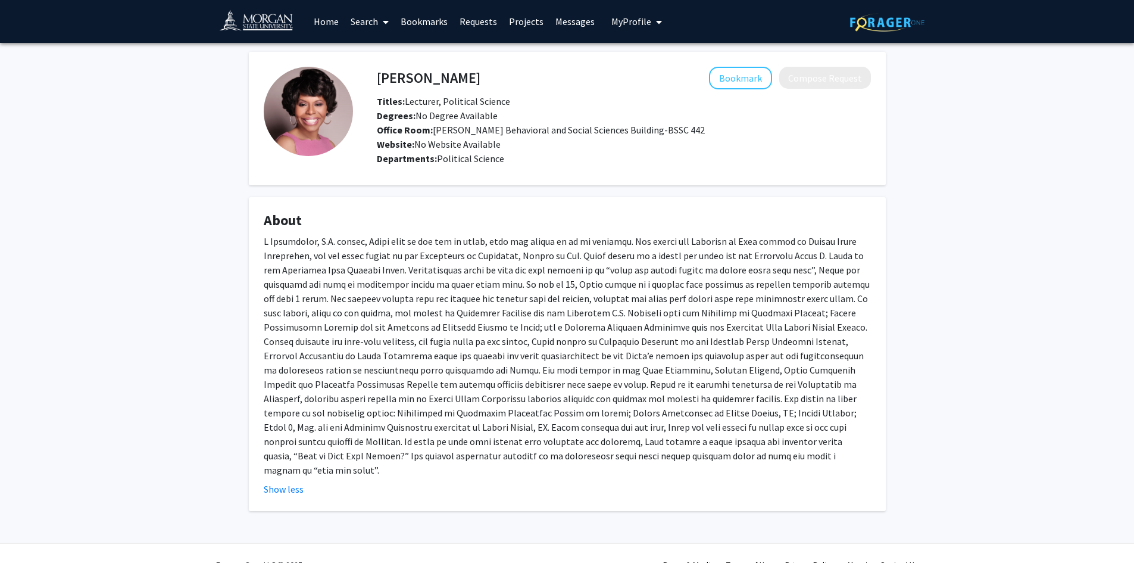
click at [733, 326] on div at bounding box center [567, 355] width 607 height 243
click at [737, 326] on div at bounding box center [567, 355] width 607 height 243
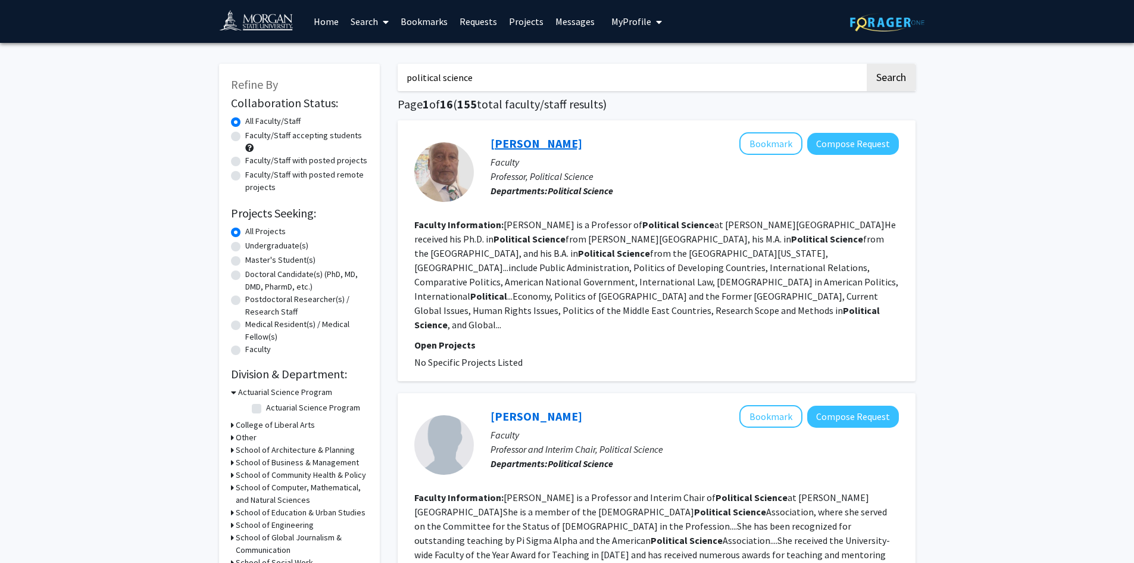
click at [561, 141] on link "Getachew Metaferia" at bounding box center [537, 143] width 92 height 15
click at [468, 82] on input "political science" at bounding box center [631, 77] width 467 height 27
click at [867, 64] on button "Search" at bounding box center [891, 77] width 49 height 27
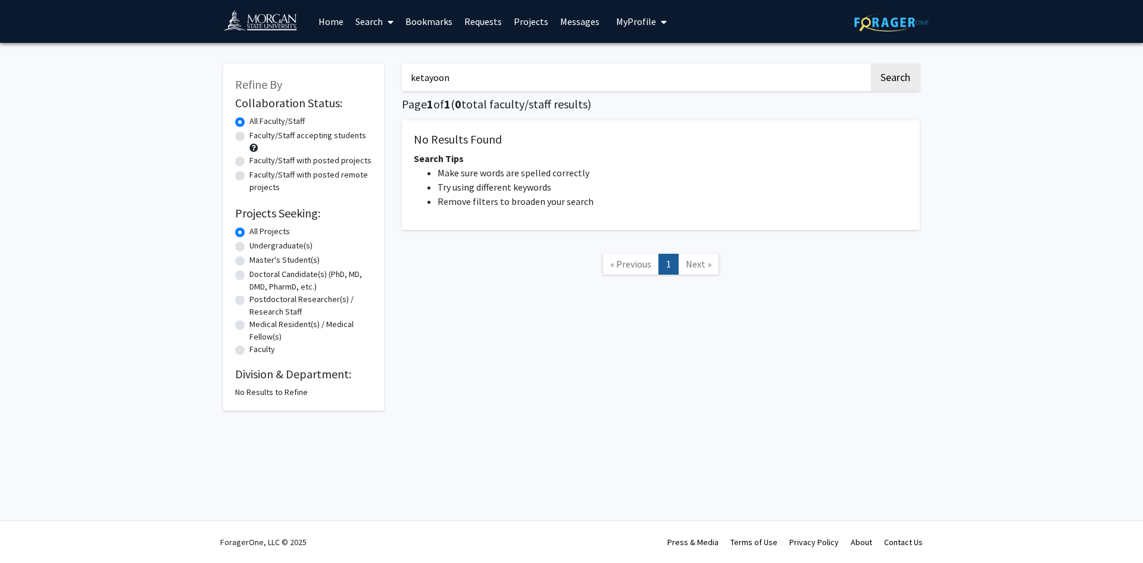
click at [468, 82] on input "ketayoon" at bounding box center [635, 77] width 467 height 27
click at [871, 64] on button "Search" at bounding box center [895, 77] width 49 height 27
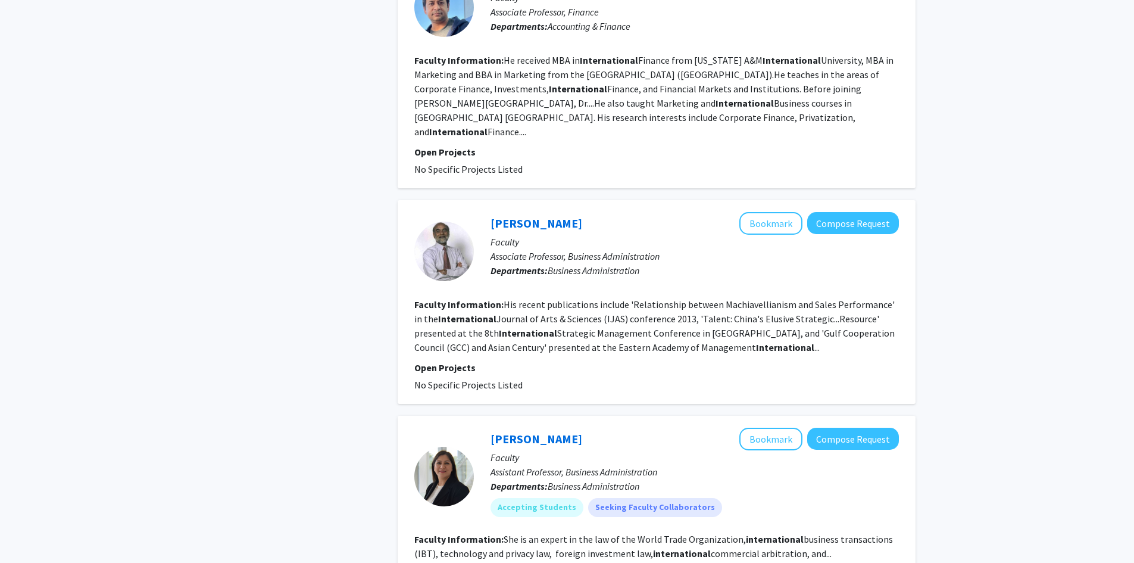
scroll to position [1726, 0]
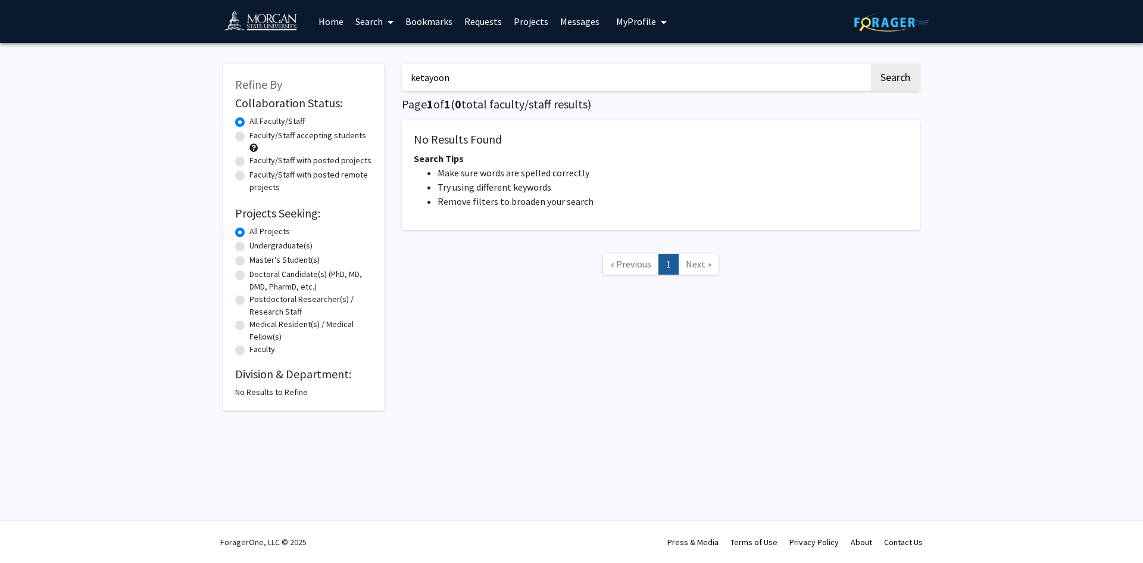
type input "political science"
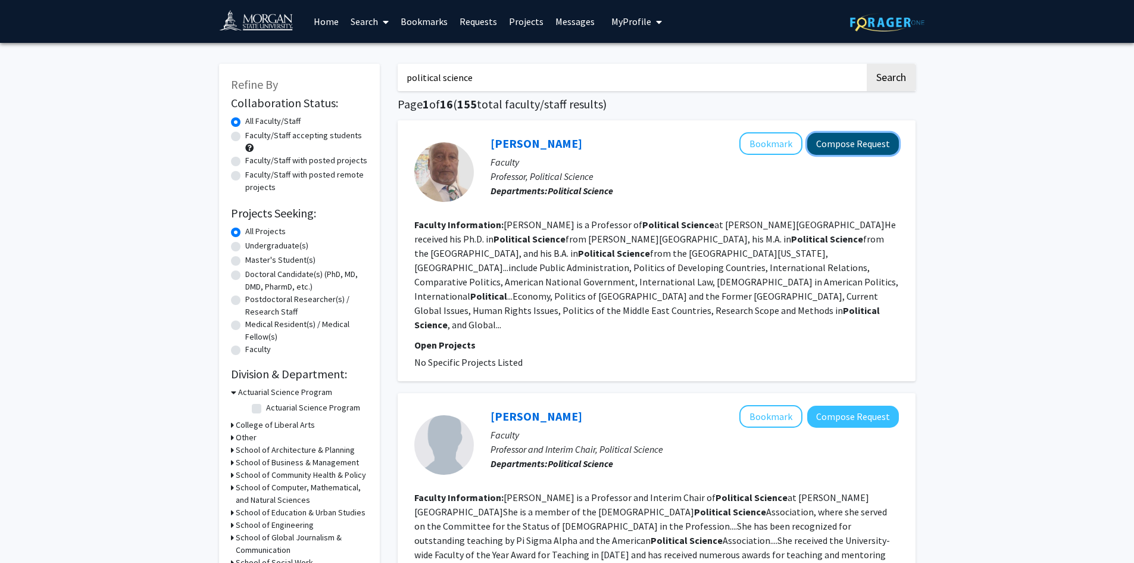
click at [845, 146] on button "Compose Request" at bounding box center [853, 144] width 92 height 22
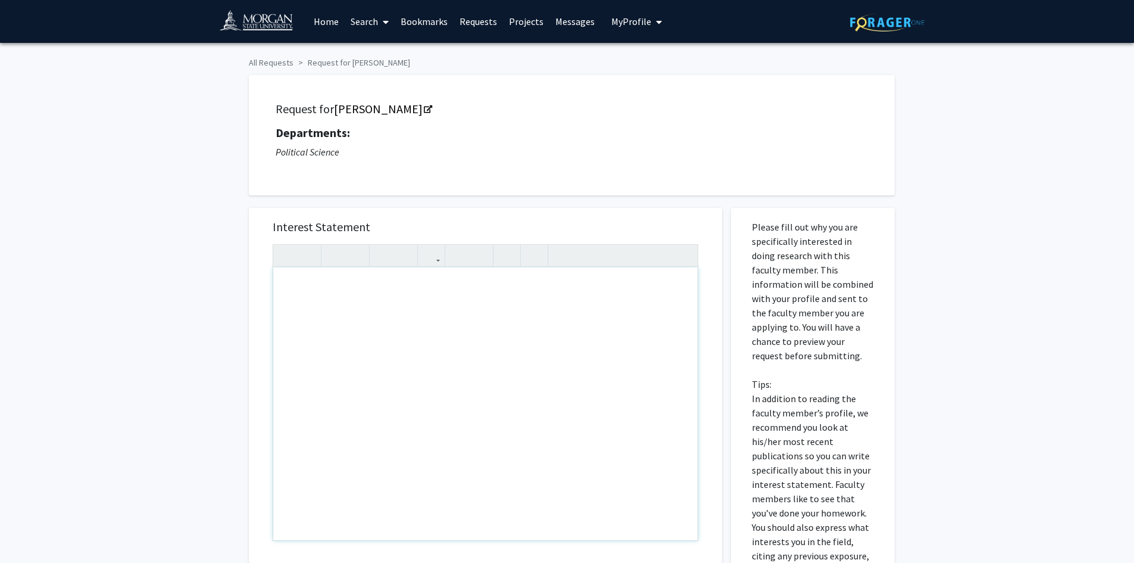
click at [614, 331] on div "Note to users with screen readers: Please press Alt+0 or Option+0 to deactivate…" at bounding box center [485, 403] width 424 height 273
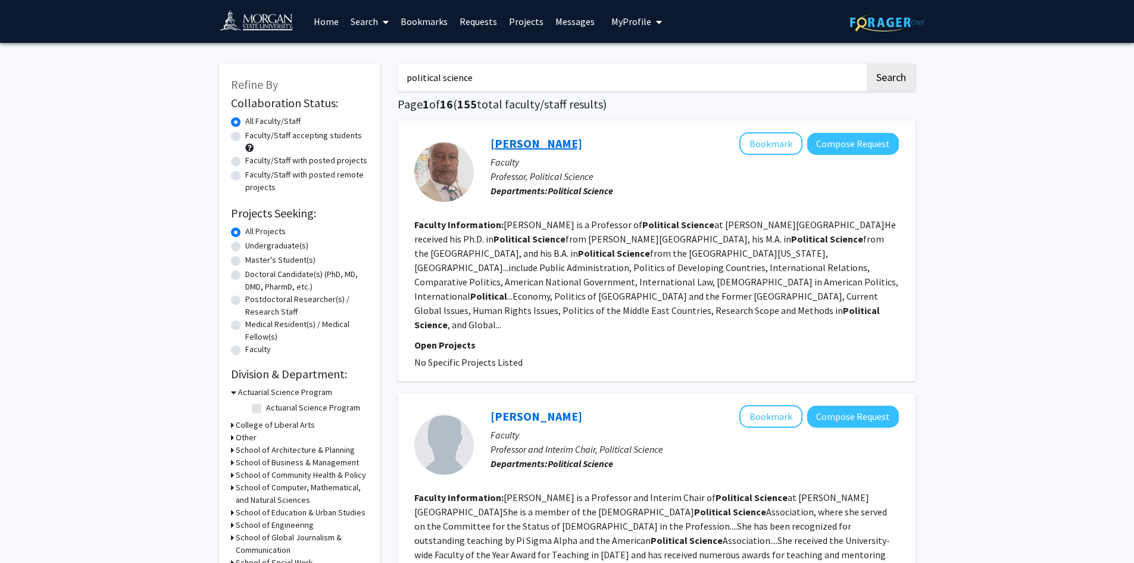
click at [538, 146] on link "Getachew Metaferia" at bounding box center [537, 143] width 92 height 15
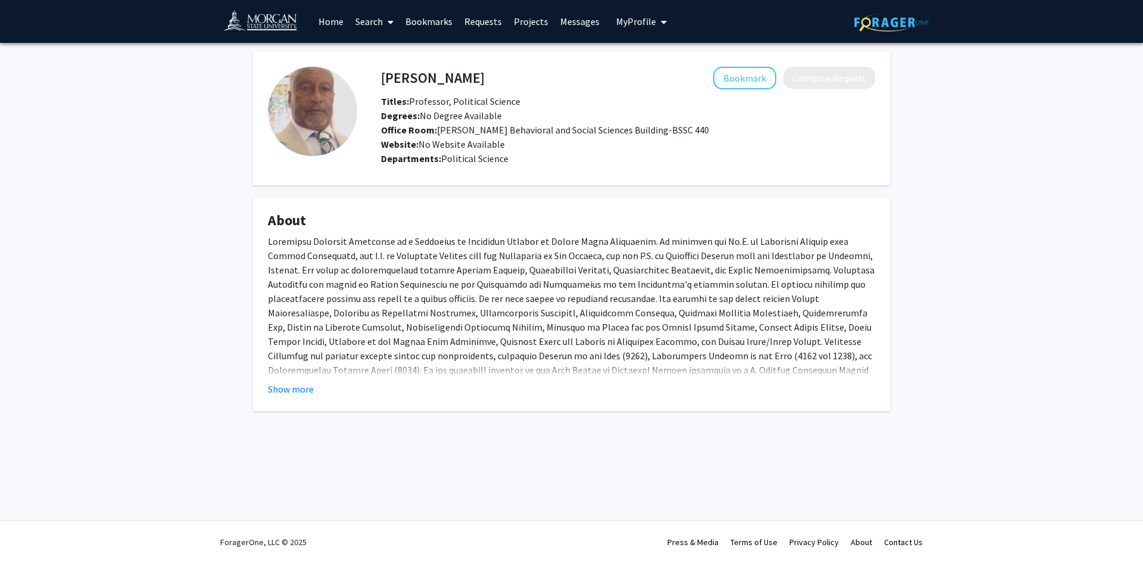
click at [286, 401] on fg-card "About Show more" at bounding box center [571, 304] width 637 height 214
click at [261, 391] on fg-card "About Show more" at bounding box center [571, 304] width 637 height 214
click at [288, 388] on button "Show more" at bounding box center [291, 389] width 46 height 14
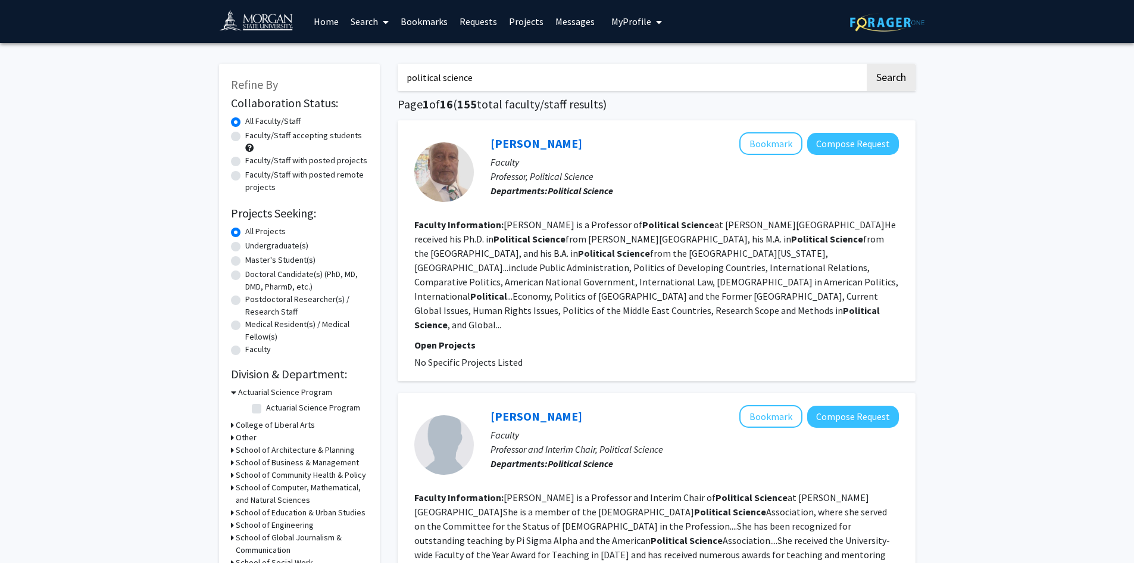
click at [510, 411] on div "Alice Jackson Bookmark Compose Request" at bounding box center [695, 416] width 408 height 23
click at [518, 408] on link "Alice Jackson" at bounding box center [537, 415] width 92 height 15
click at [558, 141] on link "Getachew Metaferia" at bounding box center [537, 143] width 92 height 15
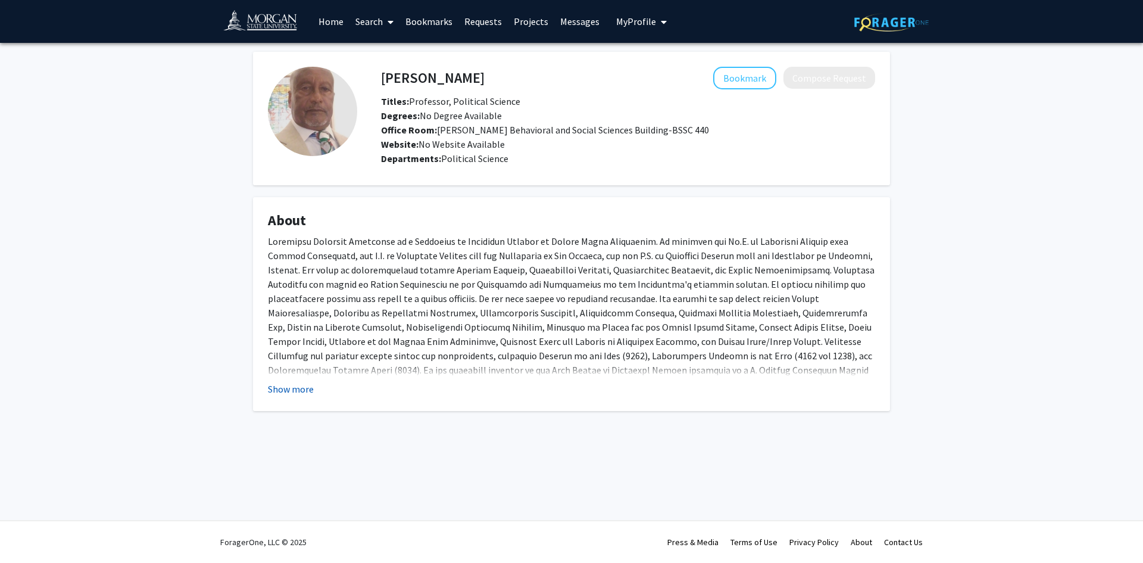
click at [296, 395] on button "Show more" at bounding box center [291, 389] width 46 height 14
